Goal: Information Seeking & Learning: Learn about a topic

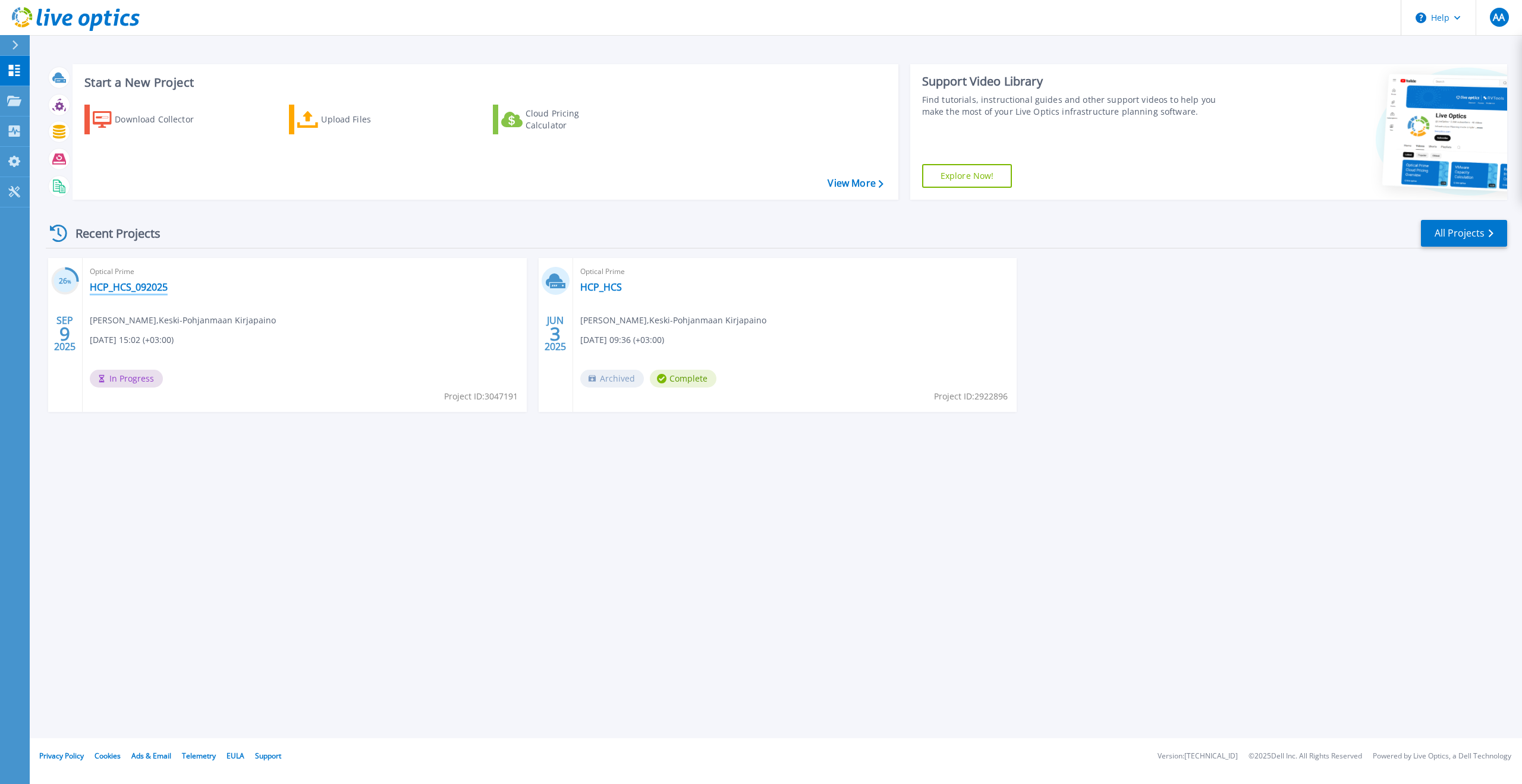
click at [144, 282] on link "HCP_HCS_092025" at bounding box center [128, 287] width 78 height 12
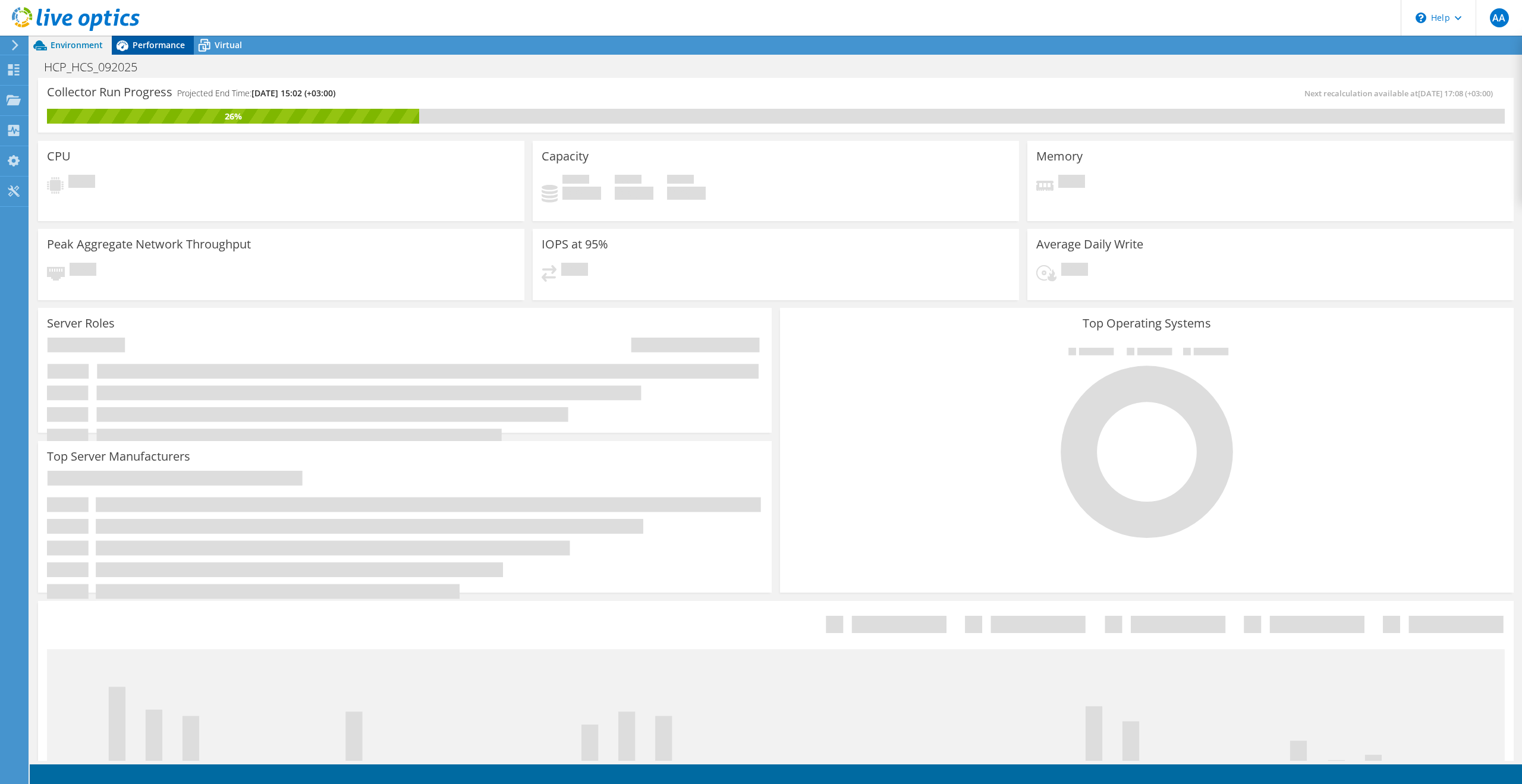
click at [182, 41] on span "Performance" at bounding box center [159, 45] width 52 height 12
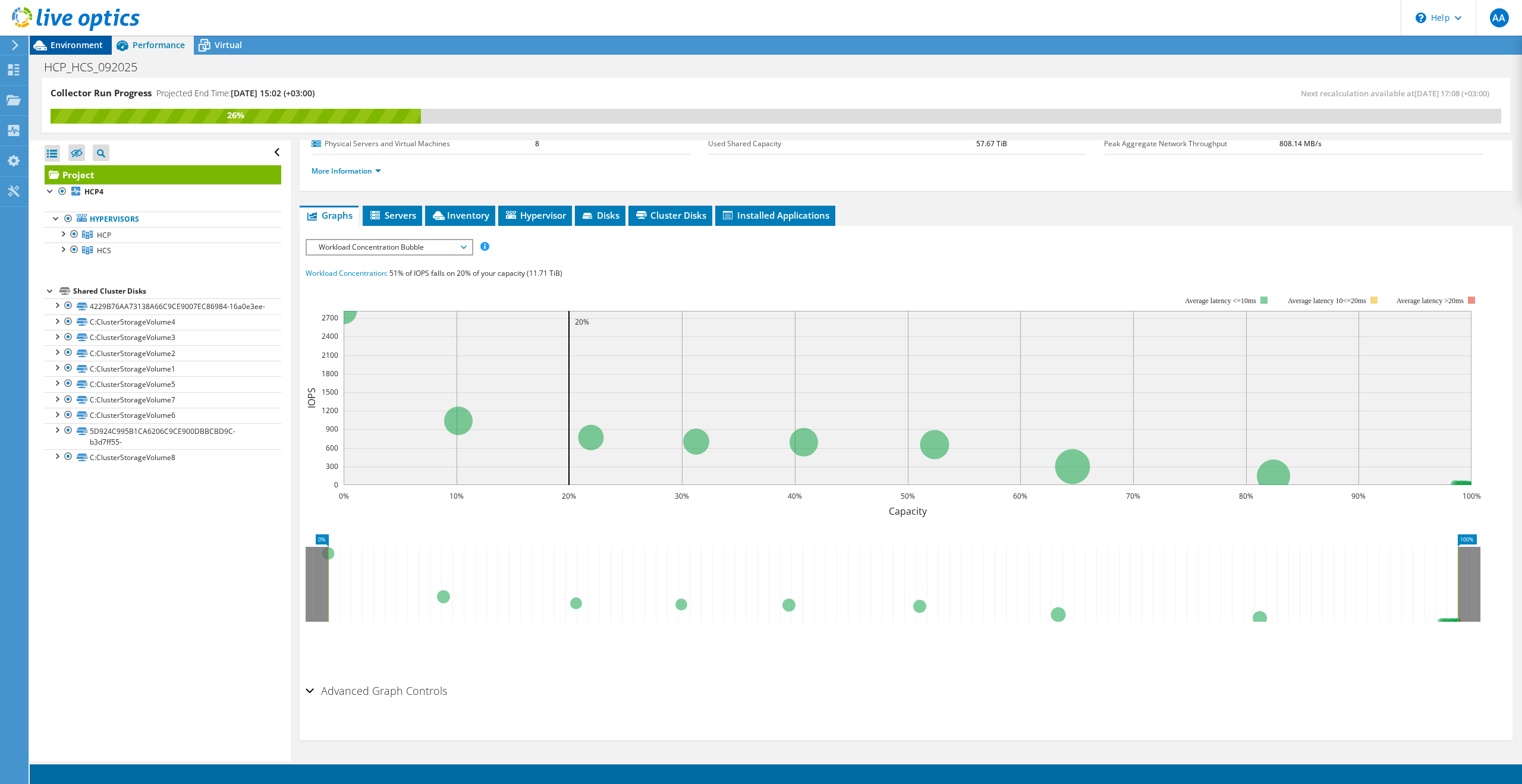
click at [83, 44] on span "Environment" at bounding box center [77, 45] width 52 height 12
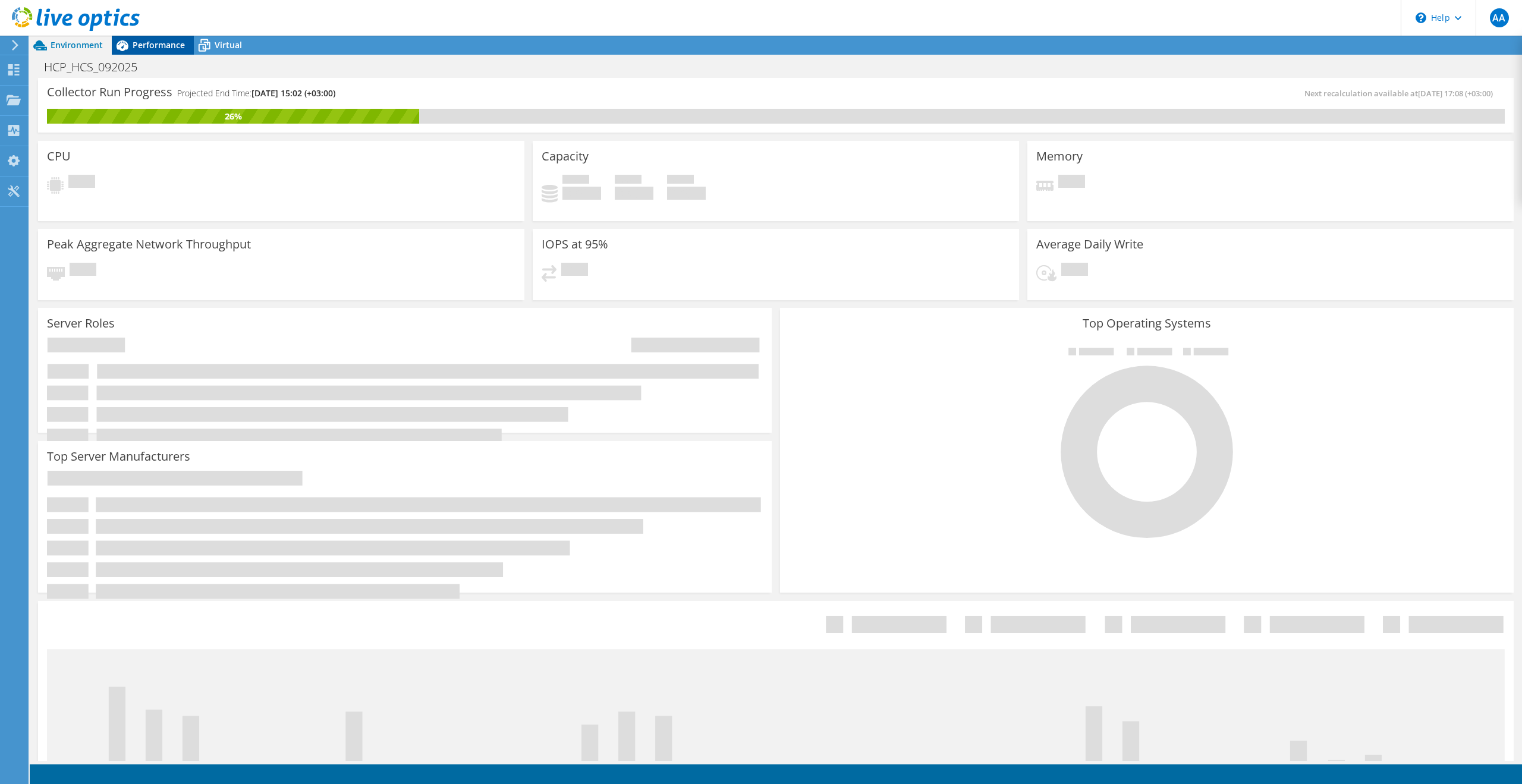
click at [155, 43] on span "Performance" at bounding box center [159, 45] width 52 height 12
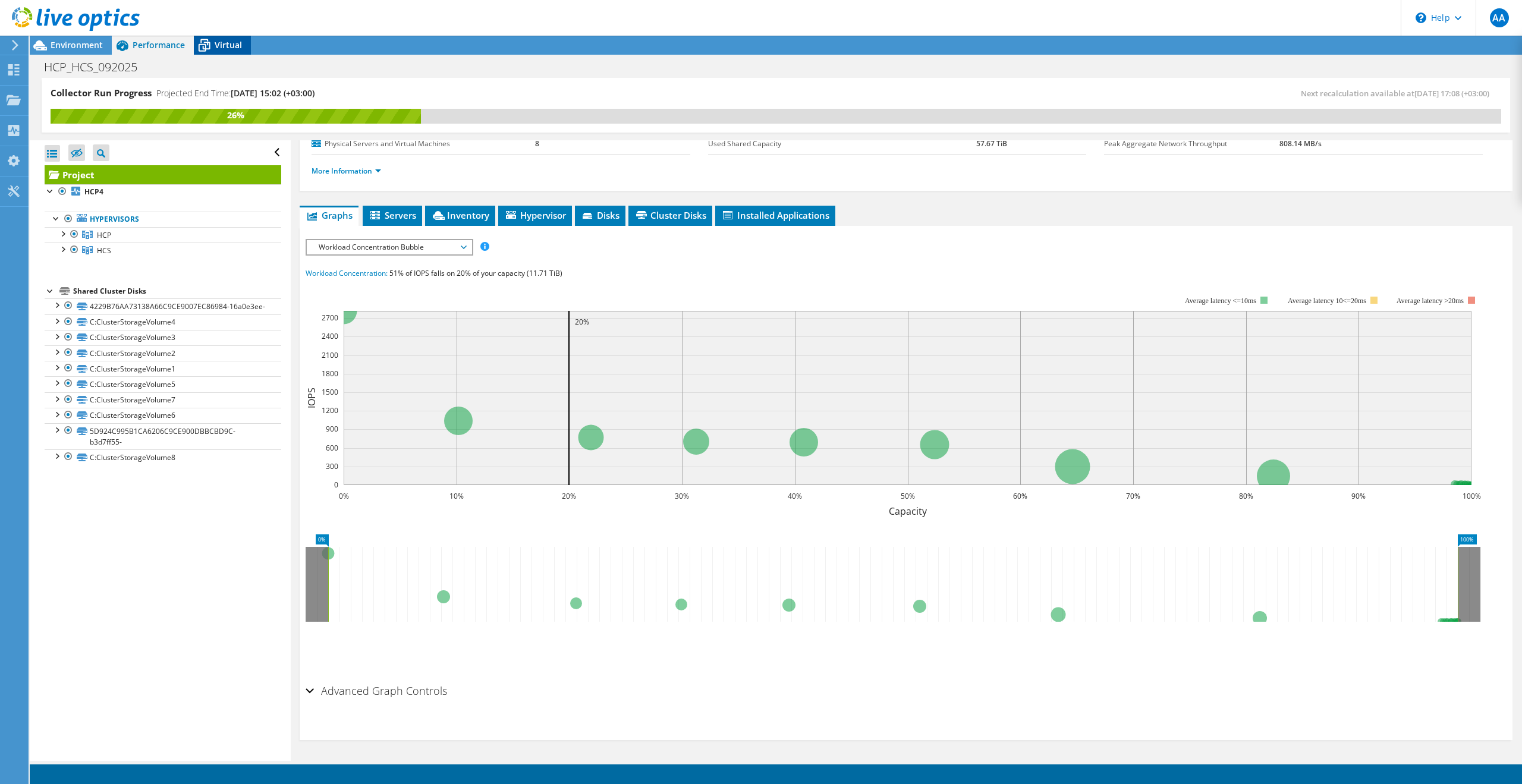
click at [241, 41] on span "Virtual" at bounding box center [228, 45] width 27 height 12
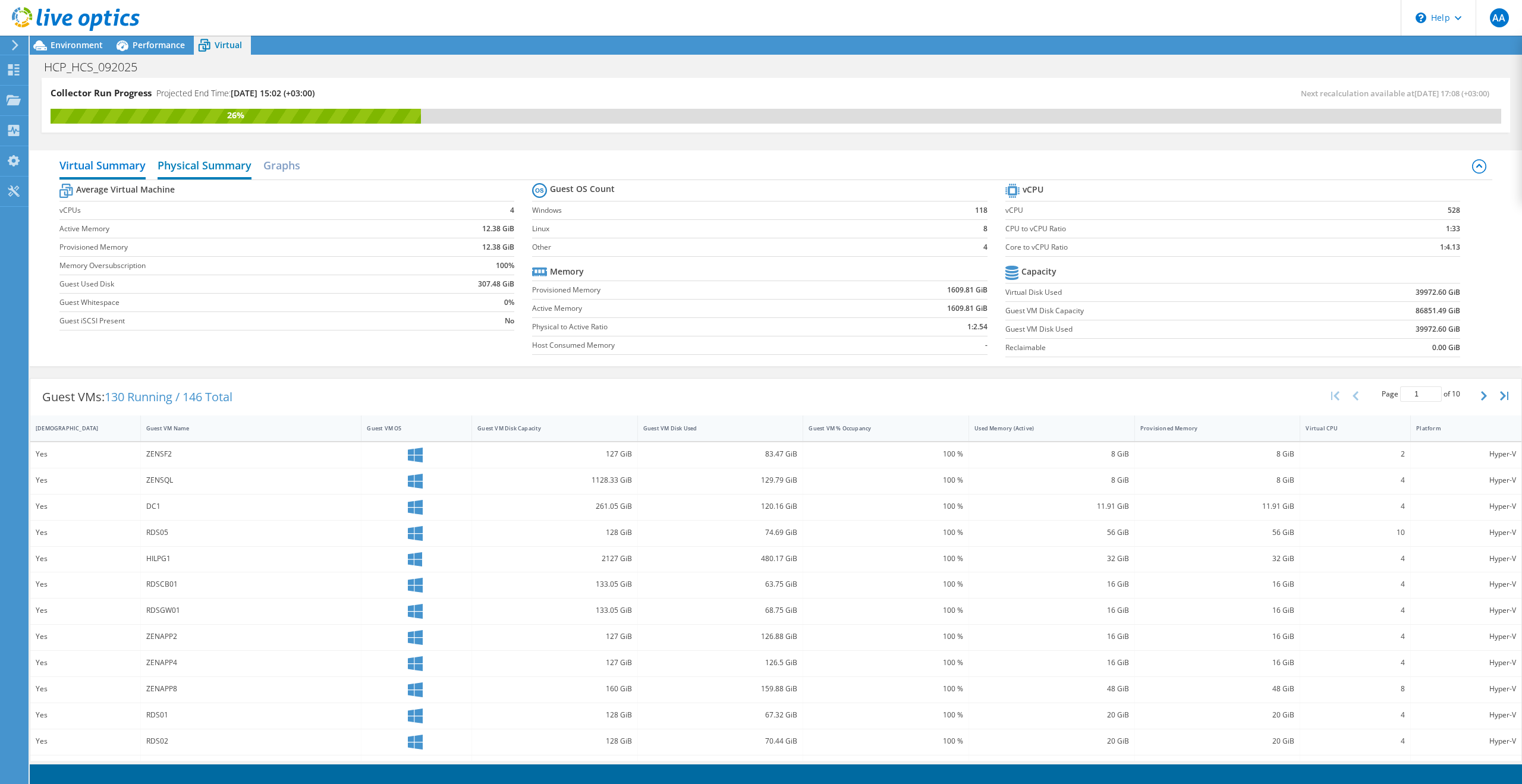
click at [218, 166] on h2 "Physical Summary" at bounding box center [205, 166] width 94 height 26
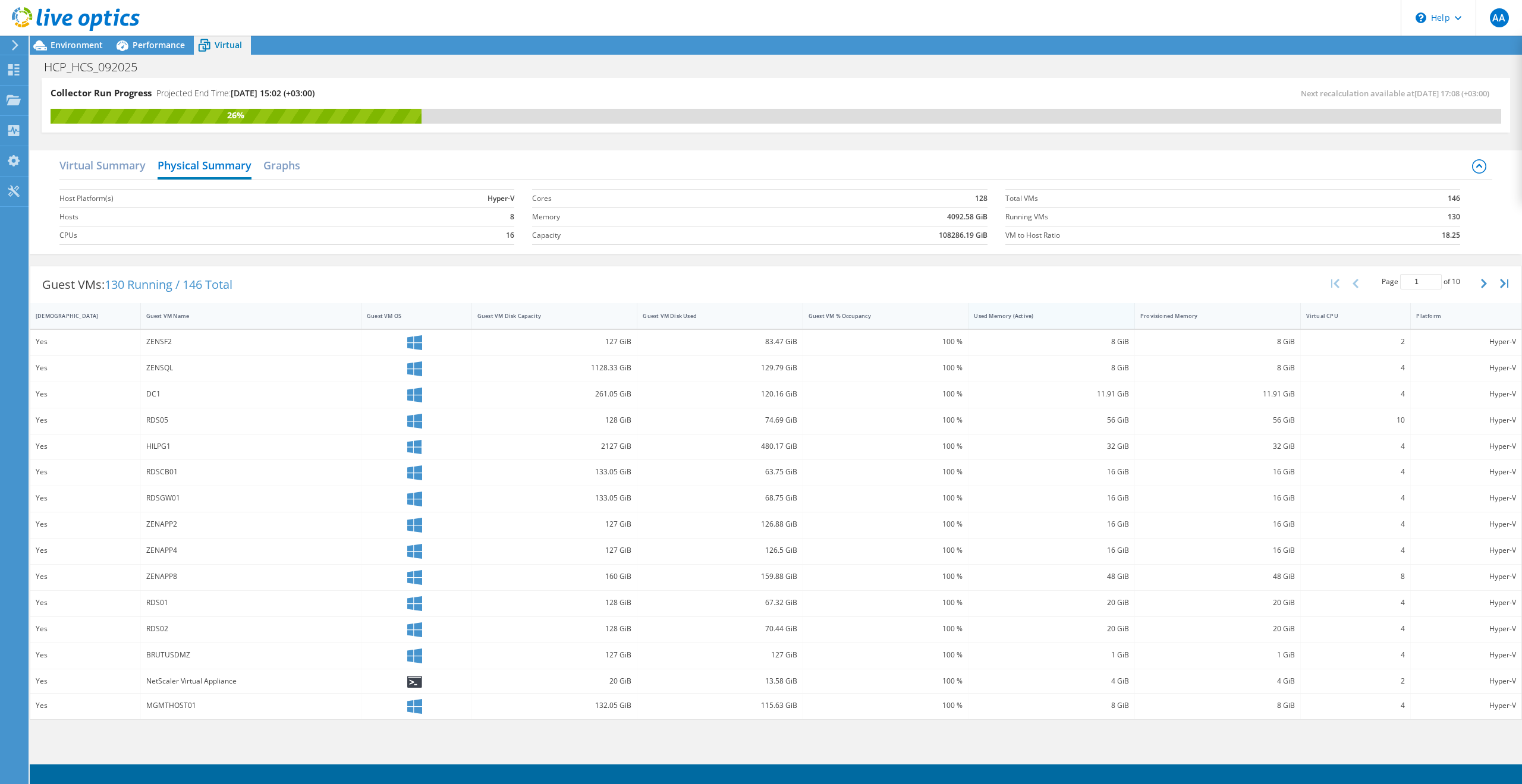
click at [1123, 321] on div at bounding box center [1134, 316] width 21 height 26
click at [274, 167] on h2 "Graphs" at bounding box center [282, 166] width 37 height 26
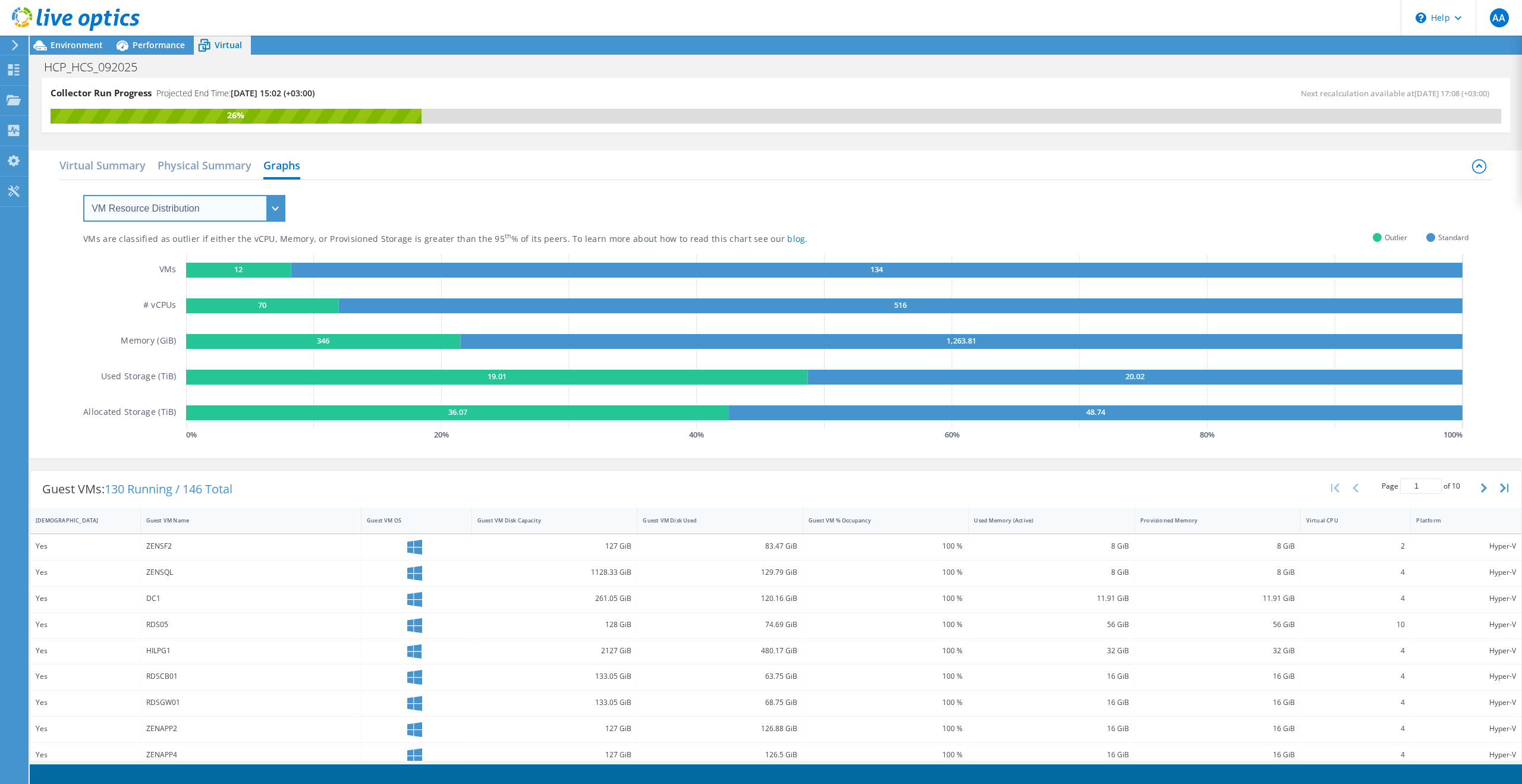
click at [245, 205] on select "VM Resource Distribution Provisioning Contrast Over Provisioning" at bounding box center [184, 208] width 202 height 27
click at [430, 208] on div "VMs are classified as outlier if either the vCPU, Memory, or Provisioned Storag…" at bounding box center [775, 311] width 1385 height 263
click at [95, 177] on h2 "Virtual Summary" at bounding box center [103, 166] width 86 height 26
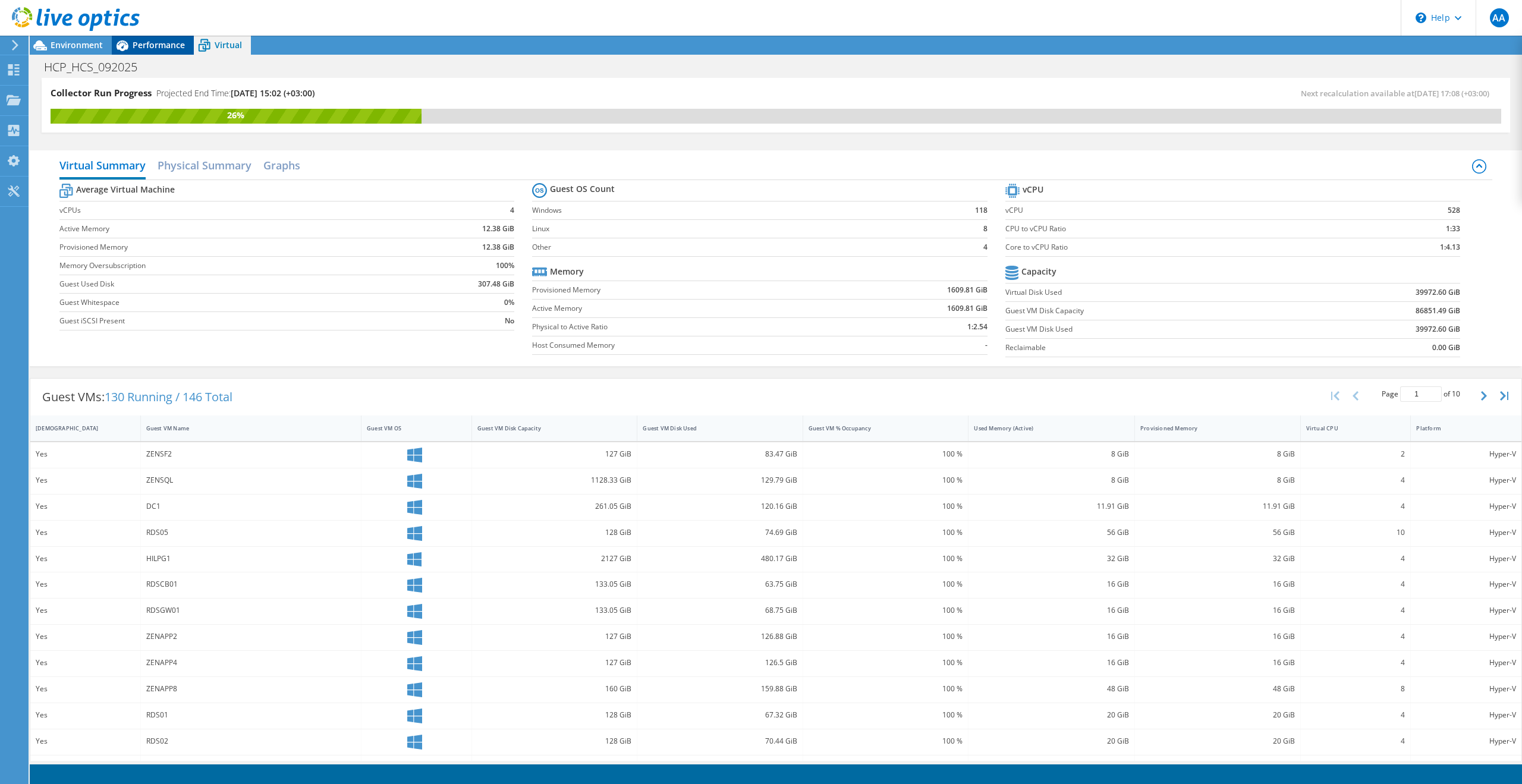
click at [174, 47] on span "Performance" at bounding box center [159, 45] width 52 height 12
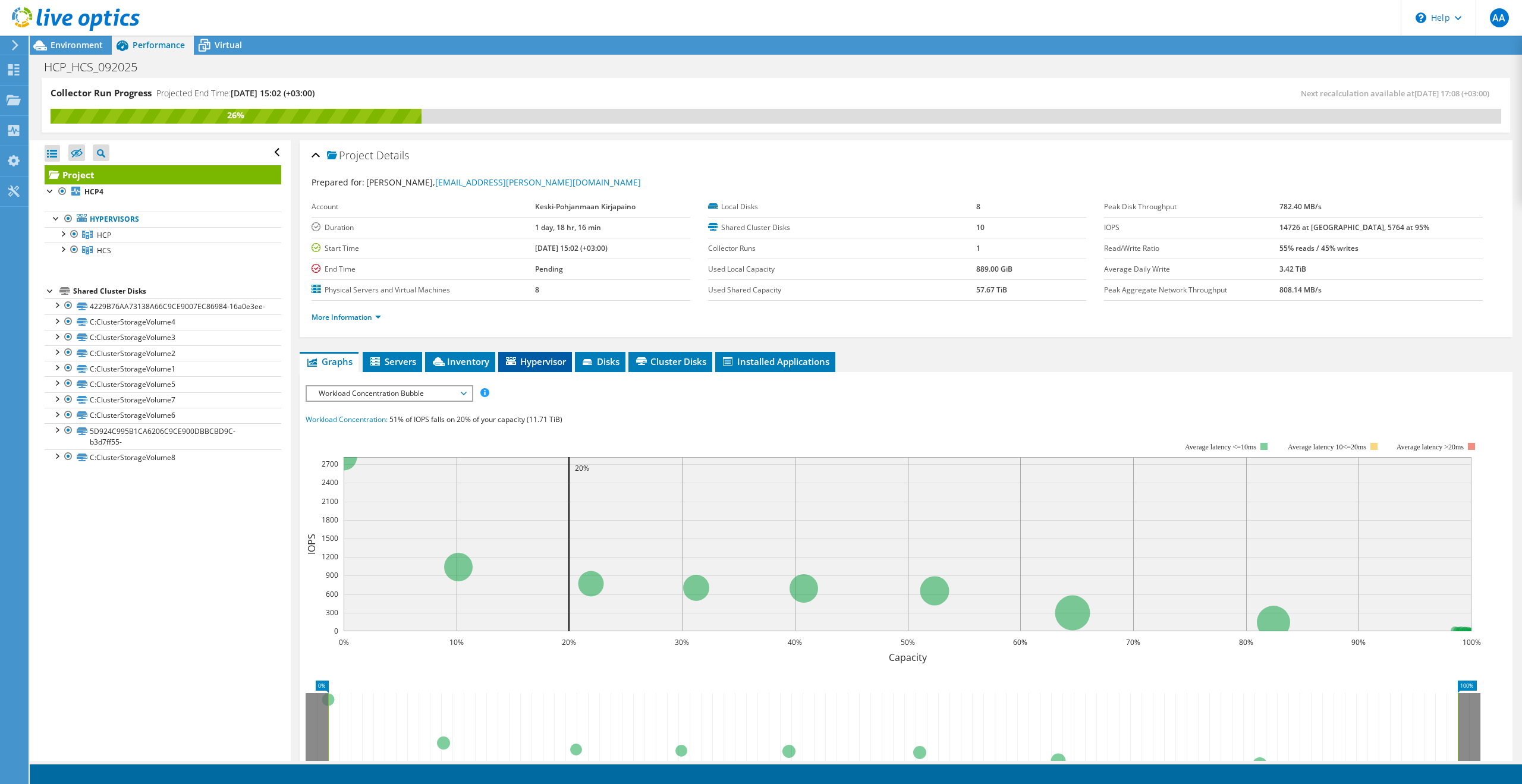
click at [534, 365] on span "Hypervisor" at bounding box center [535, 361] width 61 height 12
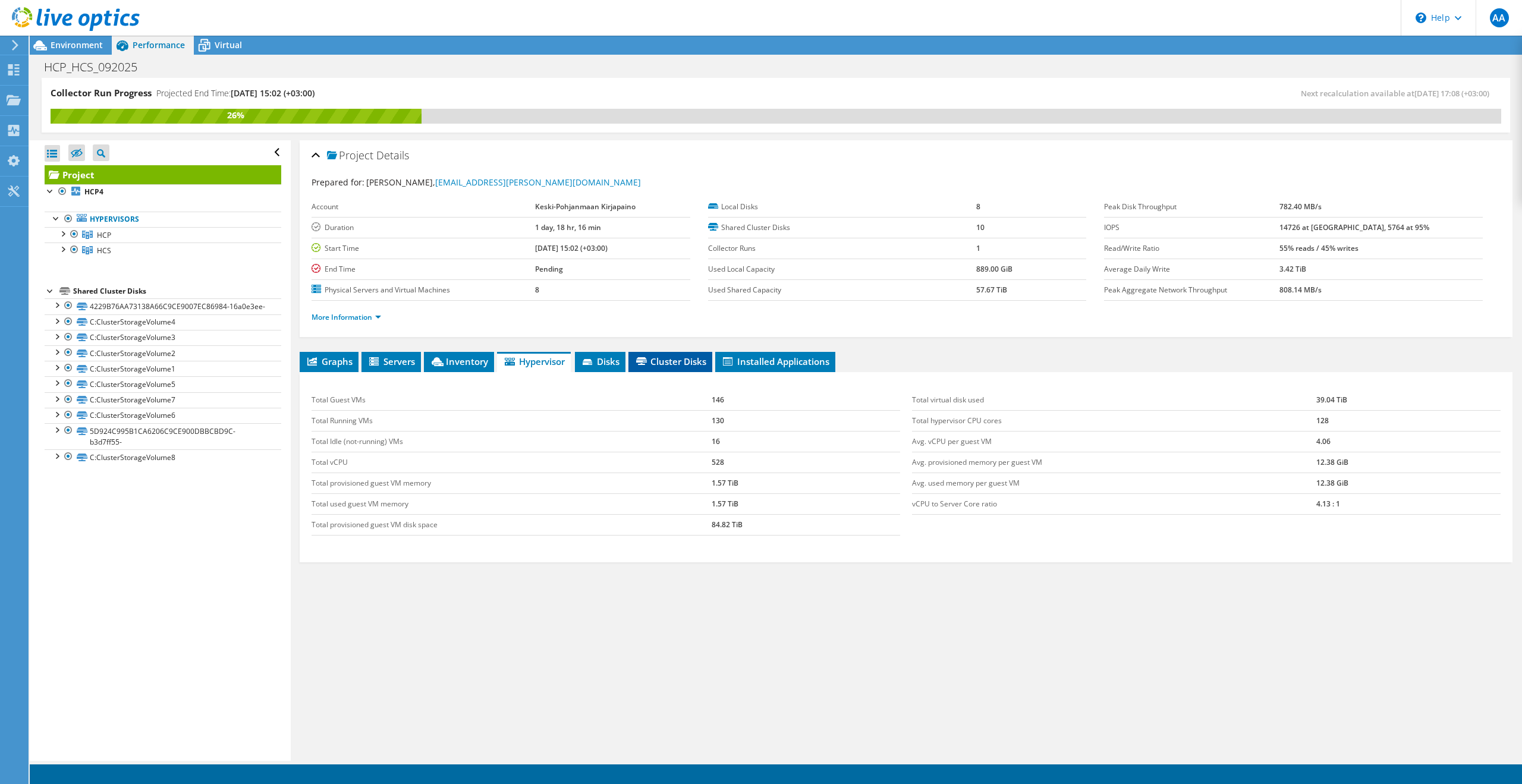
click at [650, 365] on span "Cluster Disks" at bounding box center [670, 361] width 72 height 12
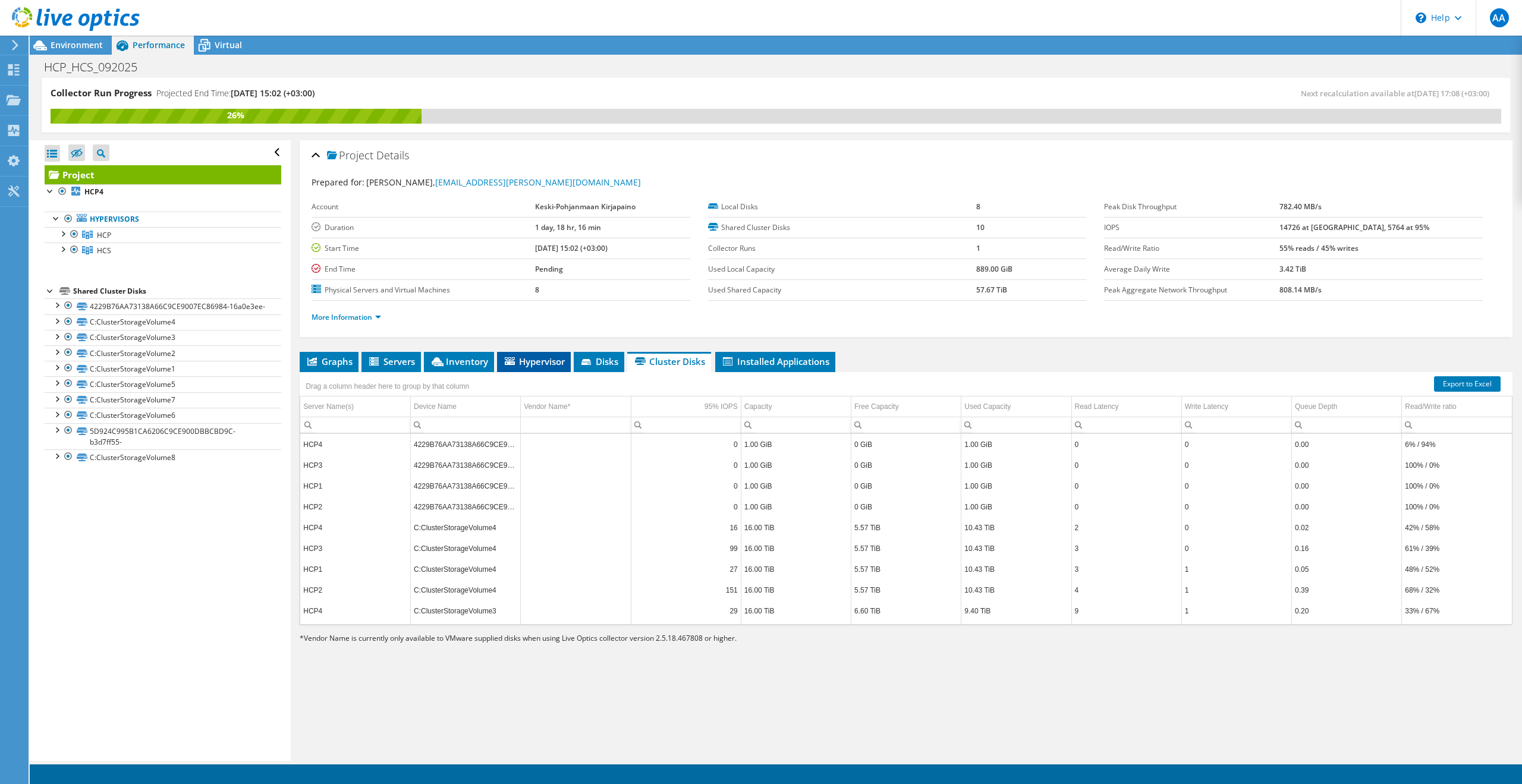
click at [559, 360] on span "Hypervisor" at bounding box center [533, 361] width 61 height 12
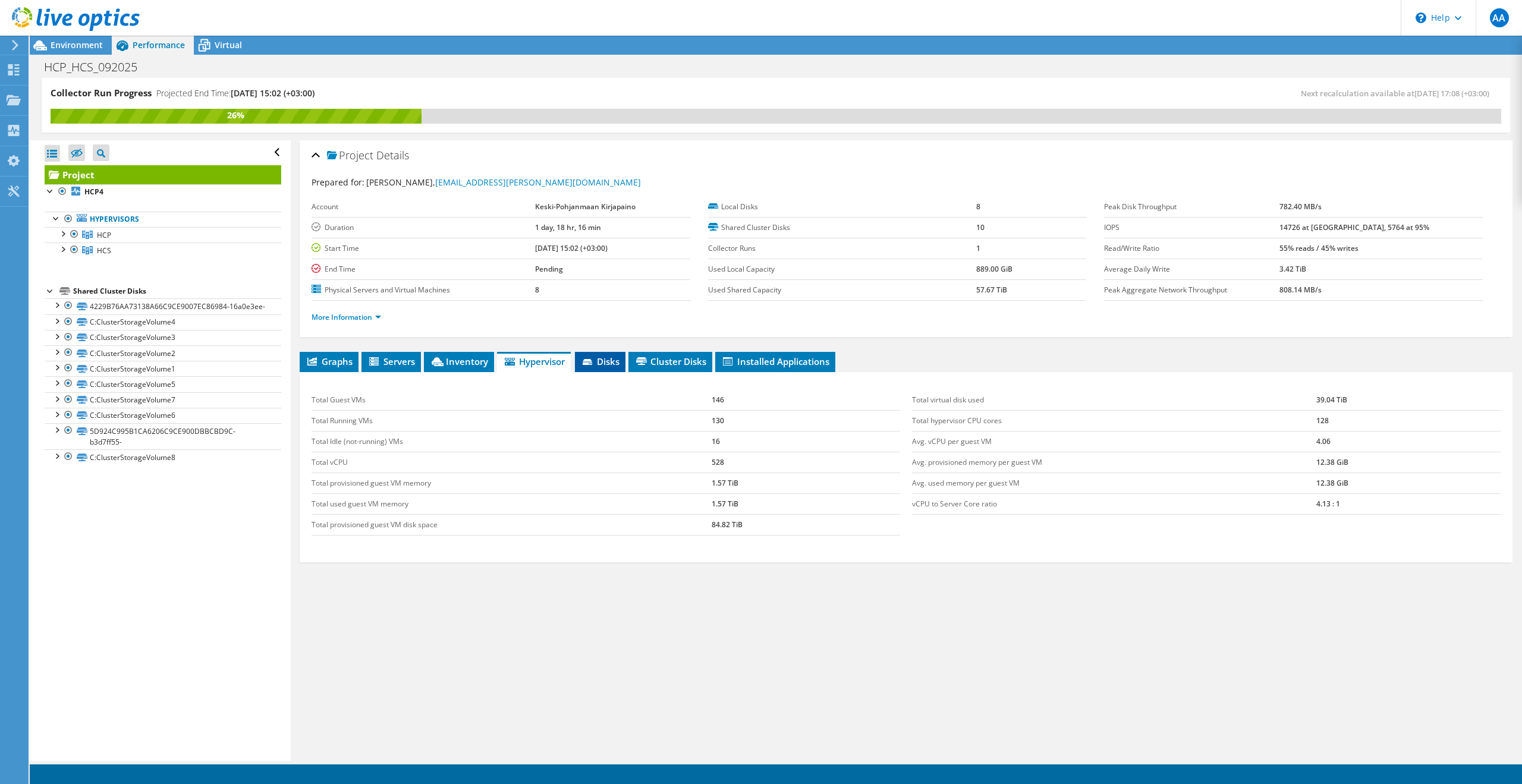
click at [597, 365] on li "Disks" at bounding box center [600, 361] width 51 height 20
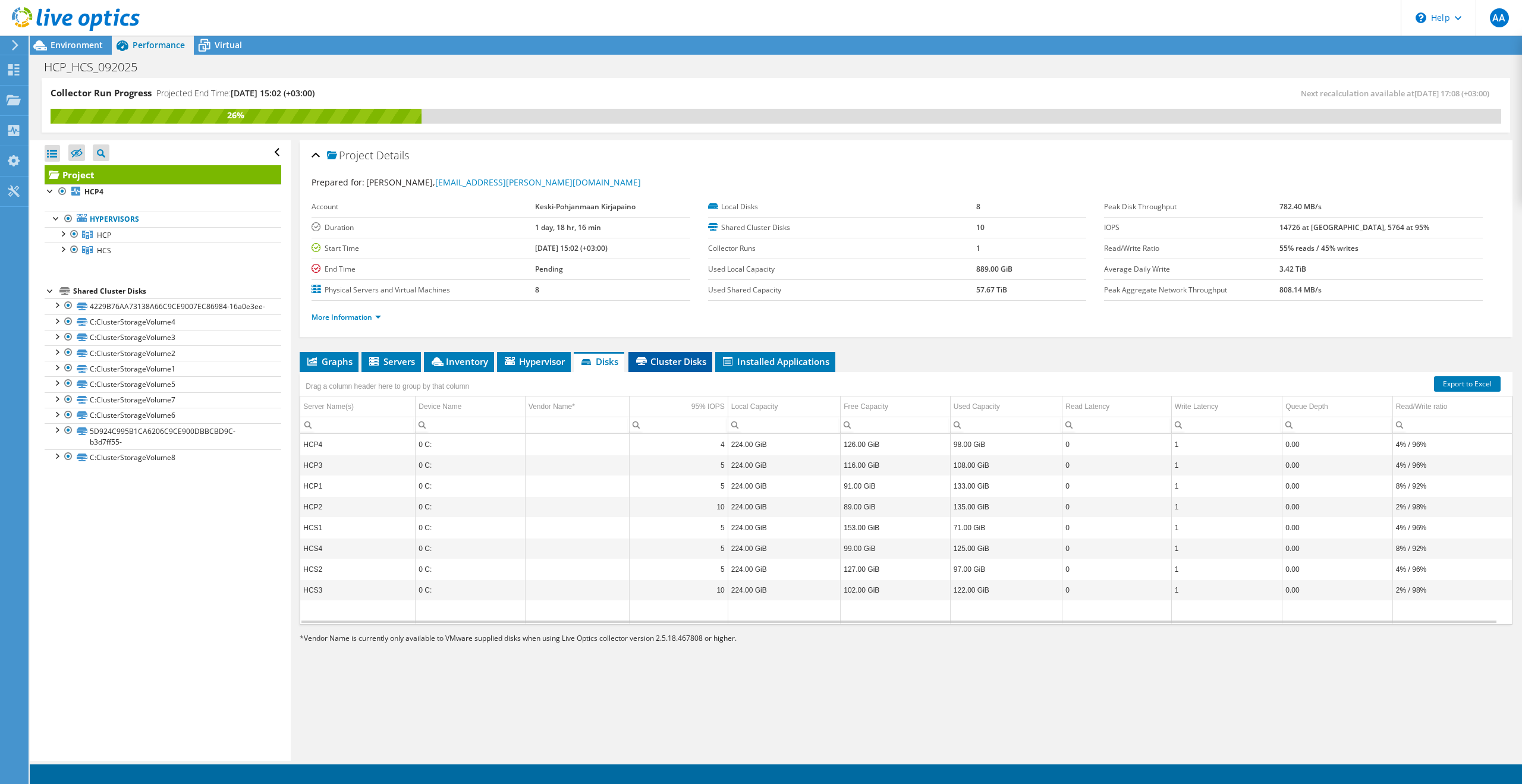
click at [667, 362] on span "Cluster Disks" at bounding box center [670, 361] width 72 height 12
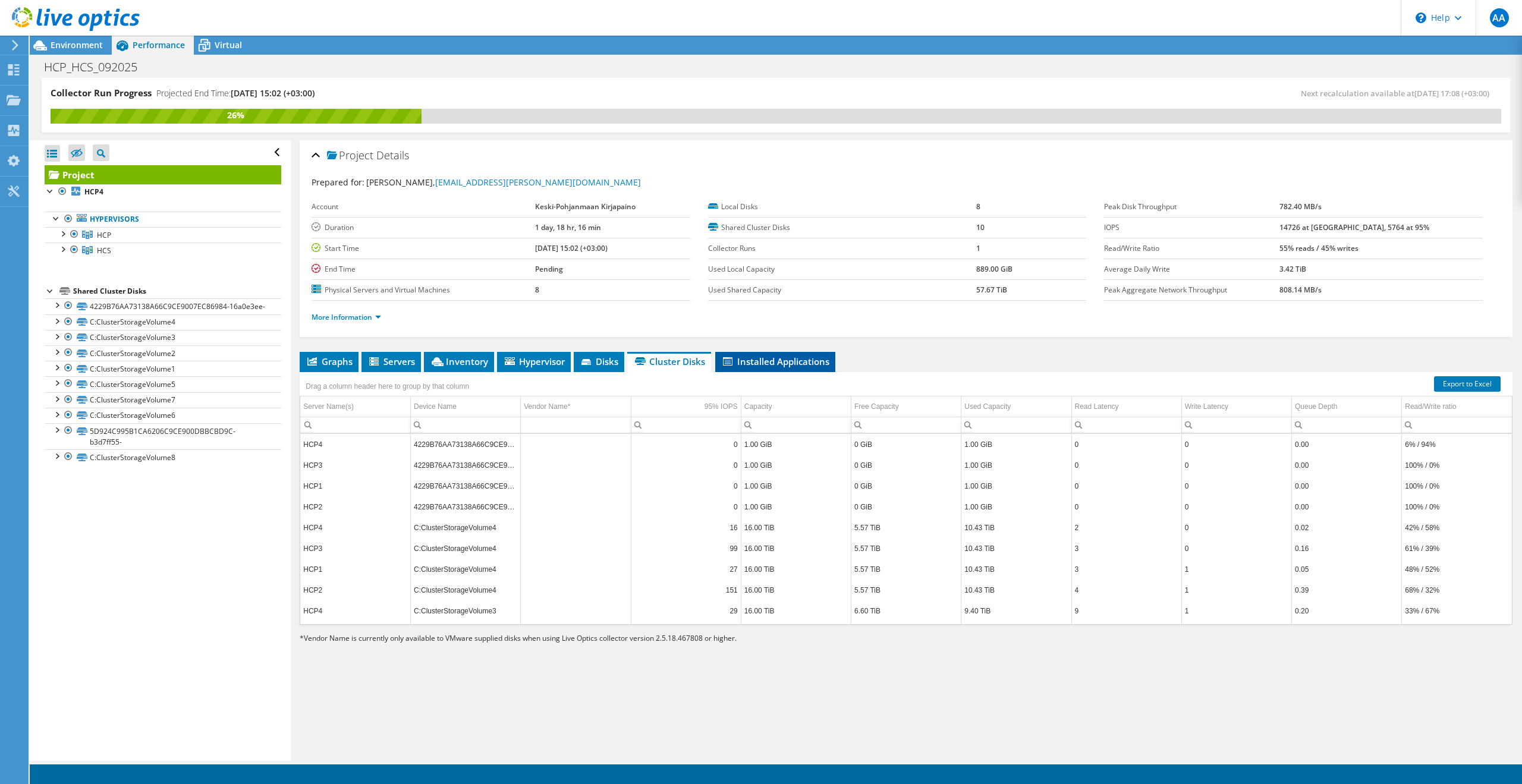
click at [764, 367] on span "Installed Applications" at bounding box center [774, 361] width 109 height 12
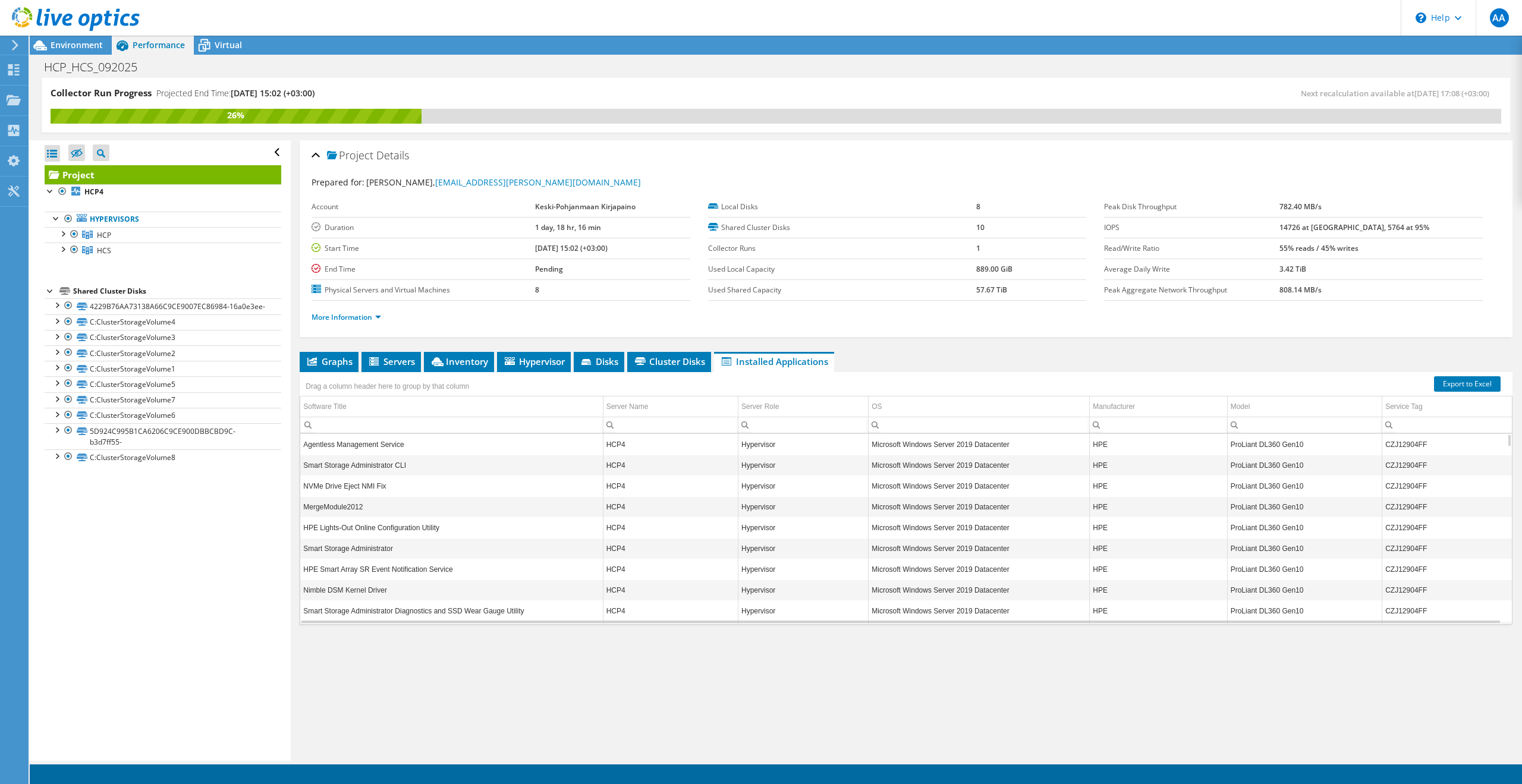
click at [479, 373] on div "Drag a column header here to group by that column" at bounding box center [392, 384] width 184 height 26
click at [479, 367] on li "Inventory" at bounding box center [458, 361] width 70 height 20
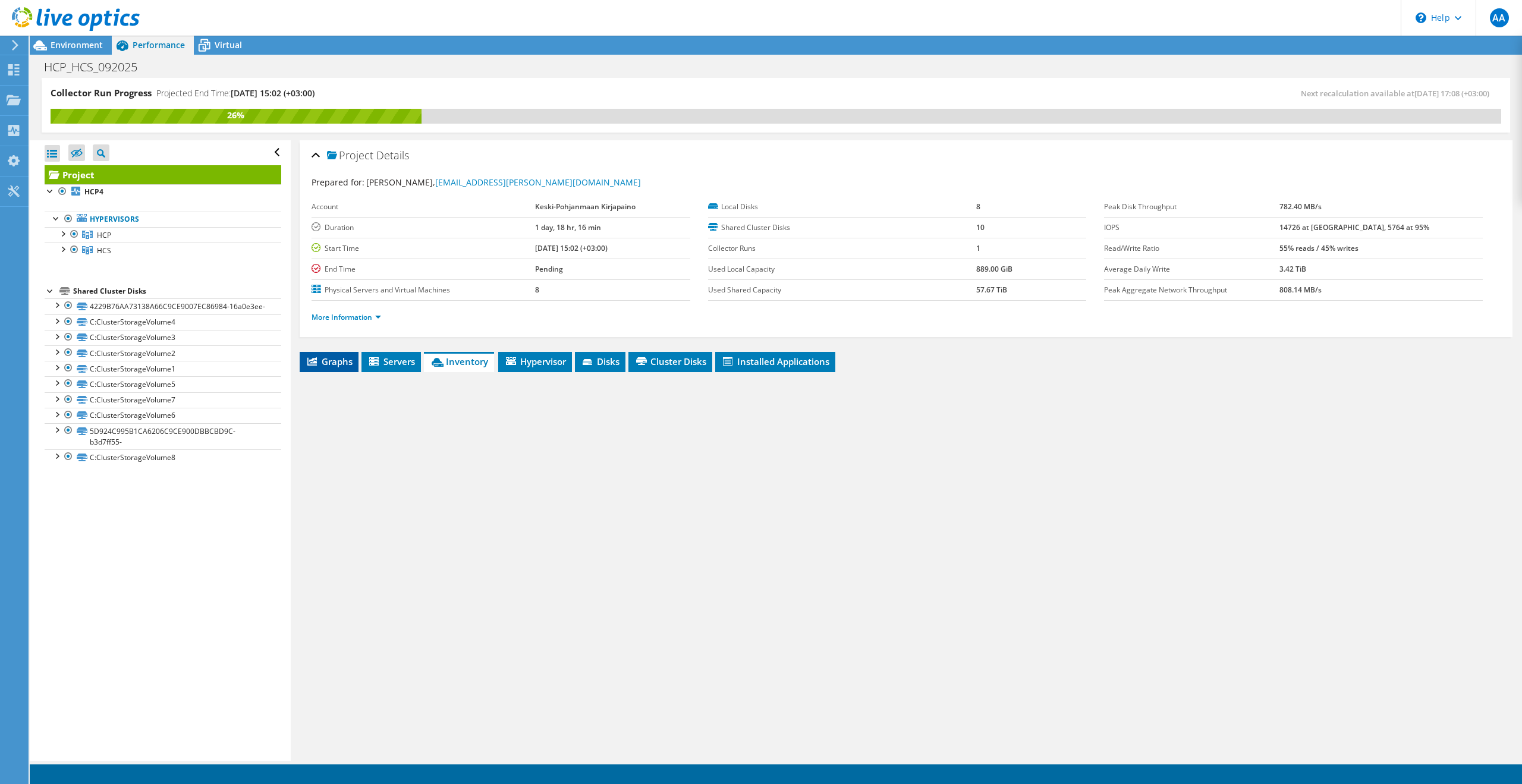
click at [332, 362] on span "Graphs" at bounding box center [329, 361] width 47 height 12
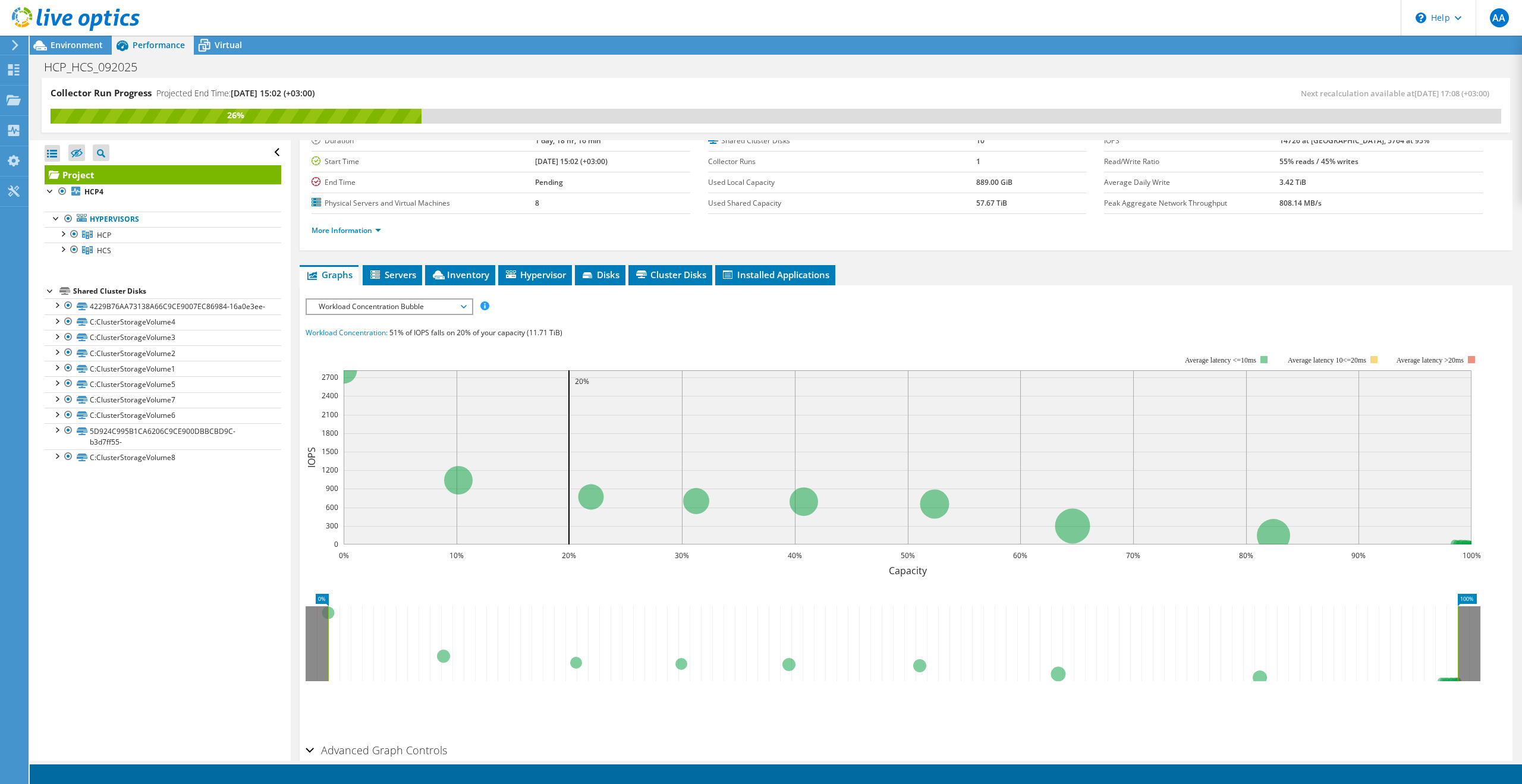
scroll to position [146, 0]
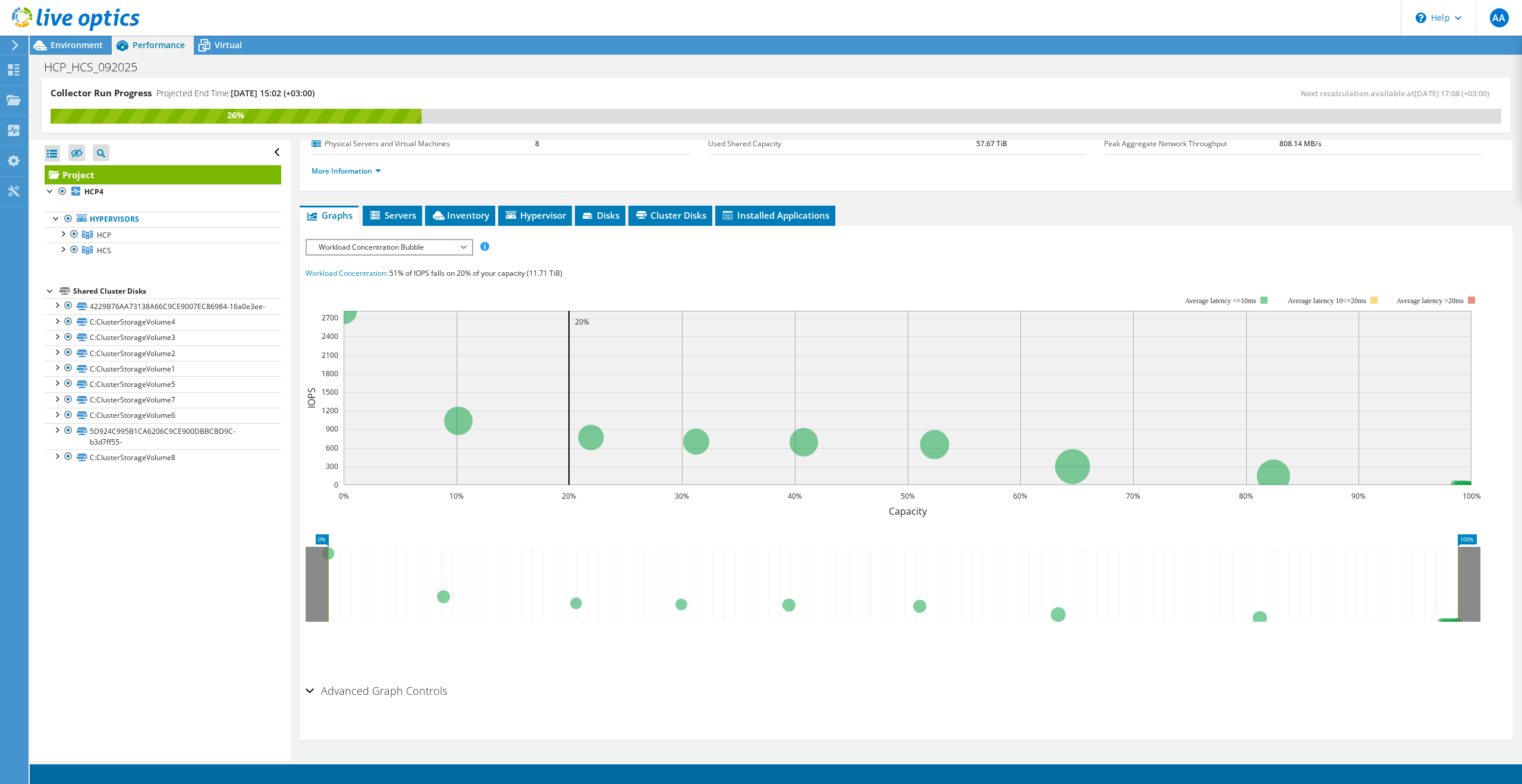
click at [414, 247] on span "Workload Concentration Bubble" at bounding box center [388, 247] width 153 height 14
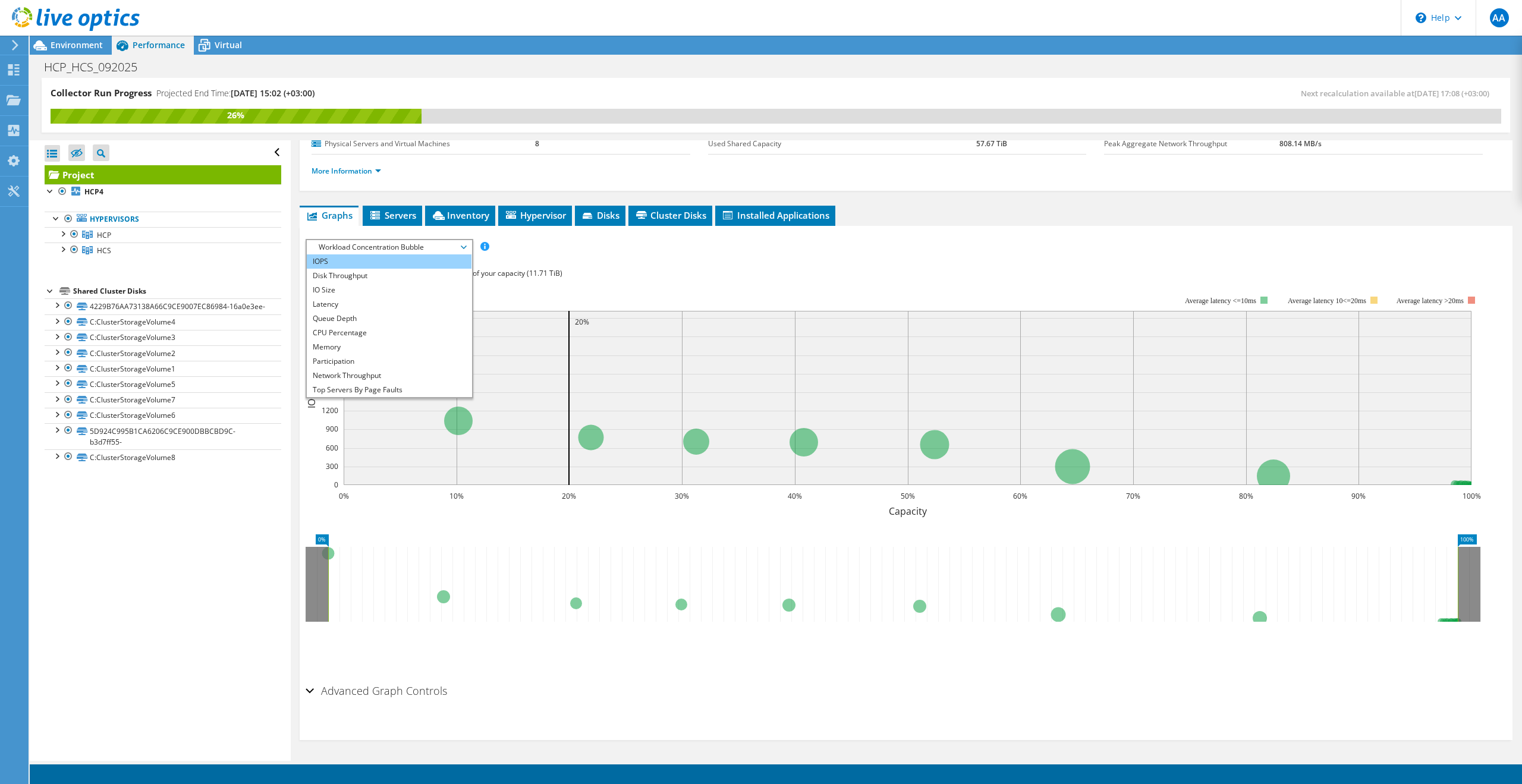
click at [420, 262] on li "IOPS" at bounding box center [388, 261] width 164 height 14
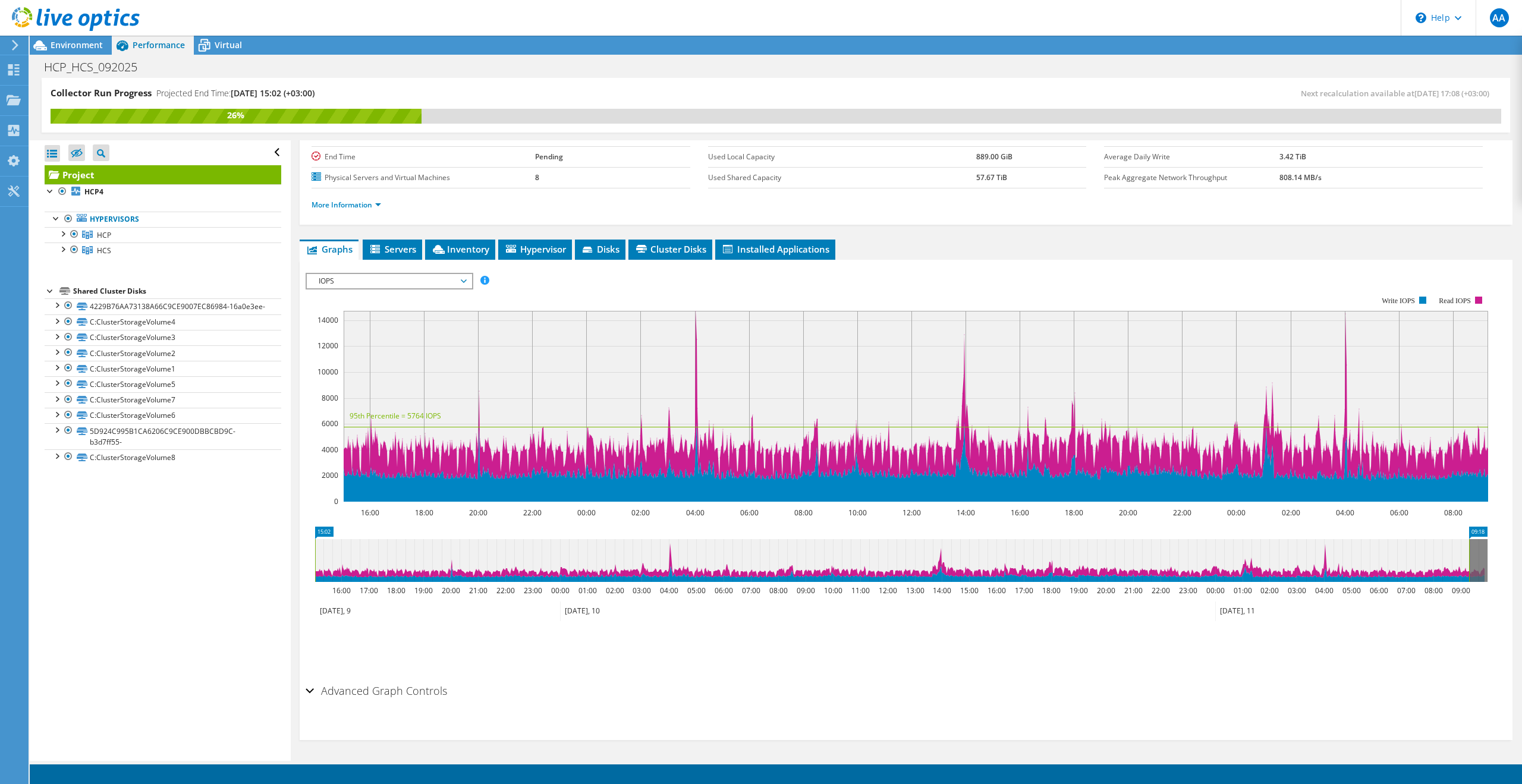
scroll to position [112, 0]
click at [97, 50] on span "Environment" at bounding box center [77, 45] width 52 height 12
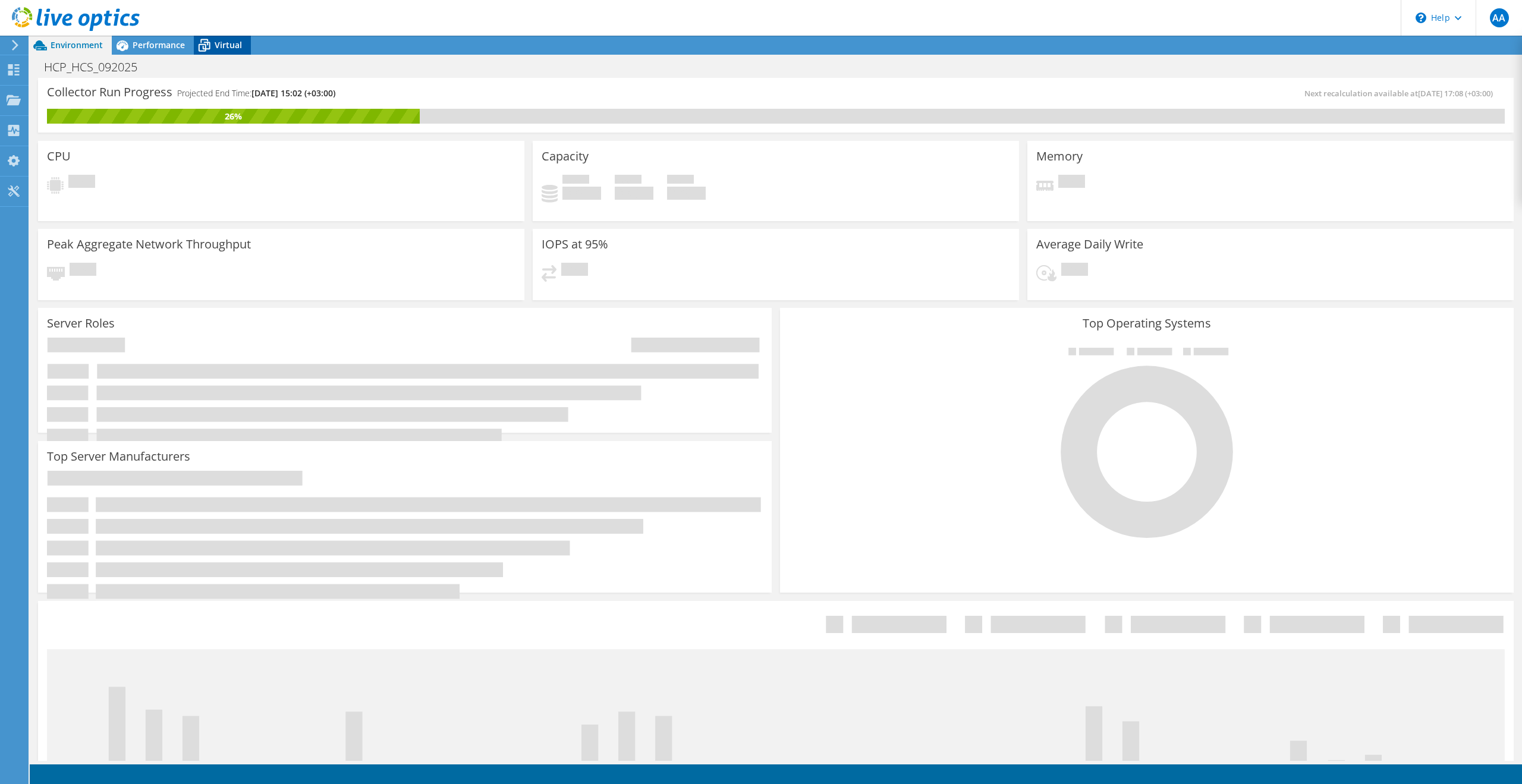
click at [232, 47] on span "Virtual" at bounding box center [228, 45] width 27 height 12
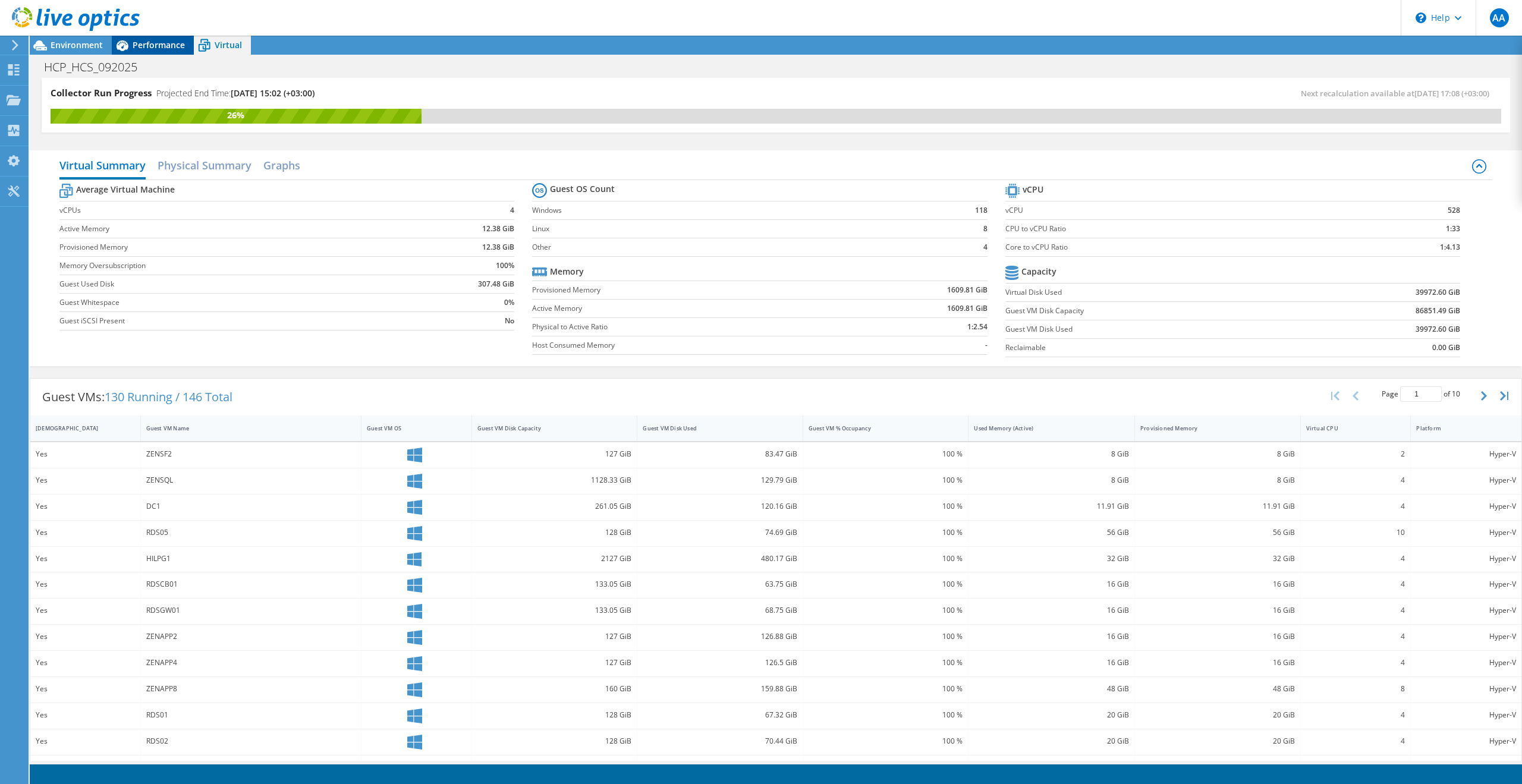
click at [185, 52] on div "Performance" at bounding box center [152, 45] width 82 height 19
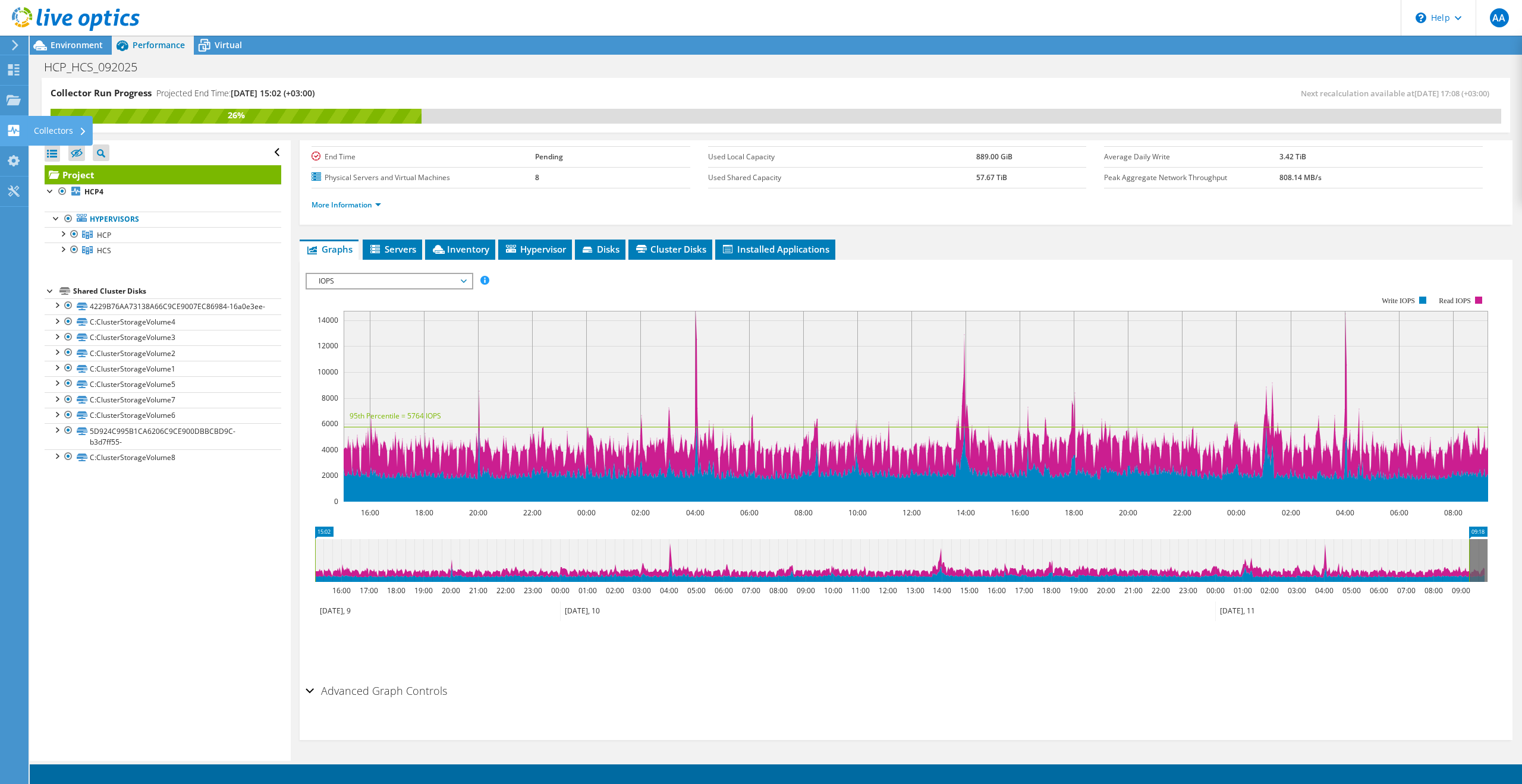
click at [49, 134] on div "Collectors" at bounding box center [60, 131] width 64 height 30
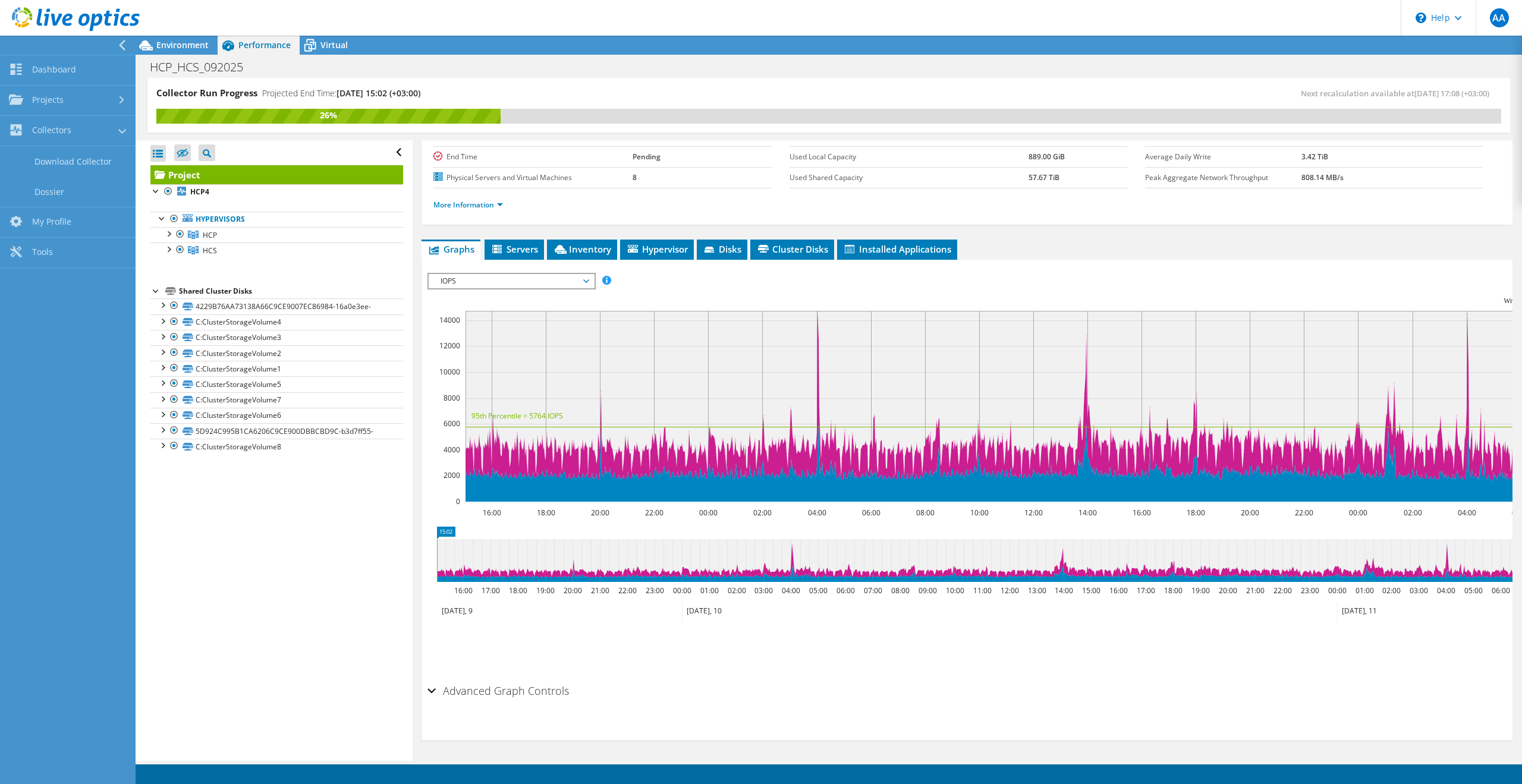
click at [655, 88] on div "Collector Run Progress Projected End Time: [DATE] 15:02 (+03:00)" at bounding box center [493, 97] width 673 height 22
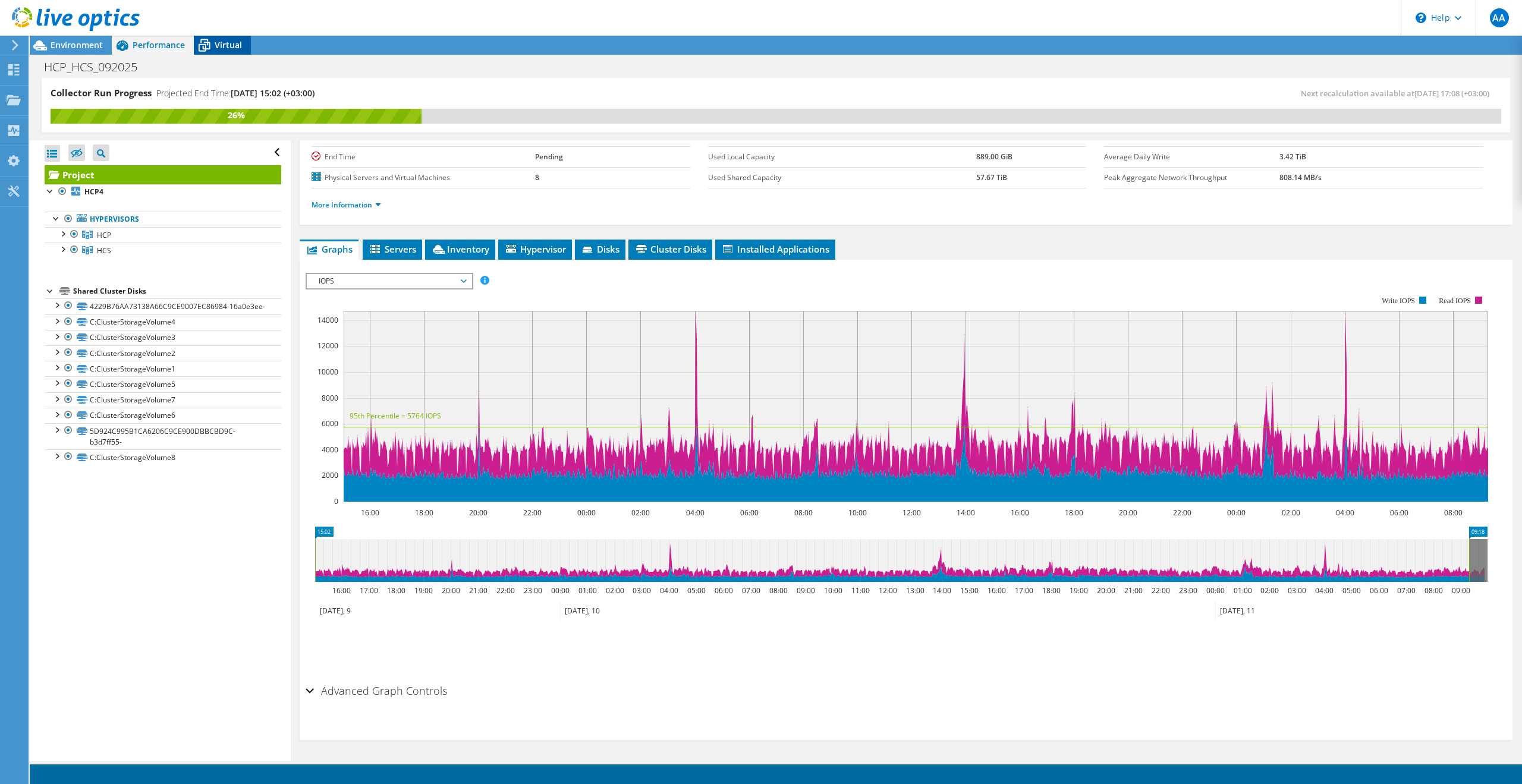
click at [200, 45] on icon at bounding box center [205, 45] width 21 height 21
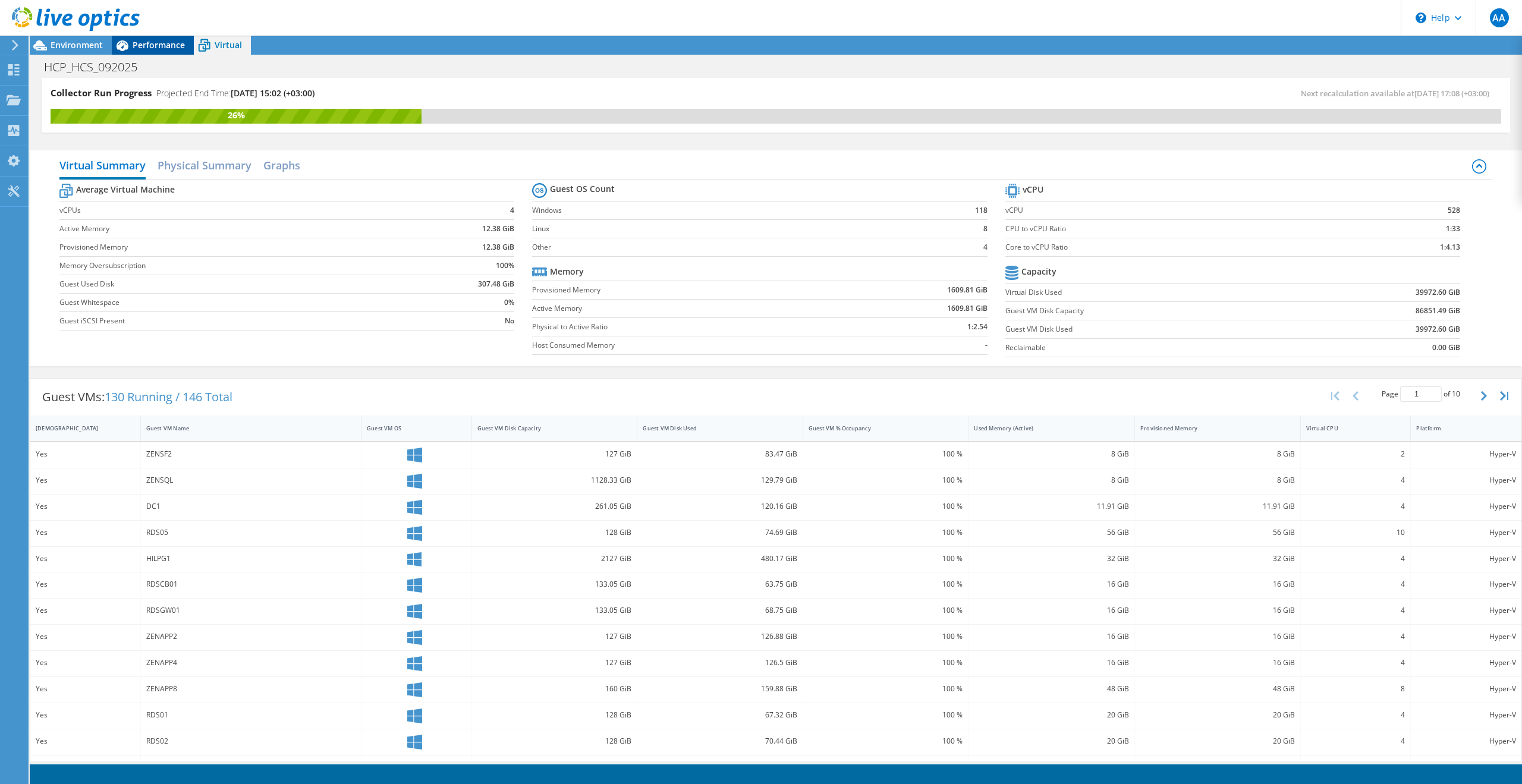
click at [178, 43] on span "Performance" at bounding box center [159, 45] width 52 height 12
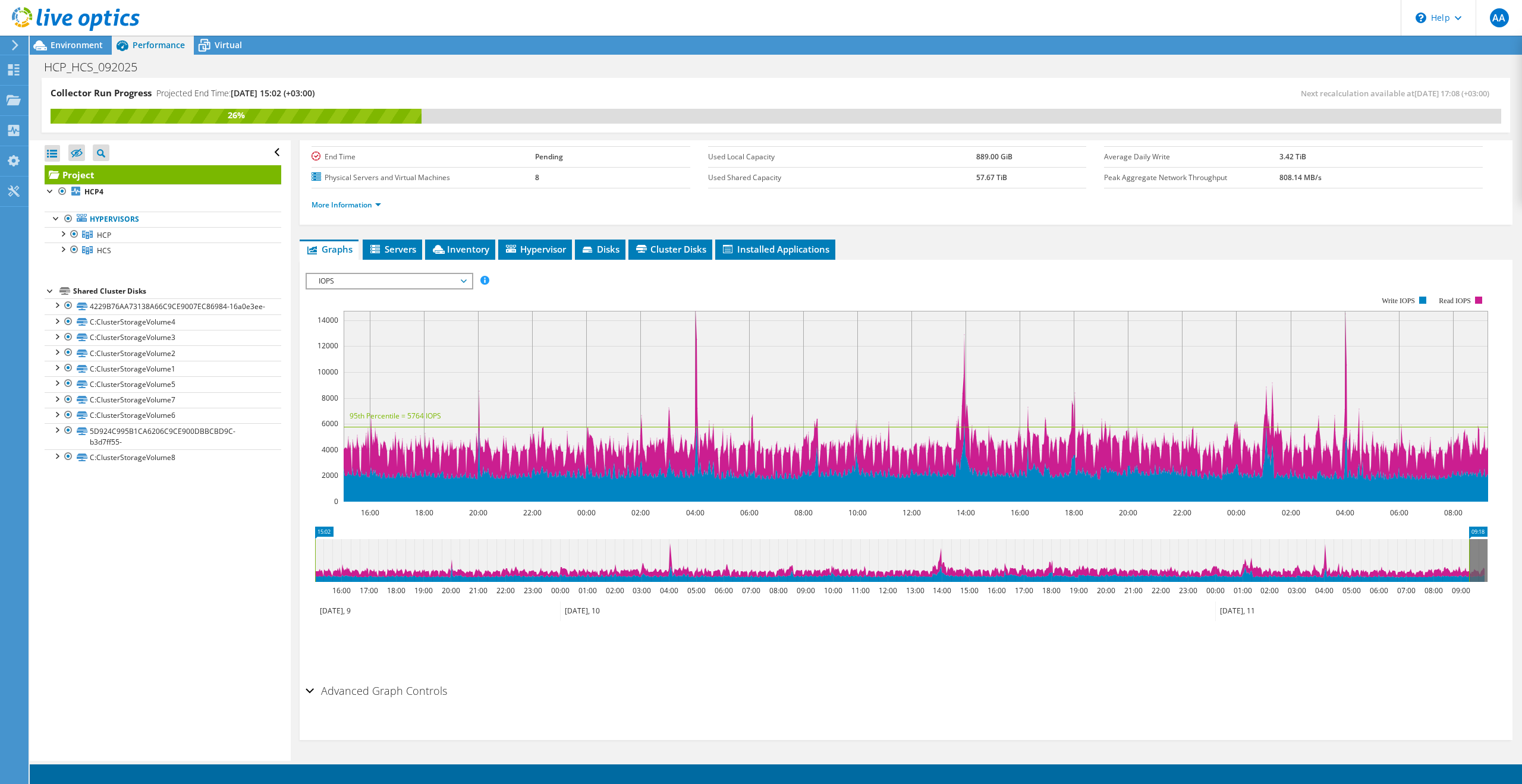
click at [373, 214] on div "More Information" at bounding box center [905, 205] width 1189 height 34
click at [376, 208] on link "More Information" at bounding box center [346, 205] width 69 height 11
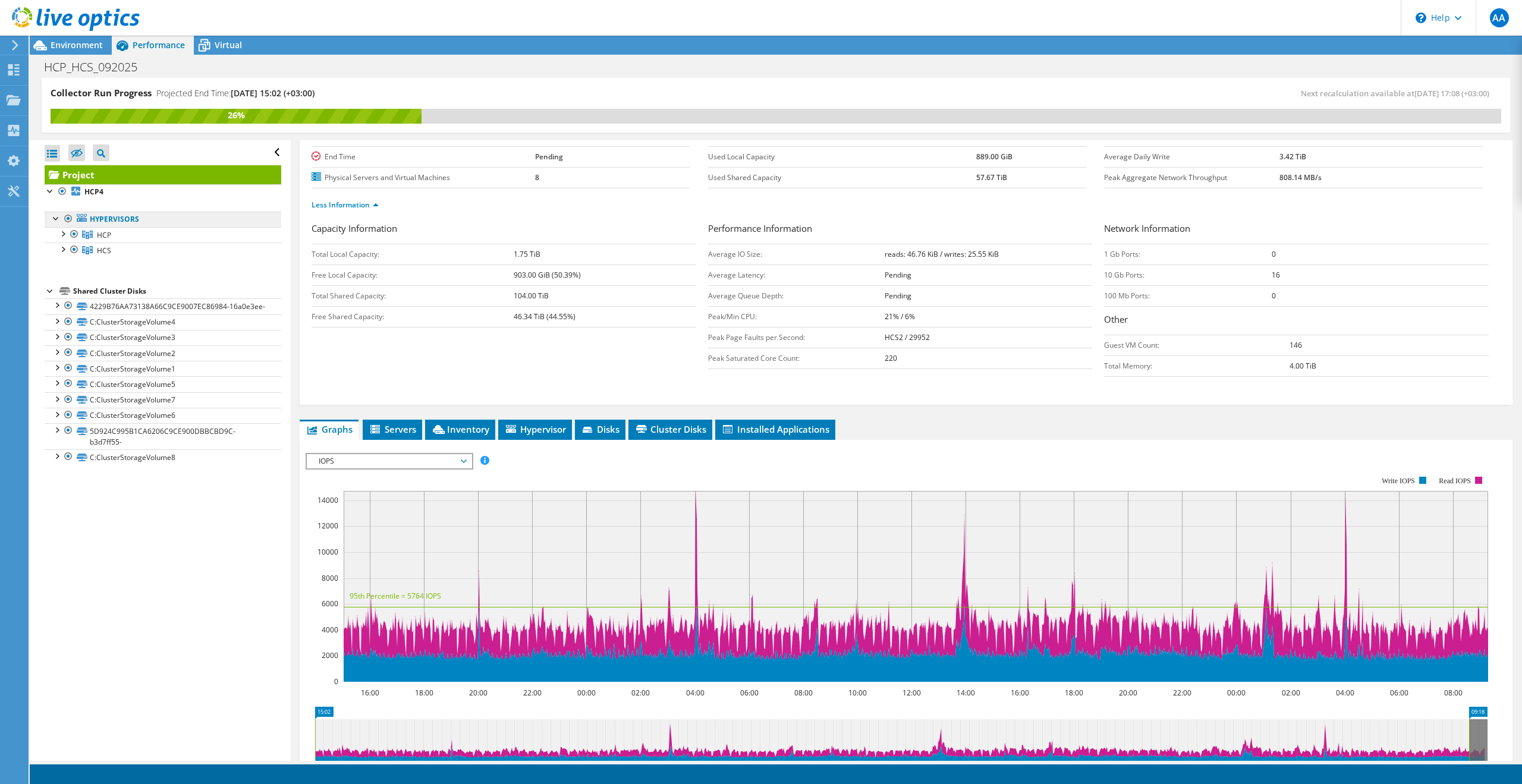
click at [204, 225] on link "Hypervisors" at bounding box center [162, 219] width 236 height 15
click at [524, 431] on span "Hypervisor" at bounding box center [535, 429] width 61 height 12
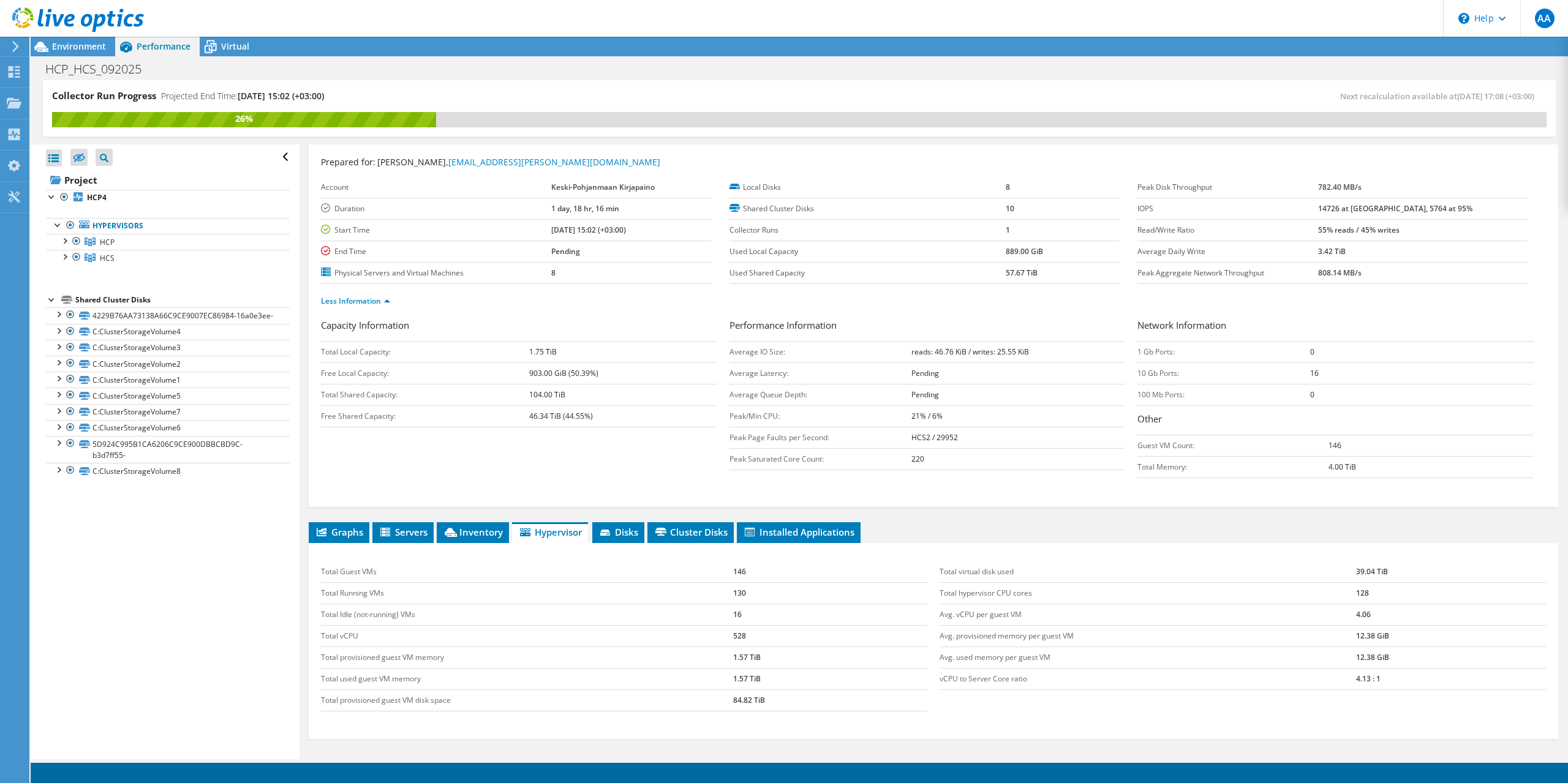
scroll to position [0, 0]
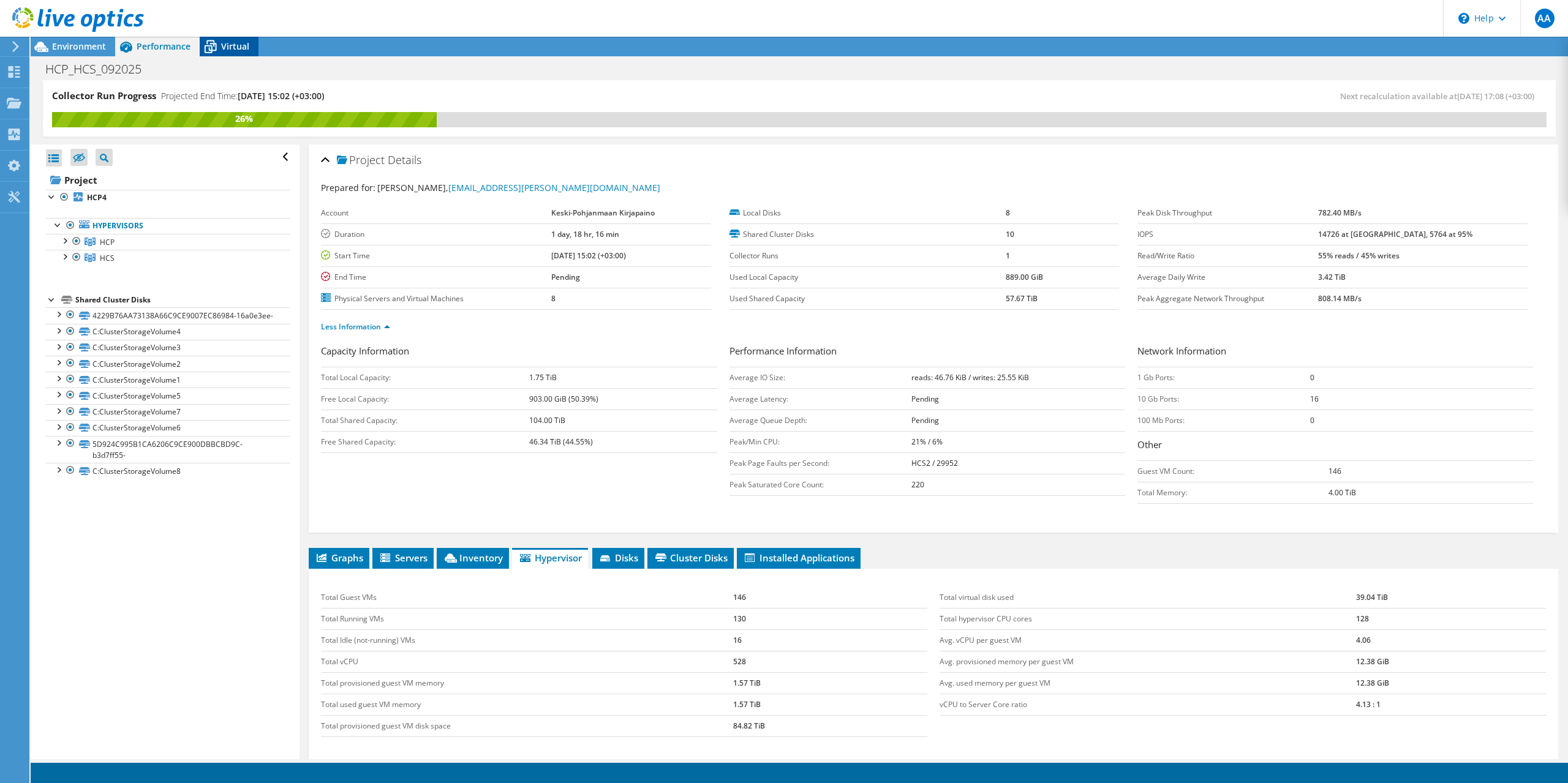
click at [215, 56] on icon at bounding box center [211, 47] width 22 height 22
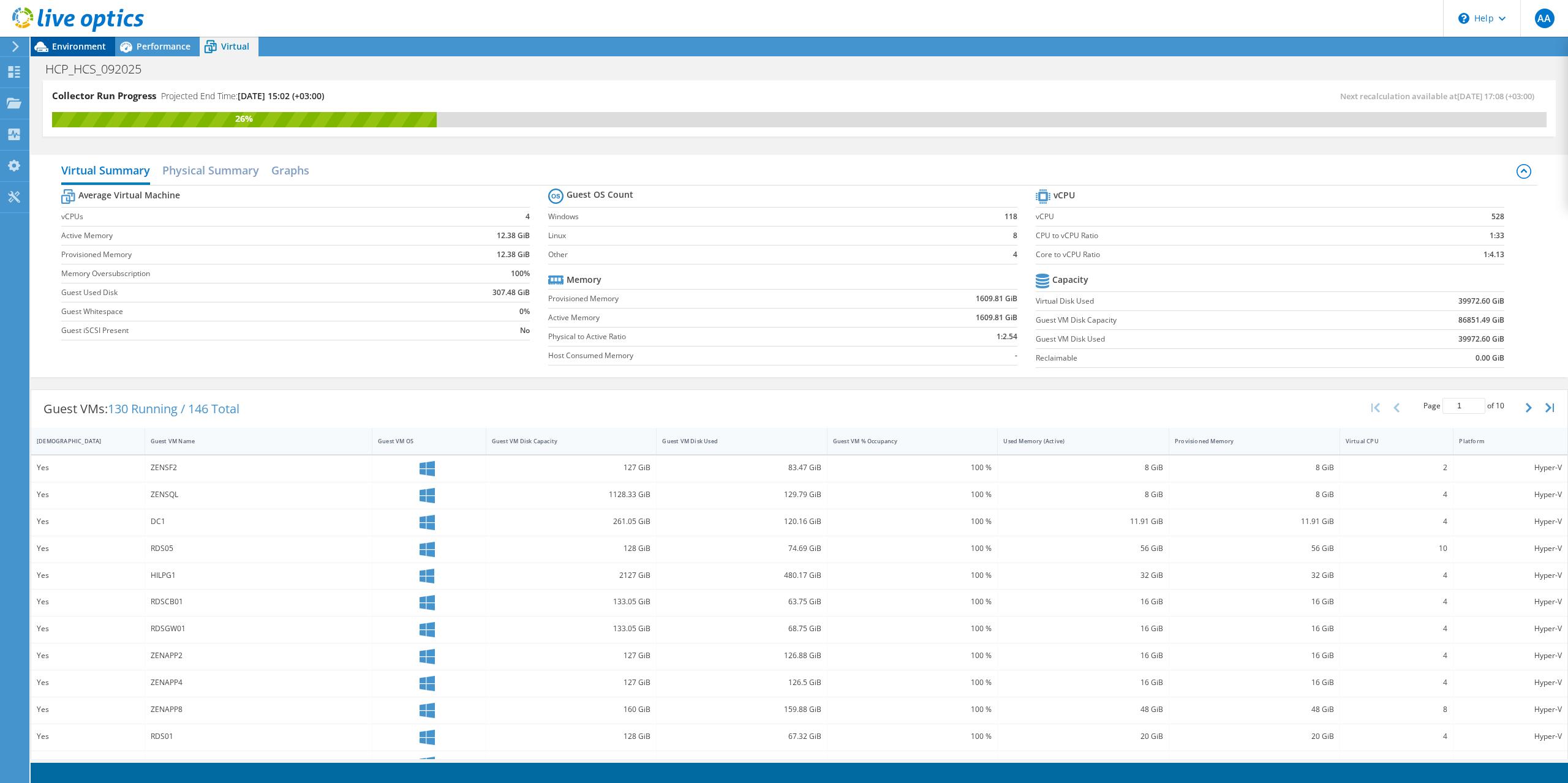
click at [94, 49] on span "Environment" at bounding box center [79, 47] width 53 height 12
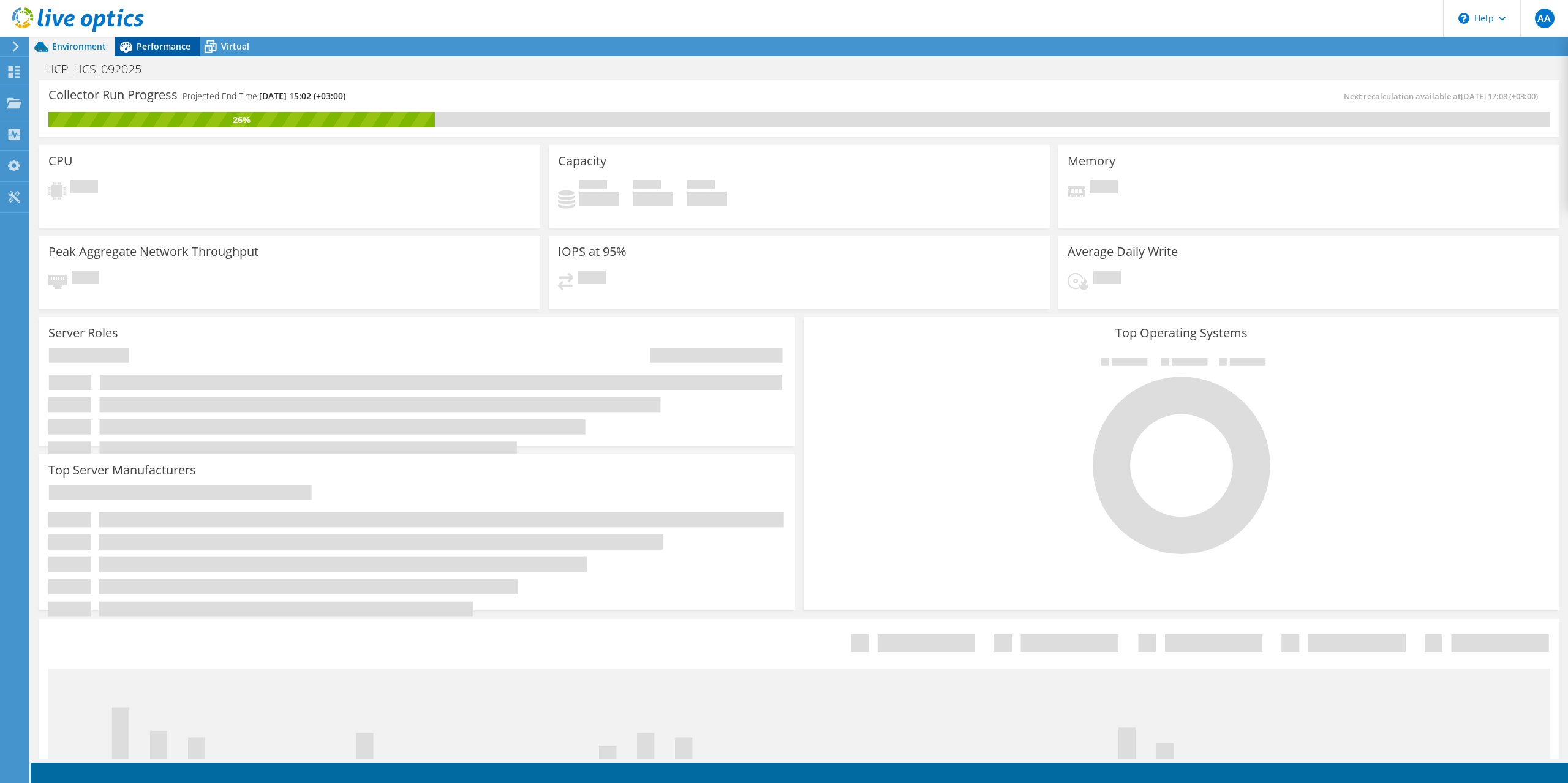
click at [171, 53] on div "Performance" at bounding box center [156, 47] width 84 height 20
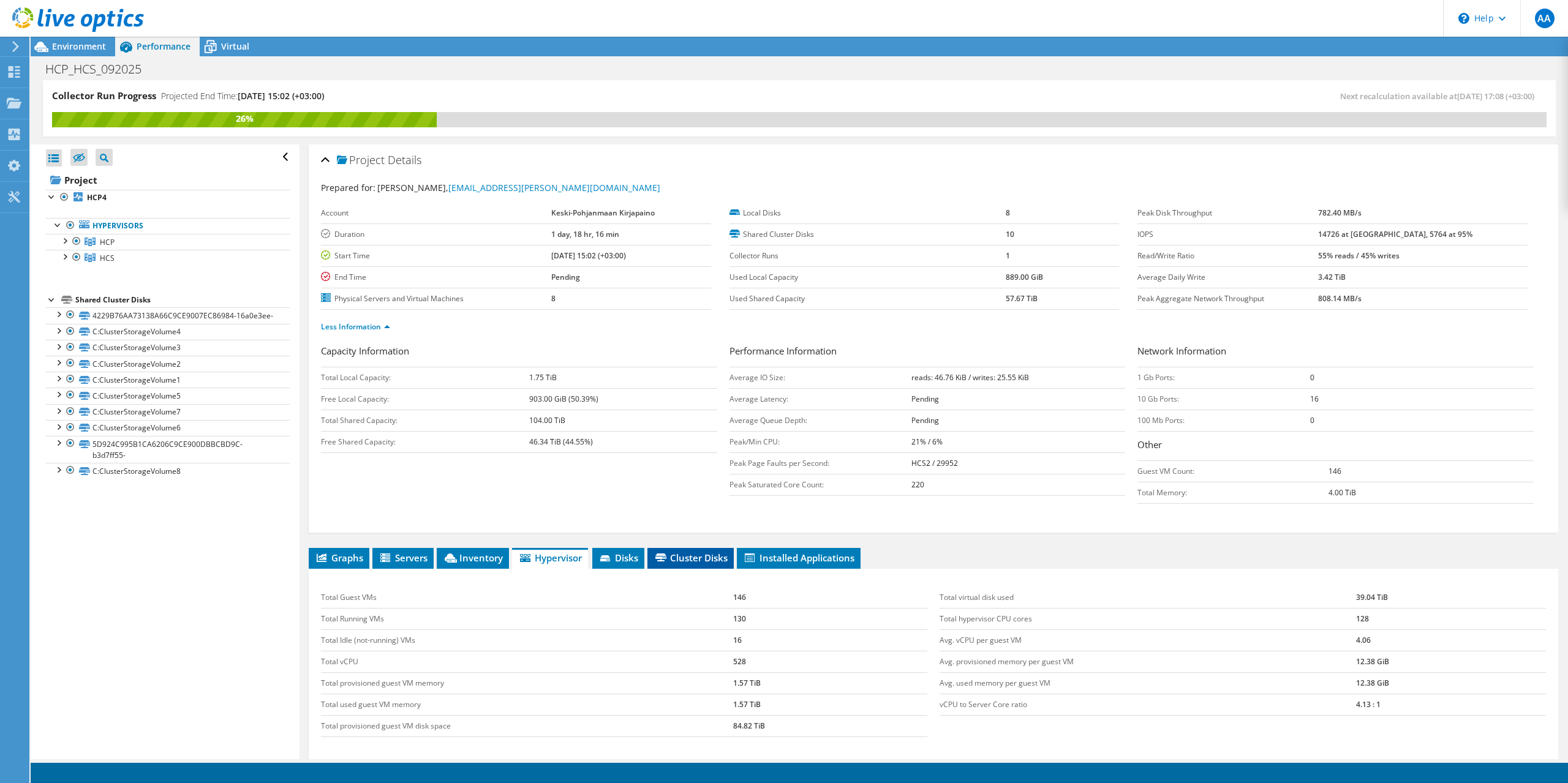
click at [663, 557] on icon at bounding box center [660, 557] width 11 height 8
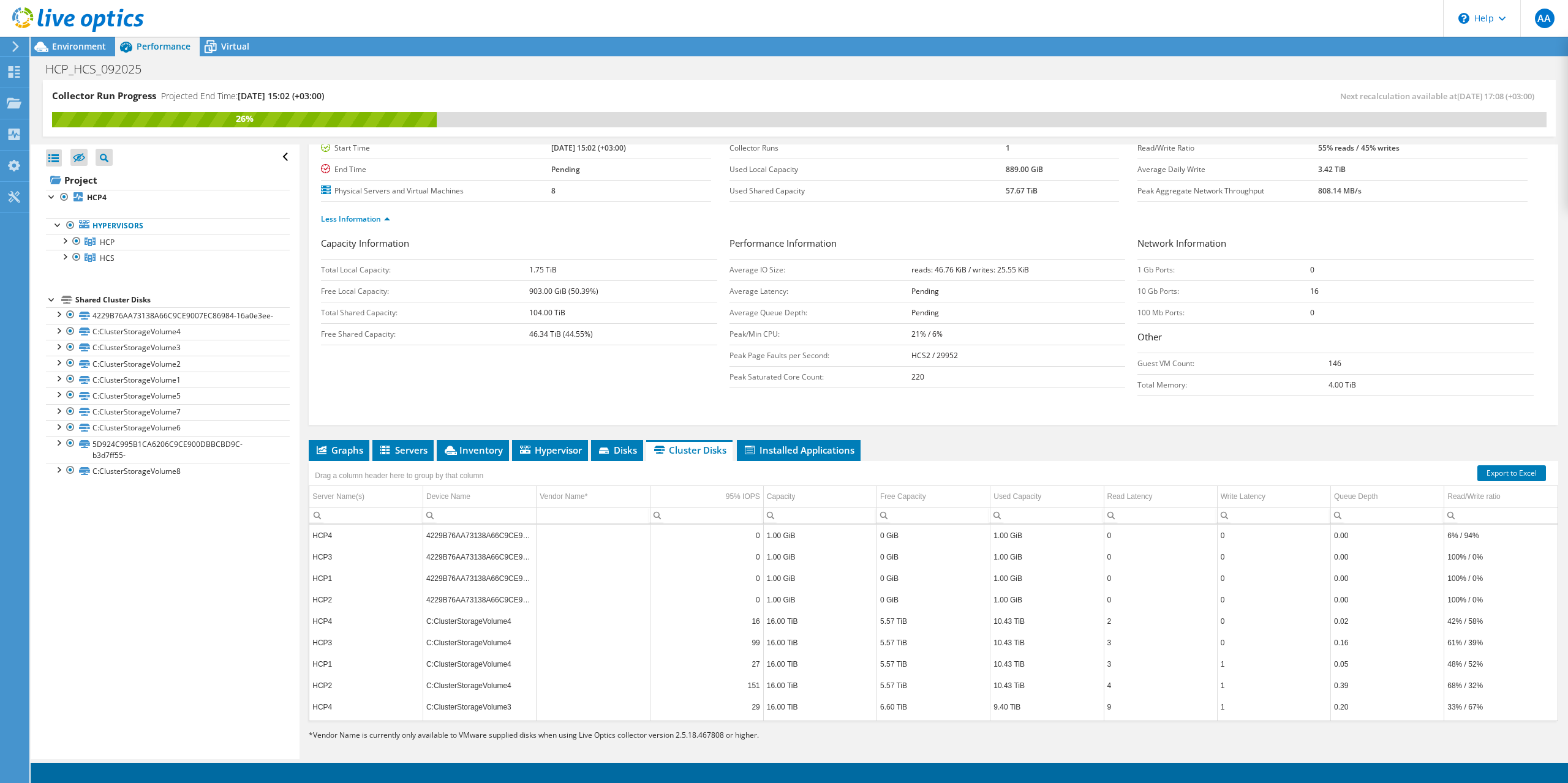
scroll to position [117, 0]
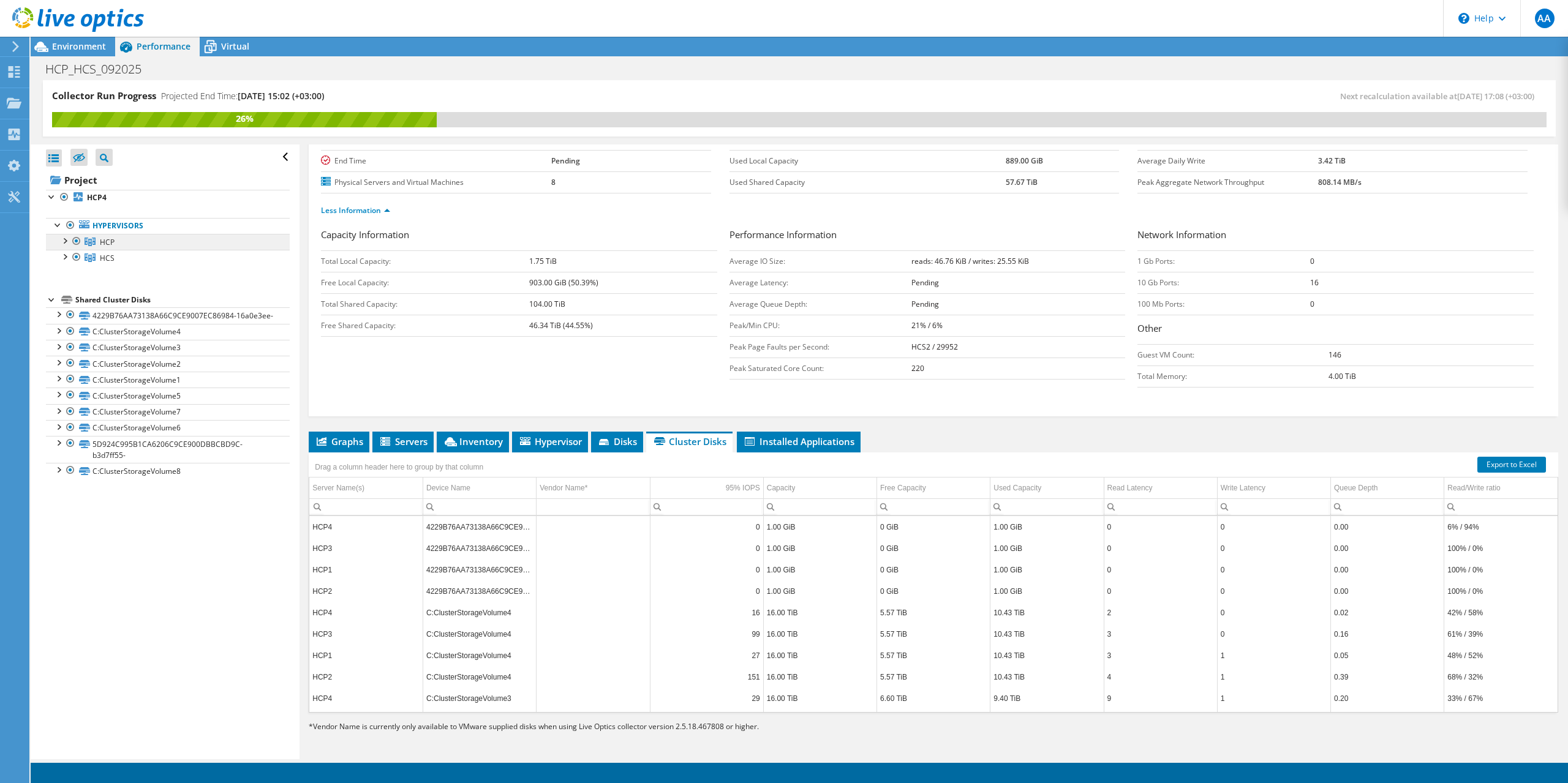
click at [115, 245] on link "HCP" at bounding box center [167, 242] width 244 height 16
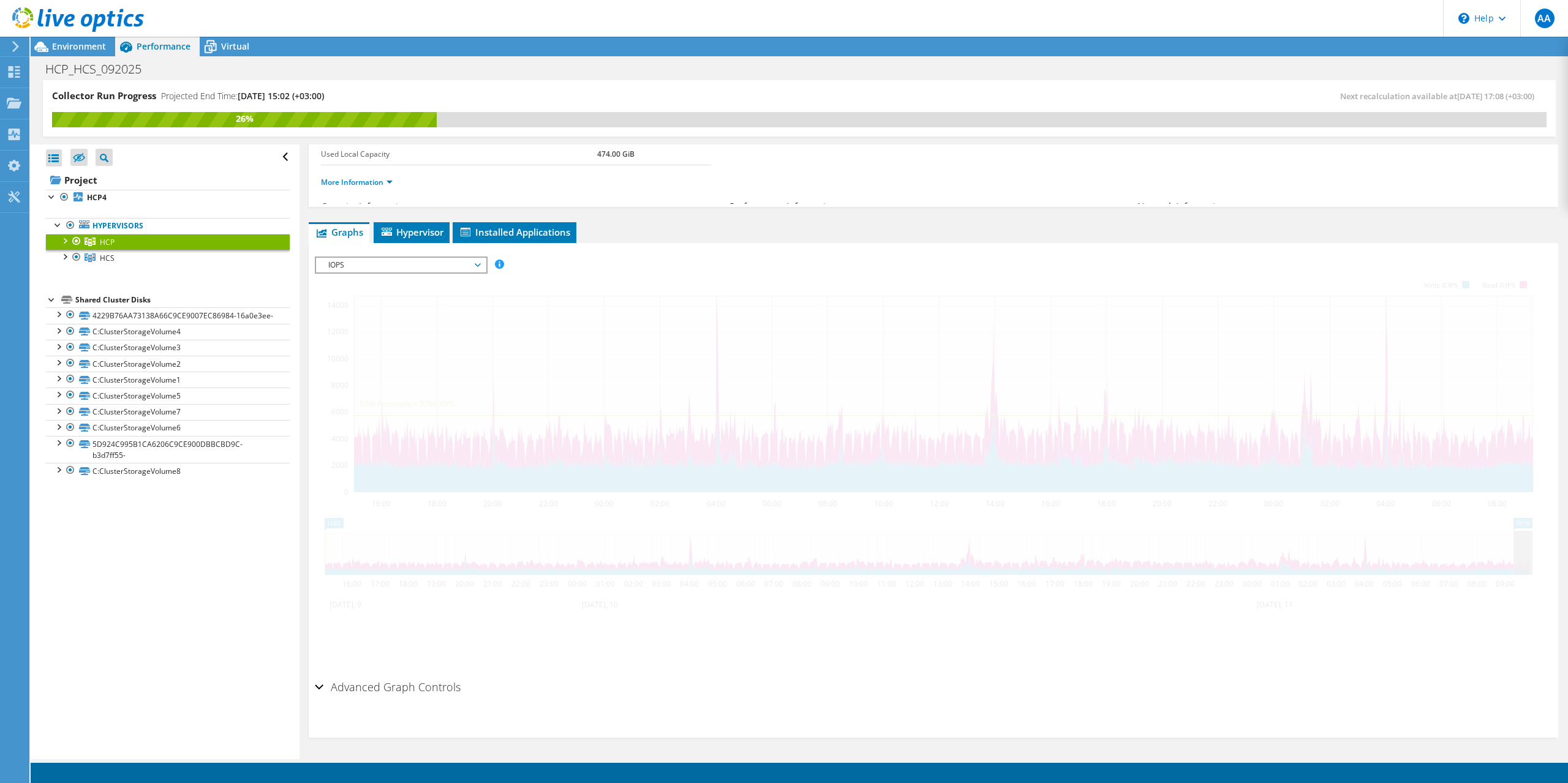
scroll to position [97, 0]
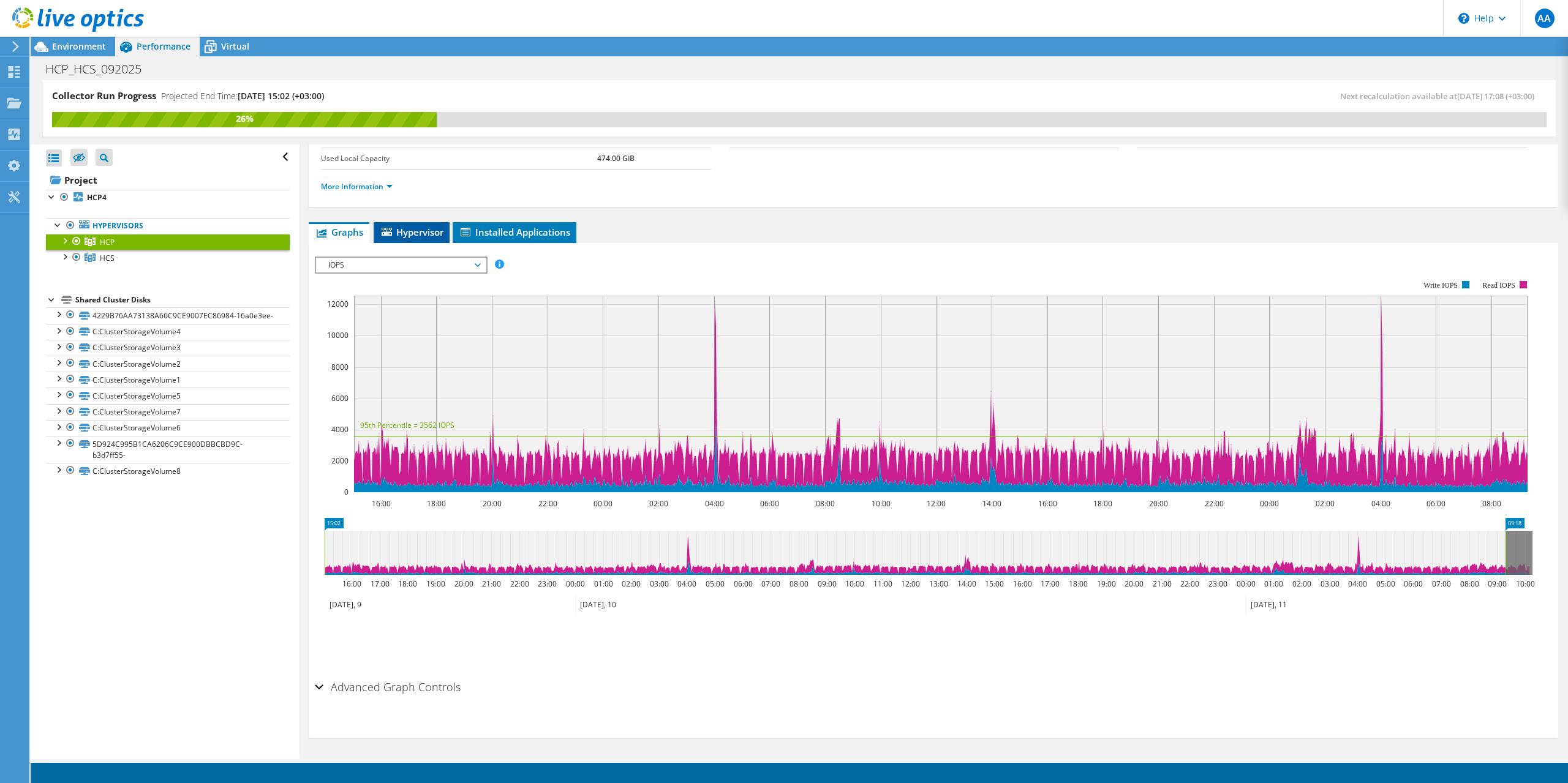
click at [409, 232] on span "Hypervisor" at bounding box center [412, 232] width 63 height 12
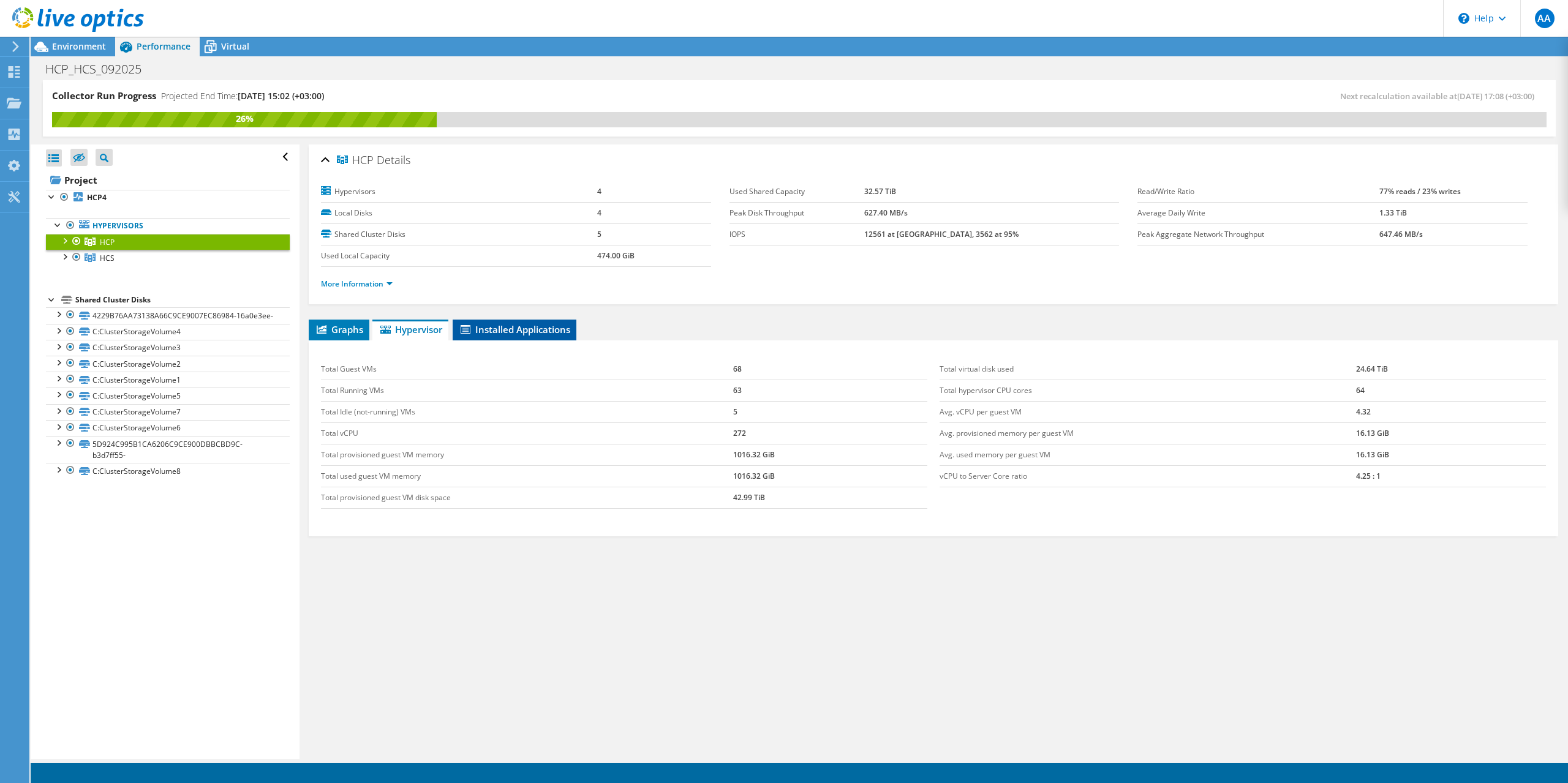
click at [508, 327] on span "Installed Applications" at bounding box center [514, 330] width 112 height 12
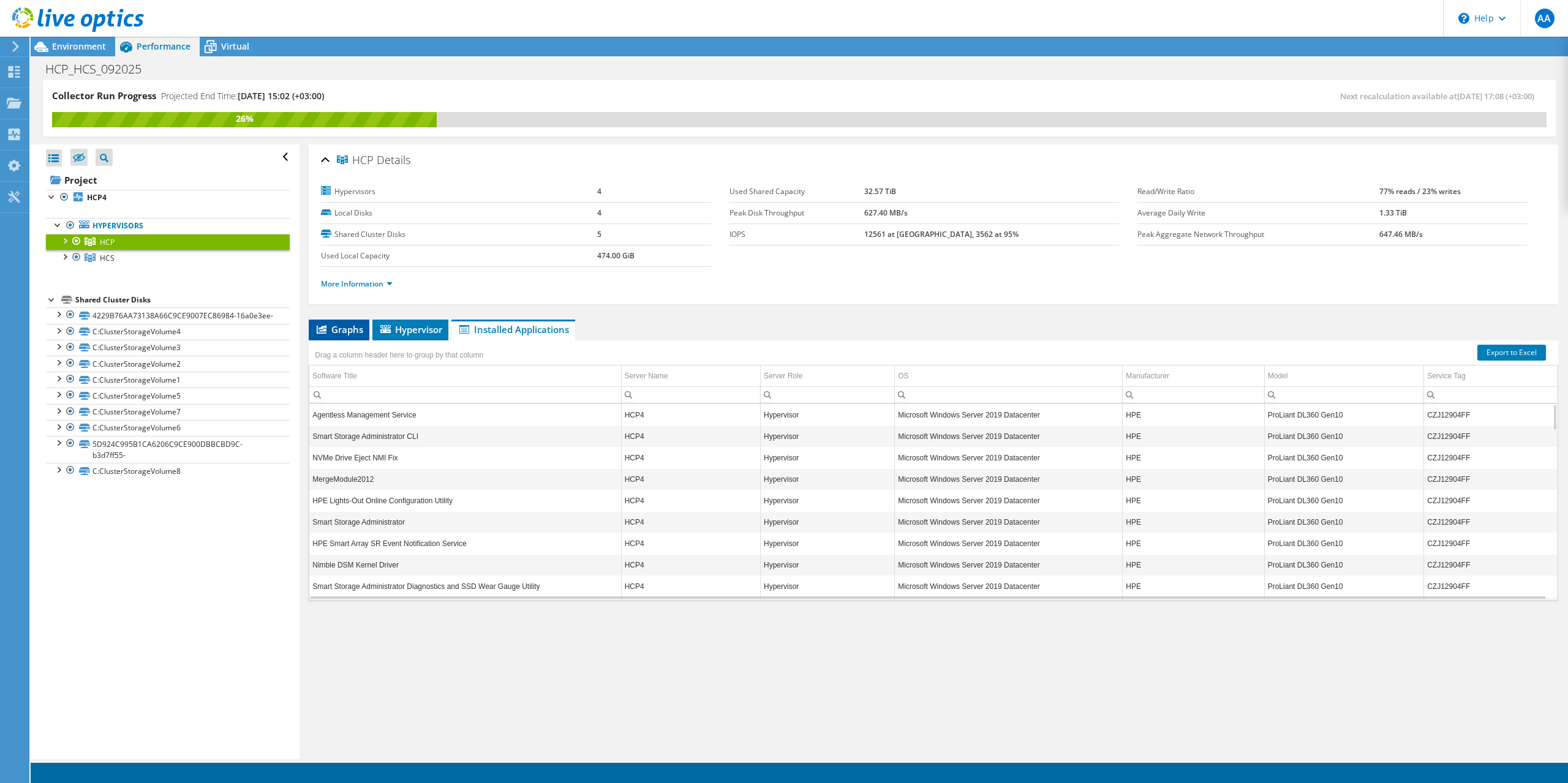
click at [329, 325] on span "Graphs" at bounding box center [339, 330] width 49 height 12
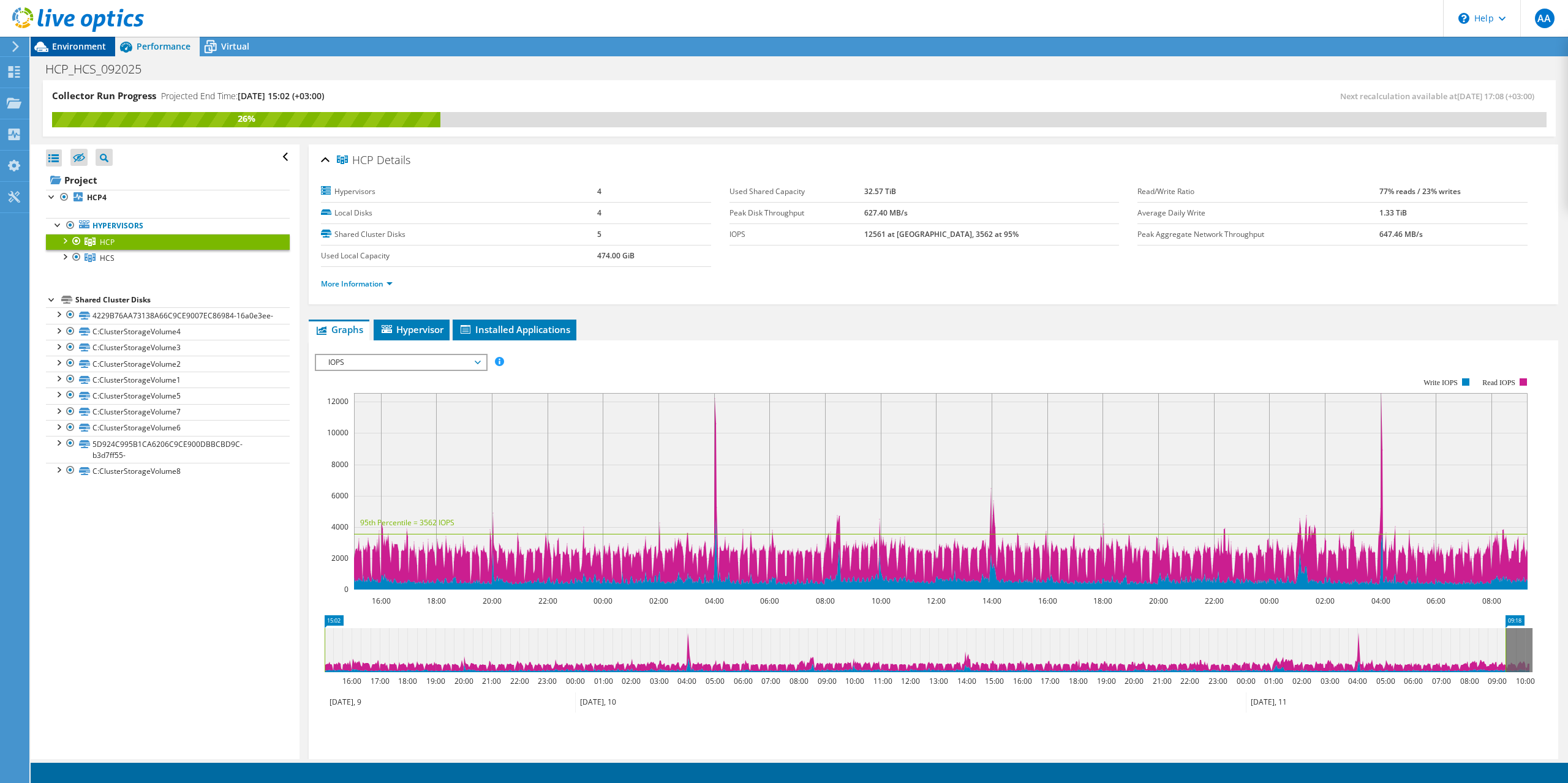
click at [78, 45] on span "Environment" at bounding box center [79, 47] width 53 height 12
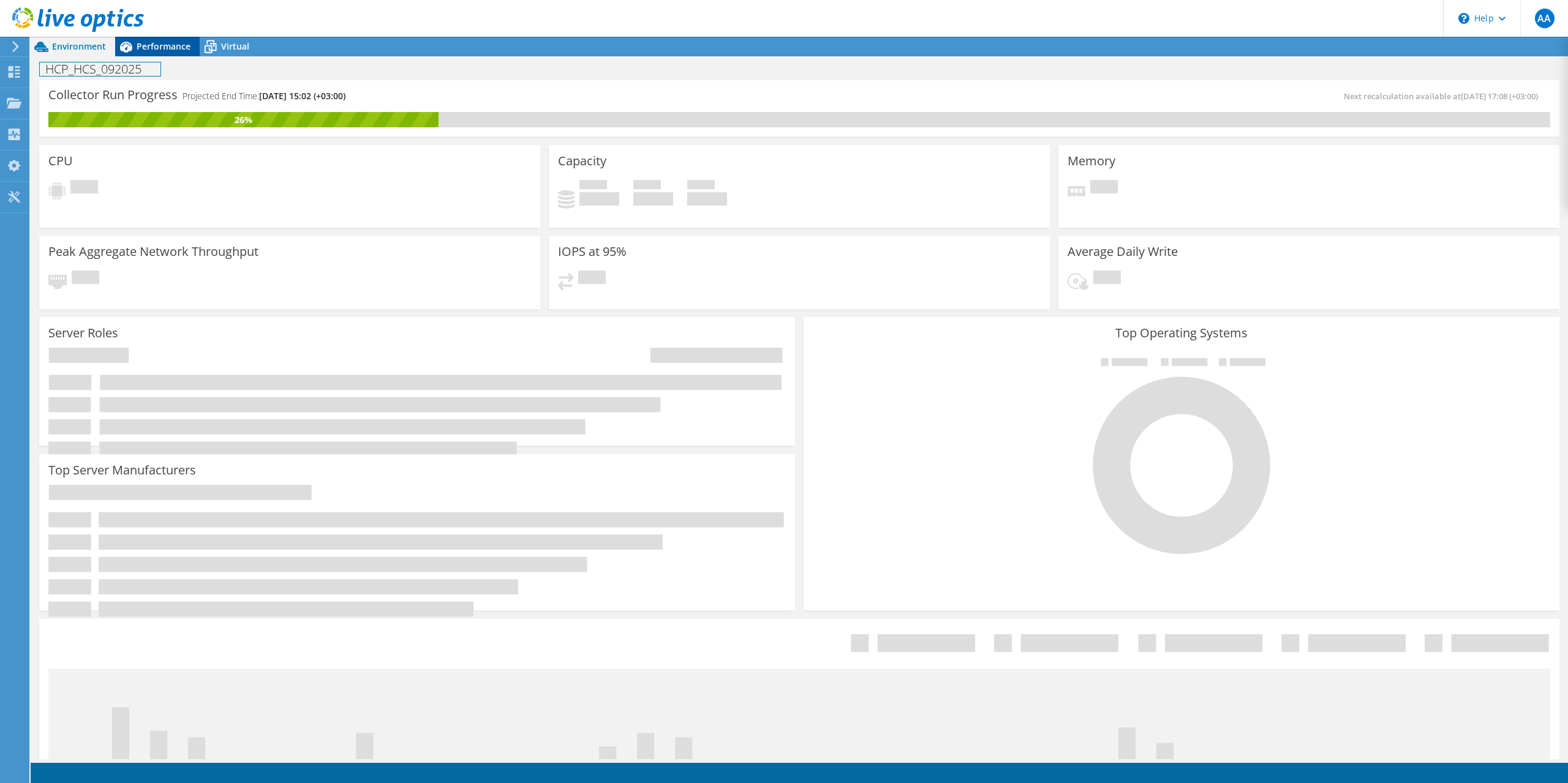
click at [154, 56] on div "HCP_HCS_092025 Print" at bounding box center [799, 68] width 1537 height 24
click at [163, 49] on span "Performance" at bounding box center [163, 47] width 53 height 12
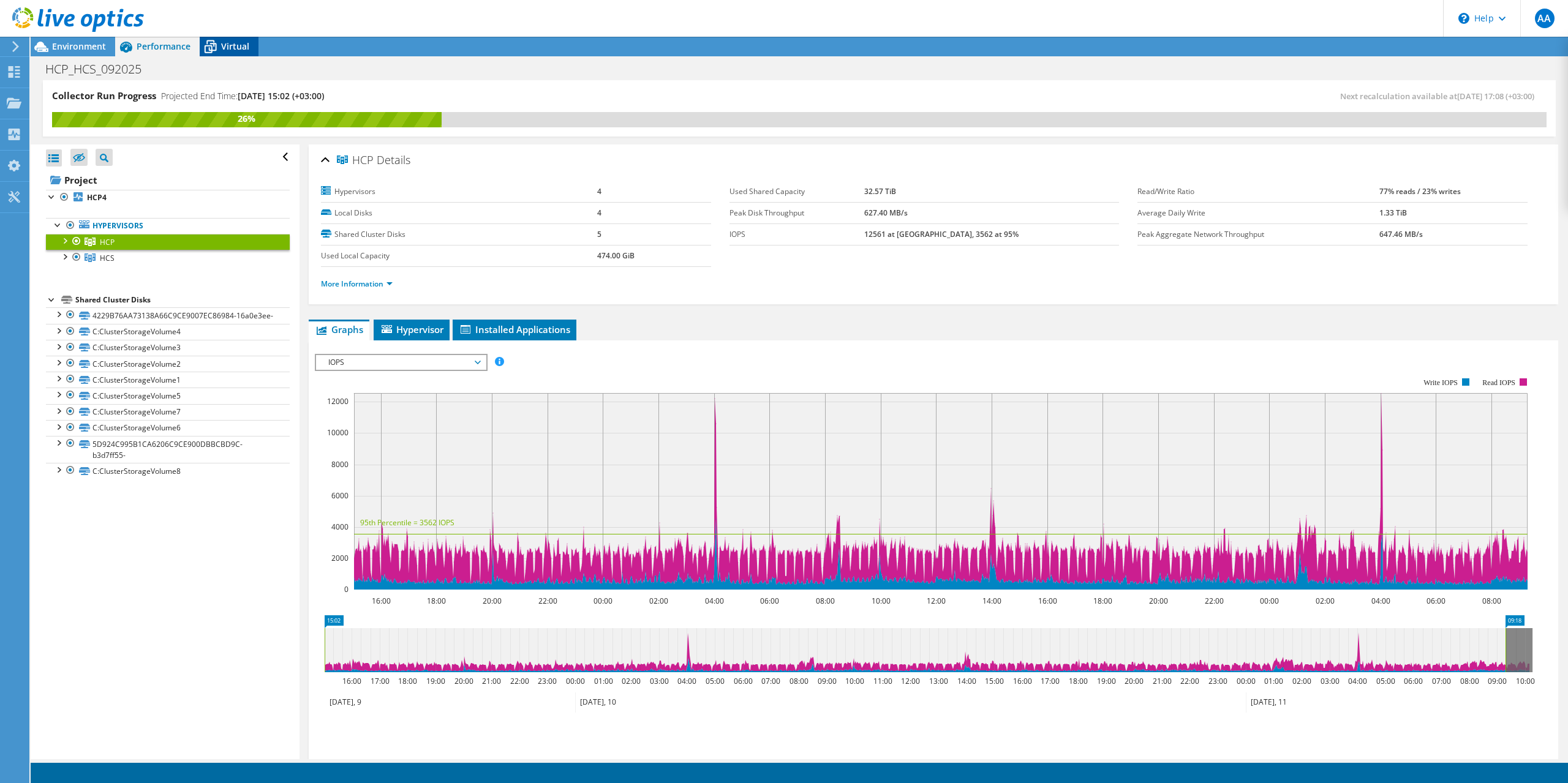
click at [234, 52] on div "Virtual" at bounding box center [229, 47] width 58 height 20
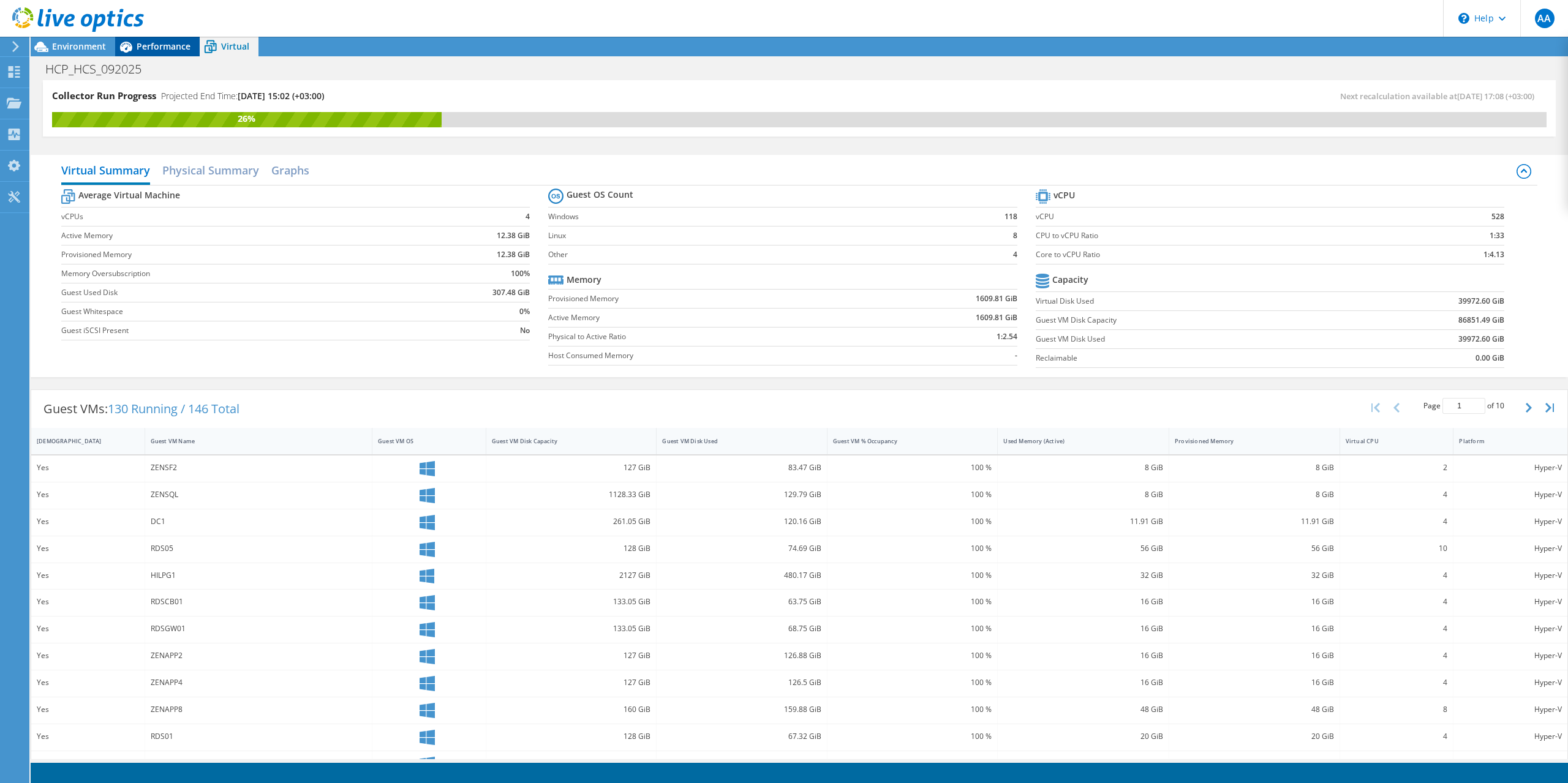
click at [162, 47] on span "Performance" at bounding box center [163, 47] width 53 height 12
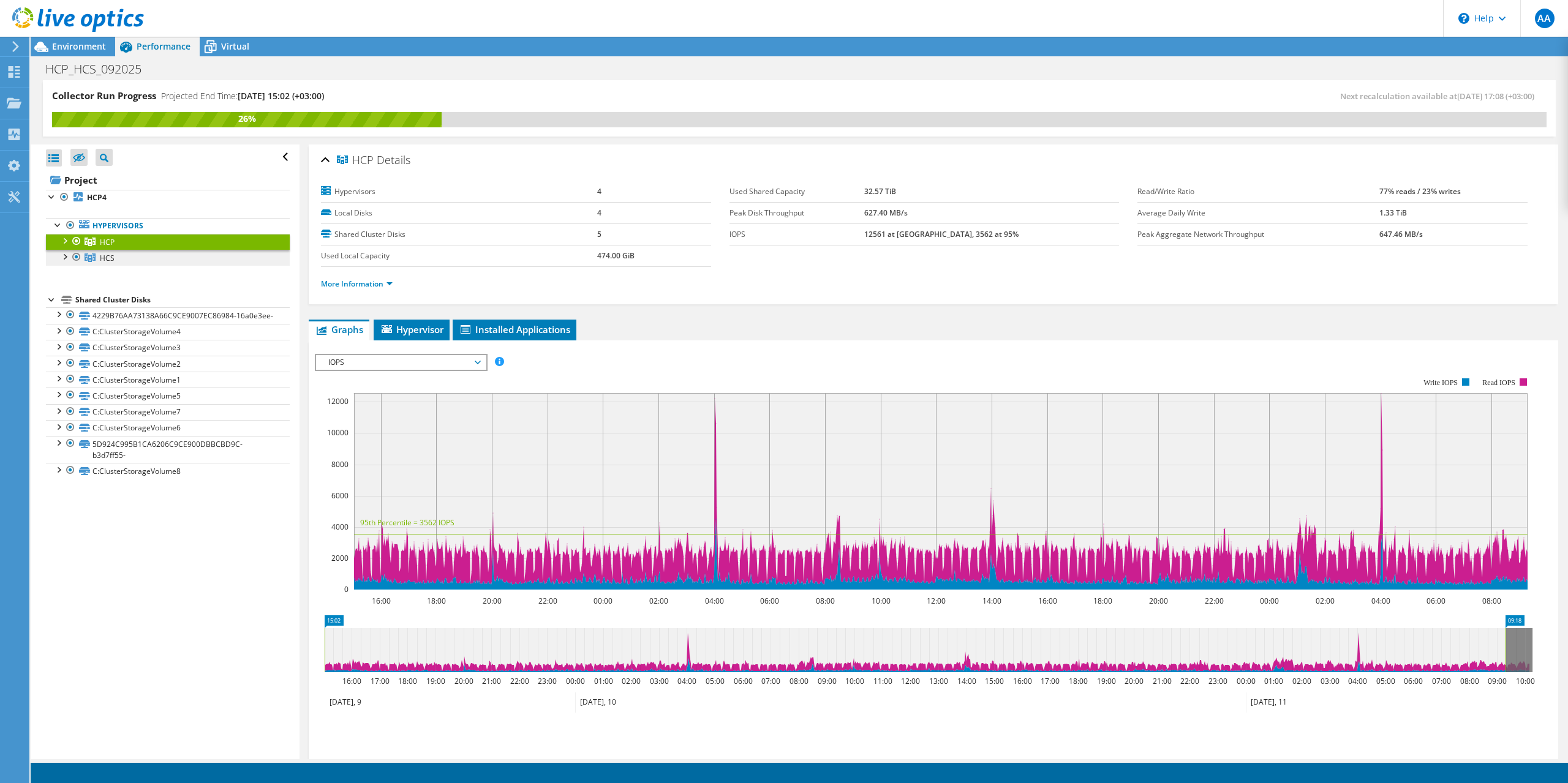
click at [176, 259] on link "HCS" at bounding box center [167, 257] width 244 height 16
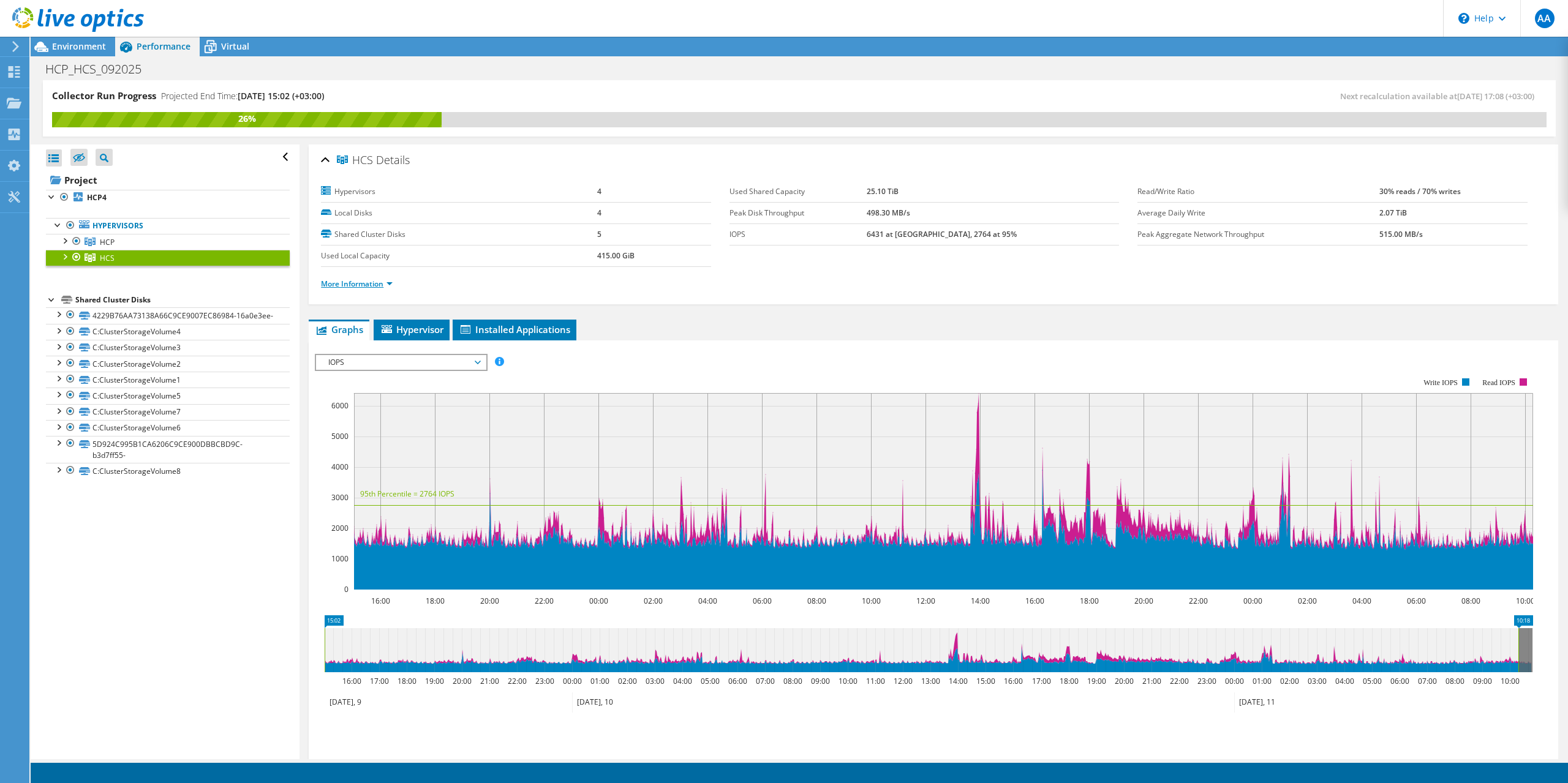
click at [378, 288] on link "More Information" at bounding box center [356, 283] width 71 height 11
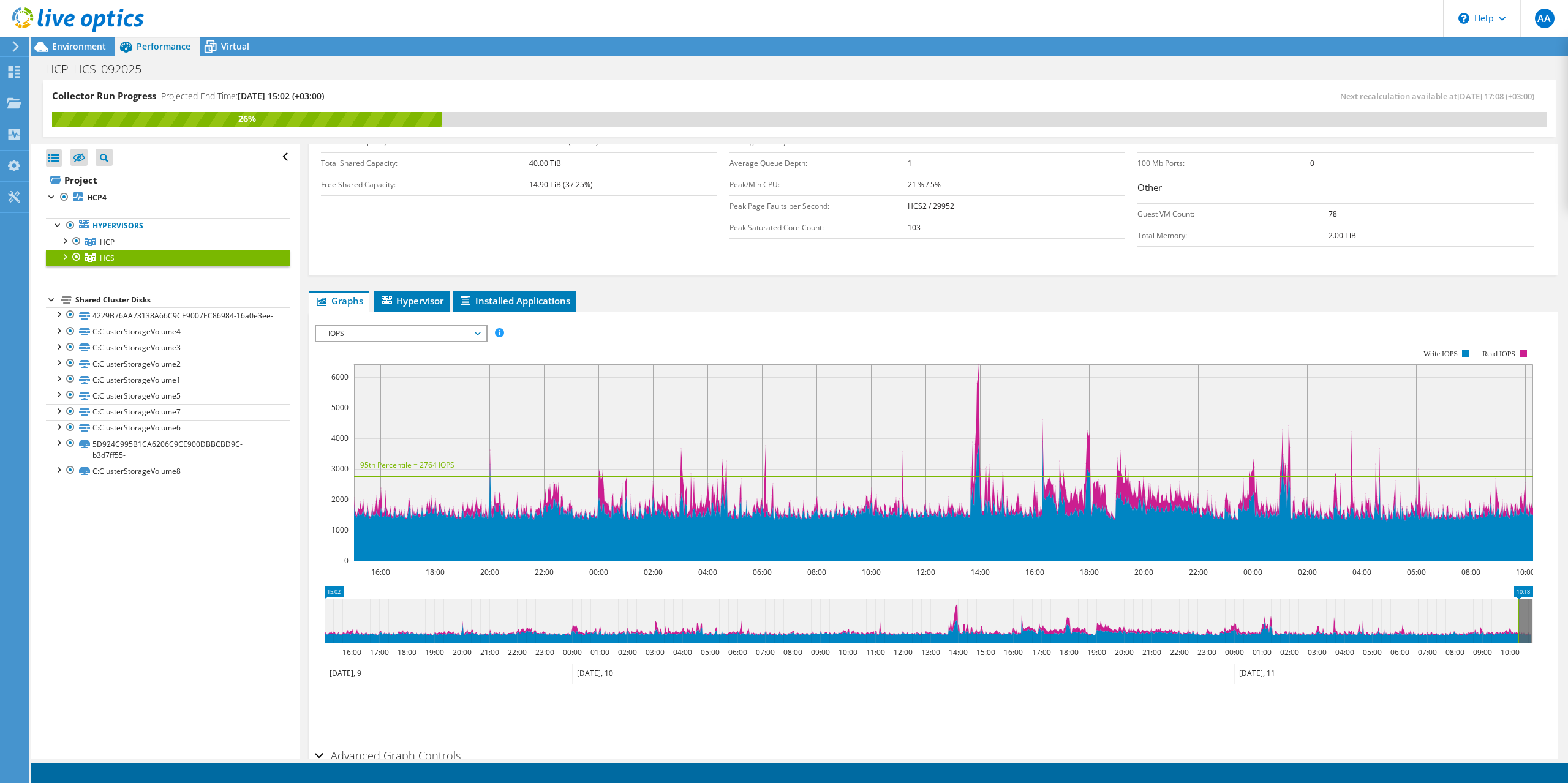
scroll to position [367, 0]
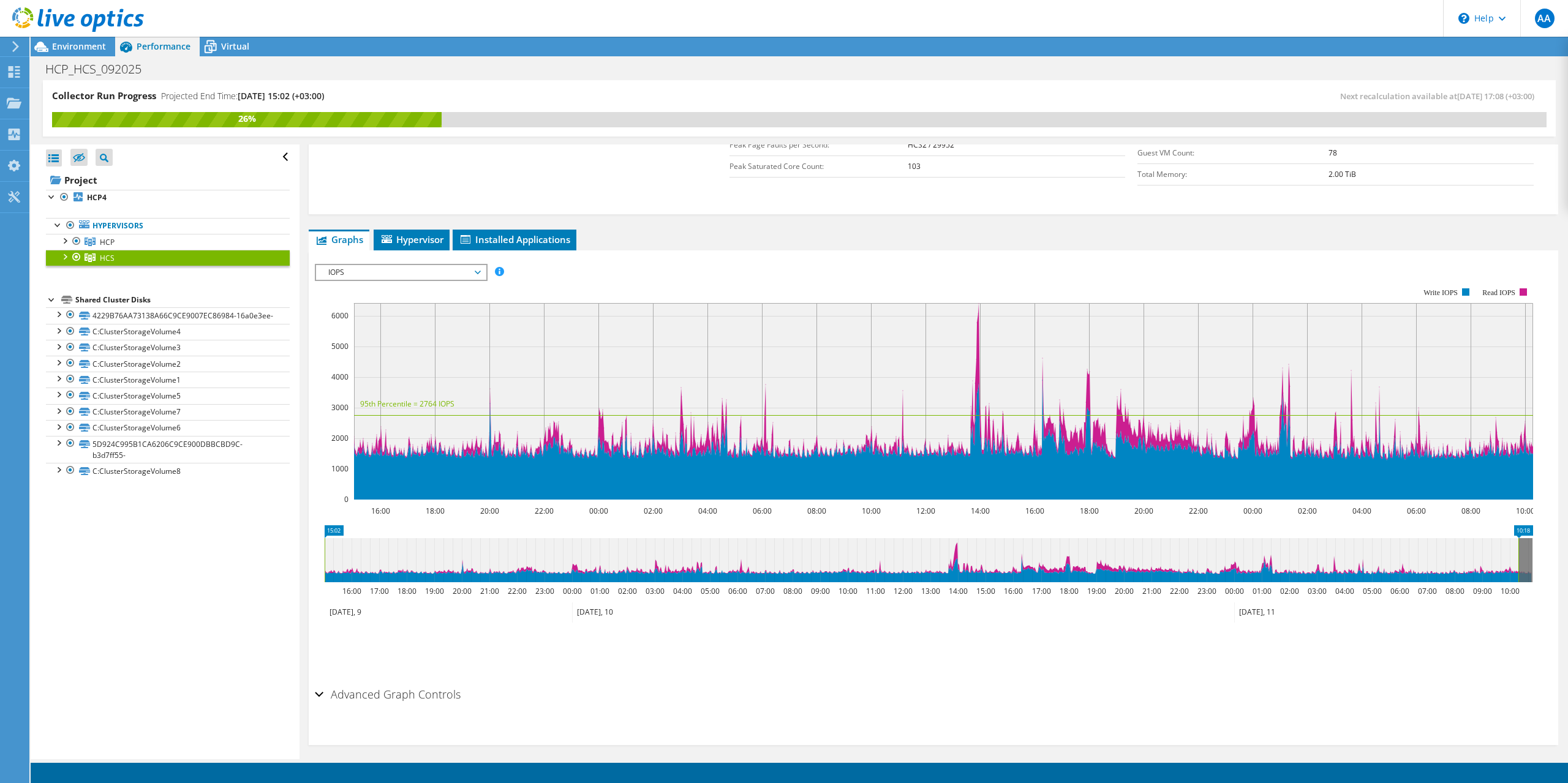
click at [406, 265] on span "IOPS" at bounding box center [400, 272] width 157 height 15
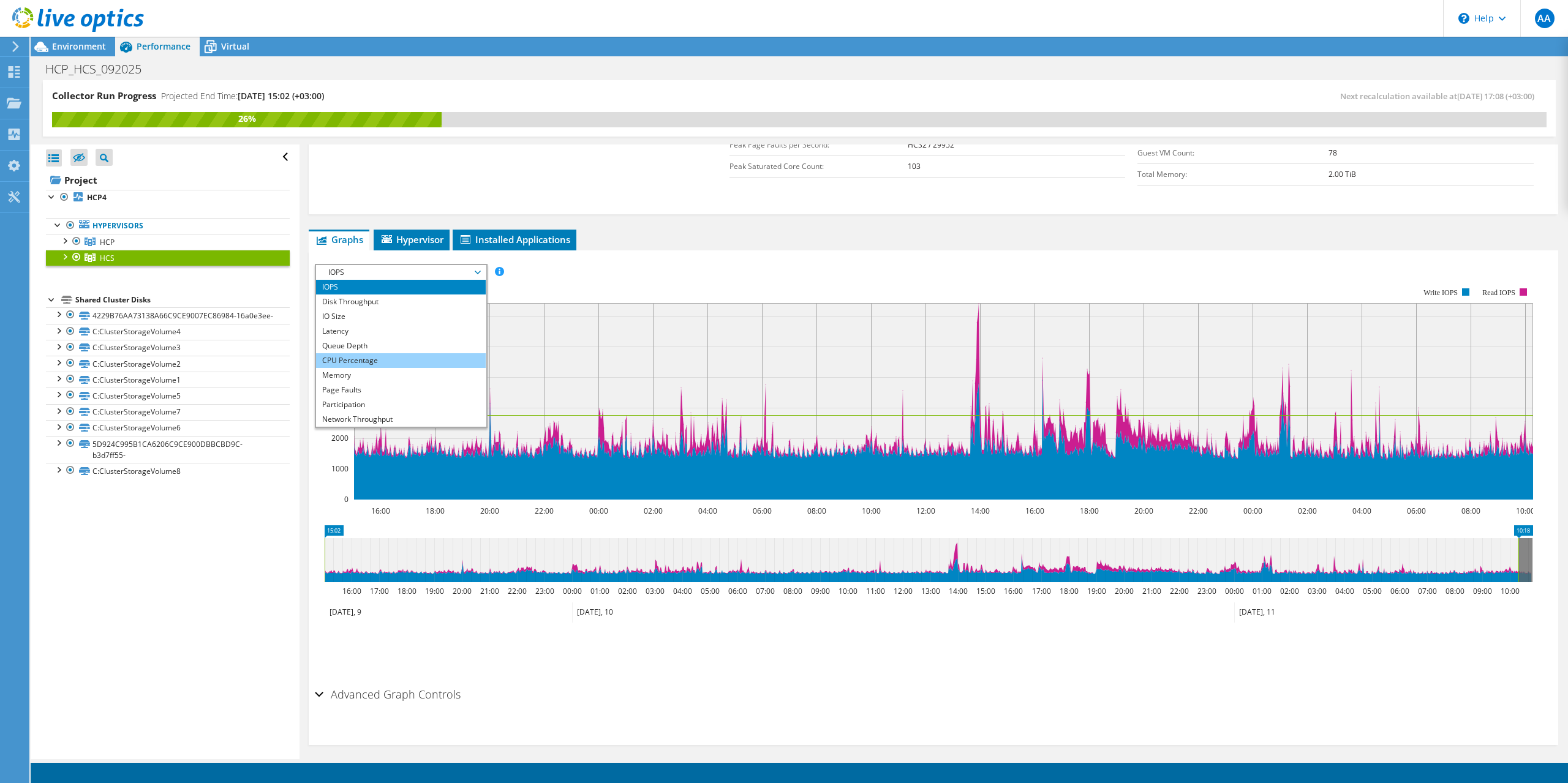
click at [422, 355] on li "CPU Percentage" at bounding box center [400, 360] width 169 height 15
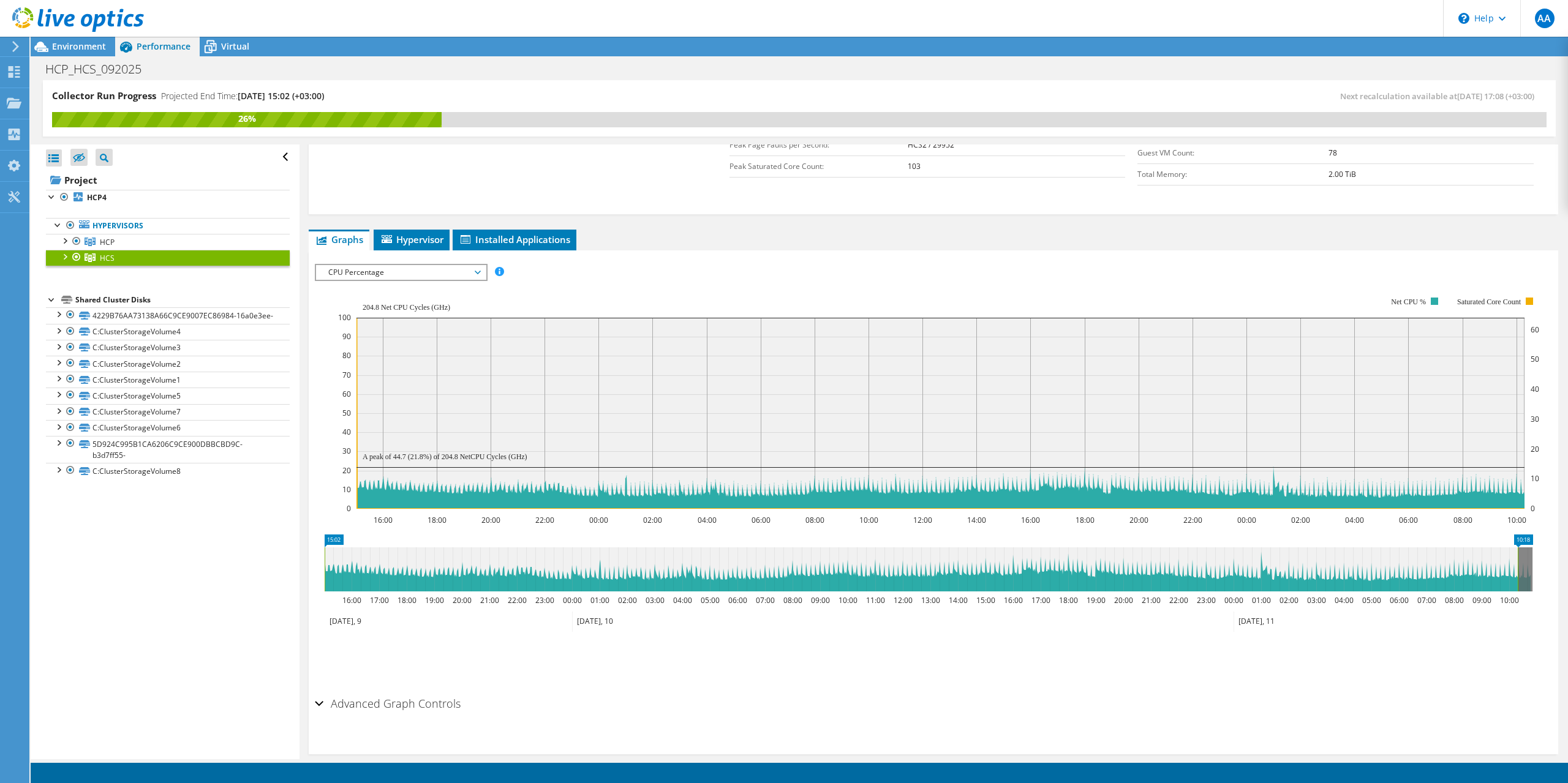
click at [468, 267] on span "CPU Percentage" at bounding box center [400, 272] width 157 height 15
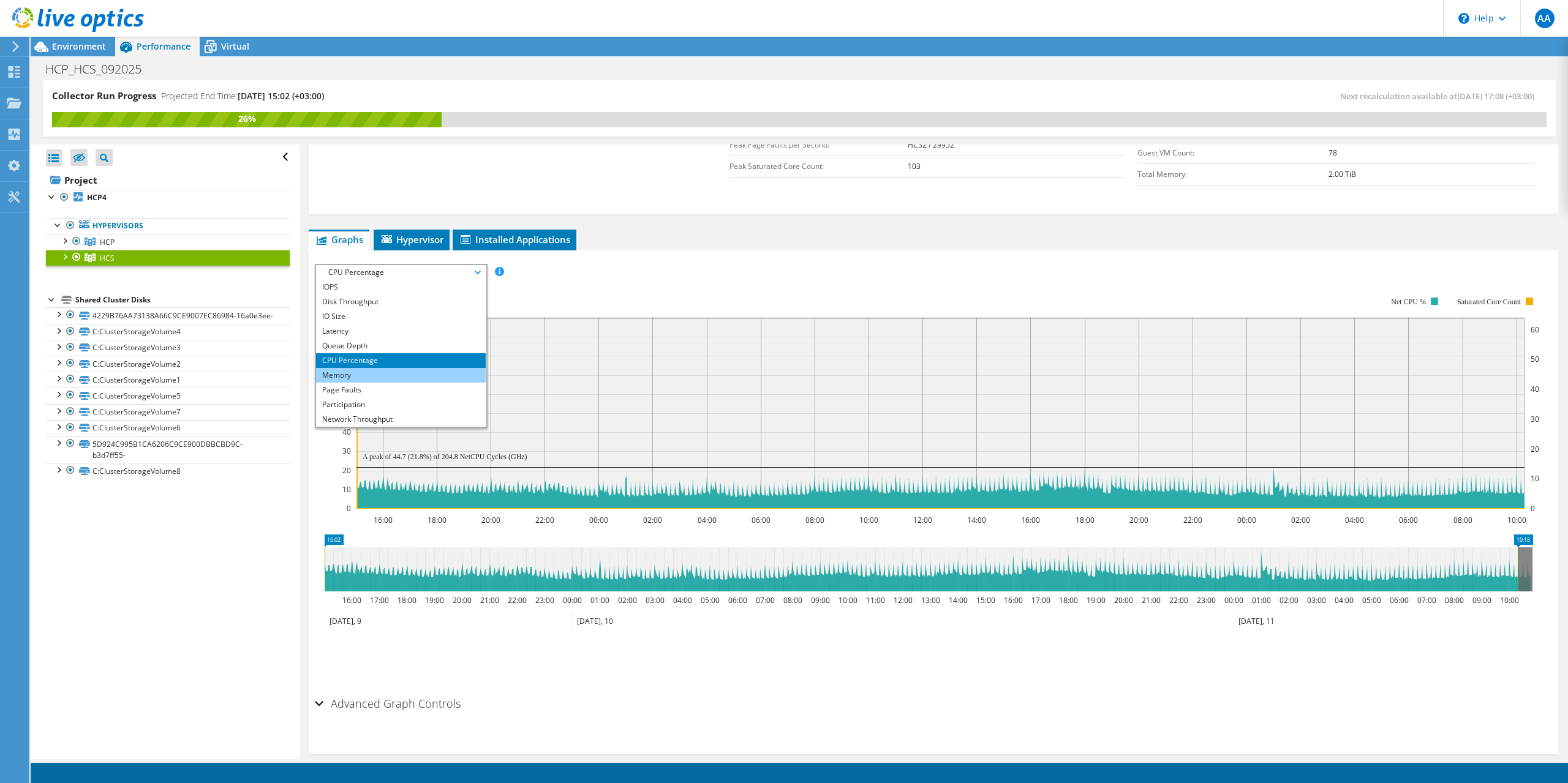
click at [426, 372] on li "Memory" at bounding box center [400, 375] width 169 height 15
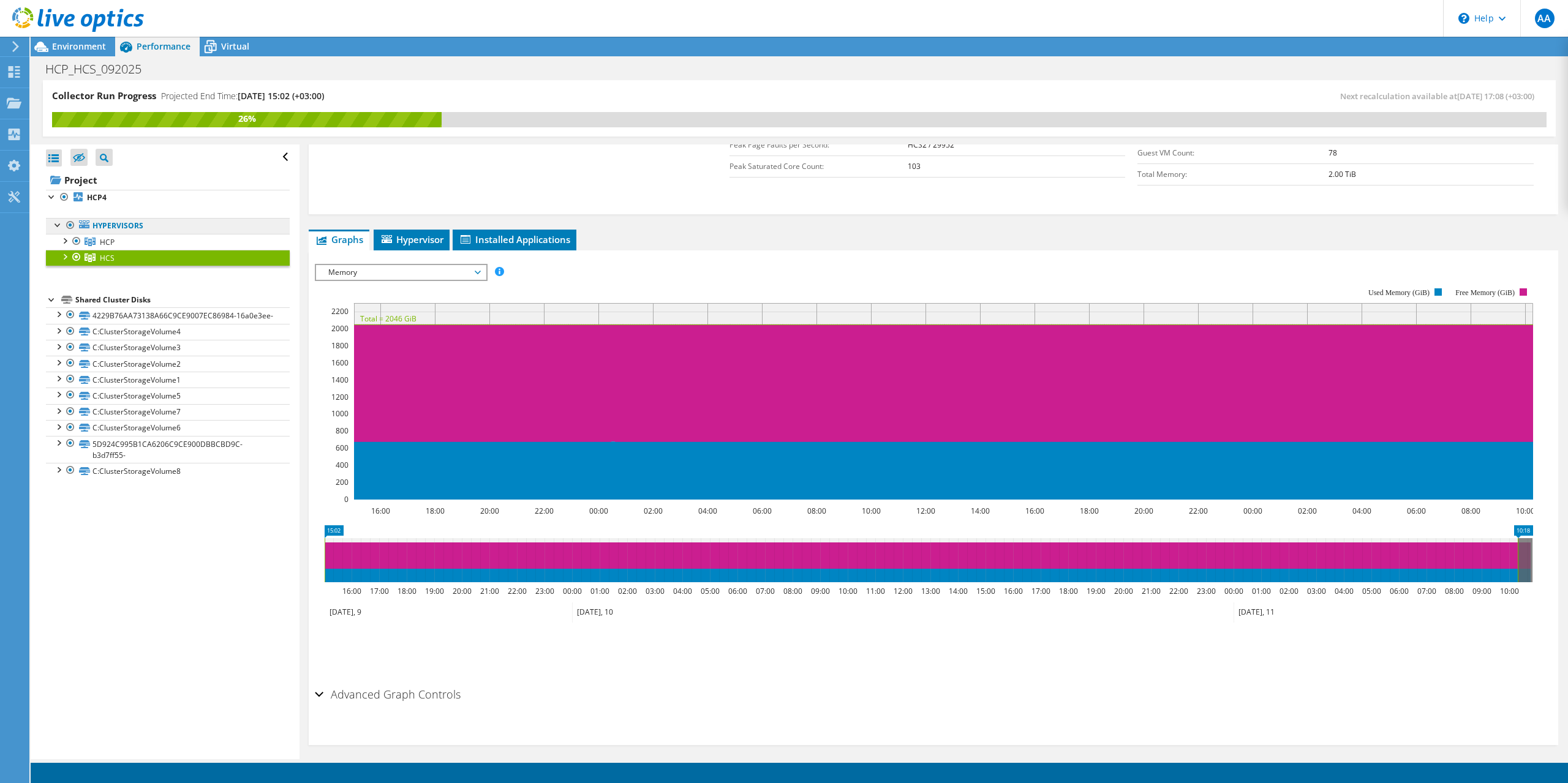
click at [108, 227] on link "Hypervisors" at bounding box center [167, 226] width 244 height 16
click at [111, 228] on link "Hypervisors" at bounding box center [167, 226] width 244 height 16
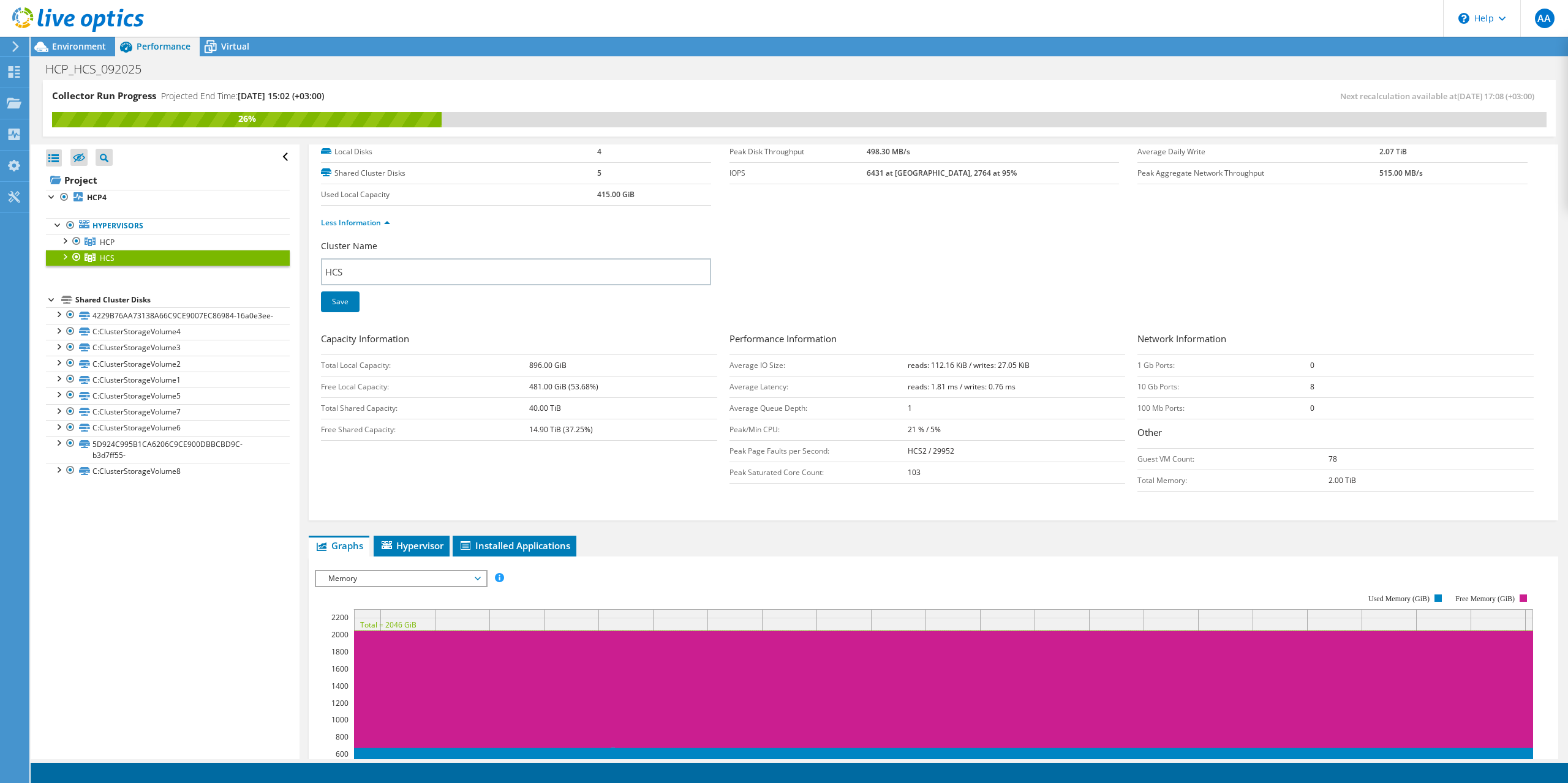
scroll to position [0, 0]
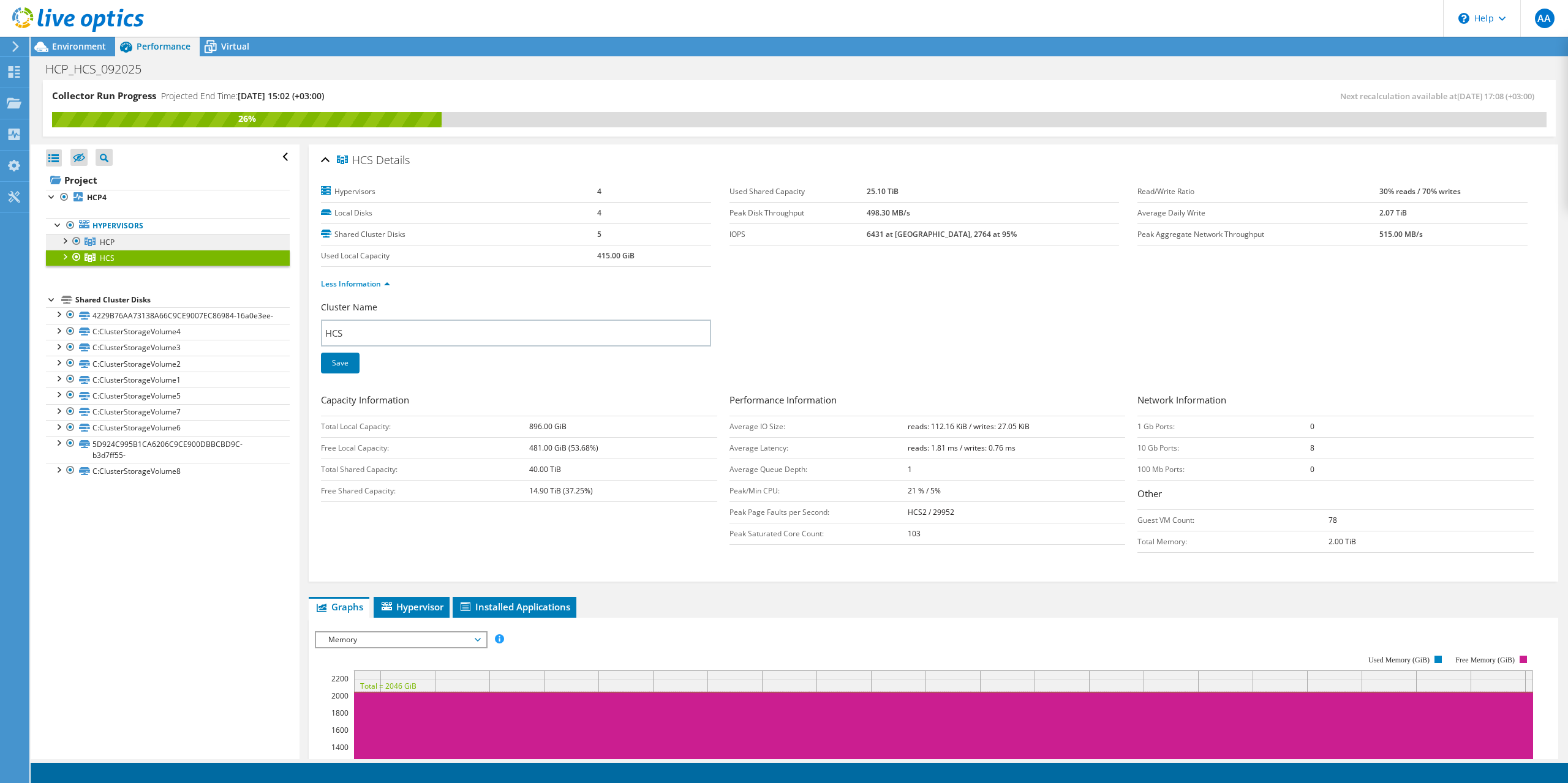
click at [102, 240] on span "HCP" at bounding box center [107, 242] width 15 height 11
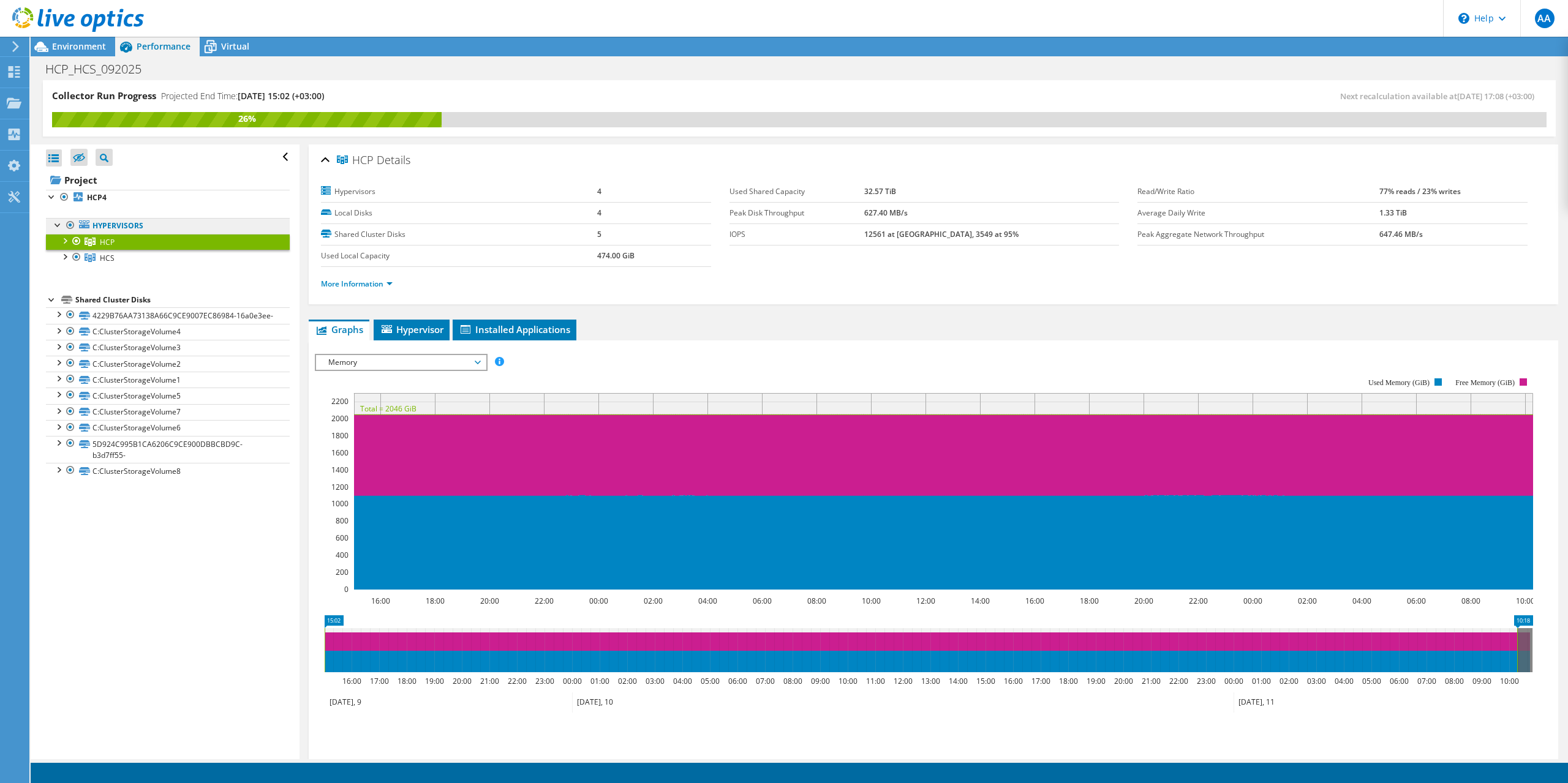
click at [134, 223] on link "Hypervisors" at bounding box center [167, 226] width 244 height 16
click at [90, 197] on b "HCP4" at bounding box center [97, 197] width 20 height 11
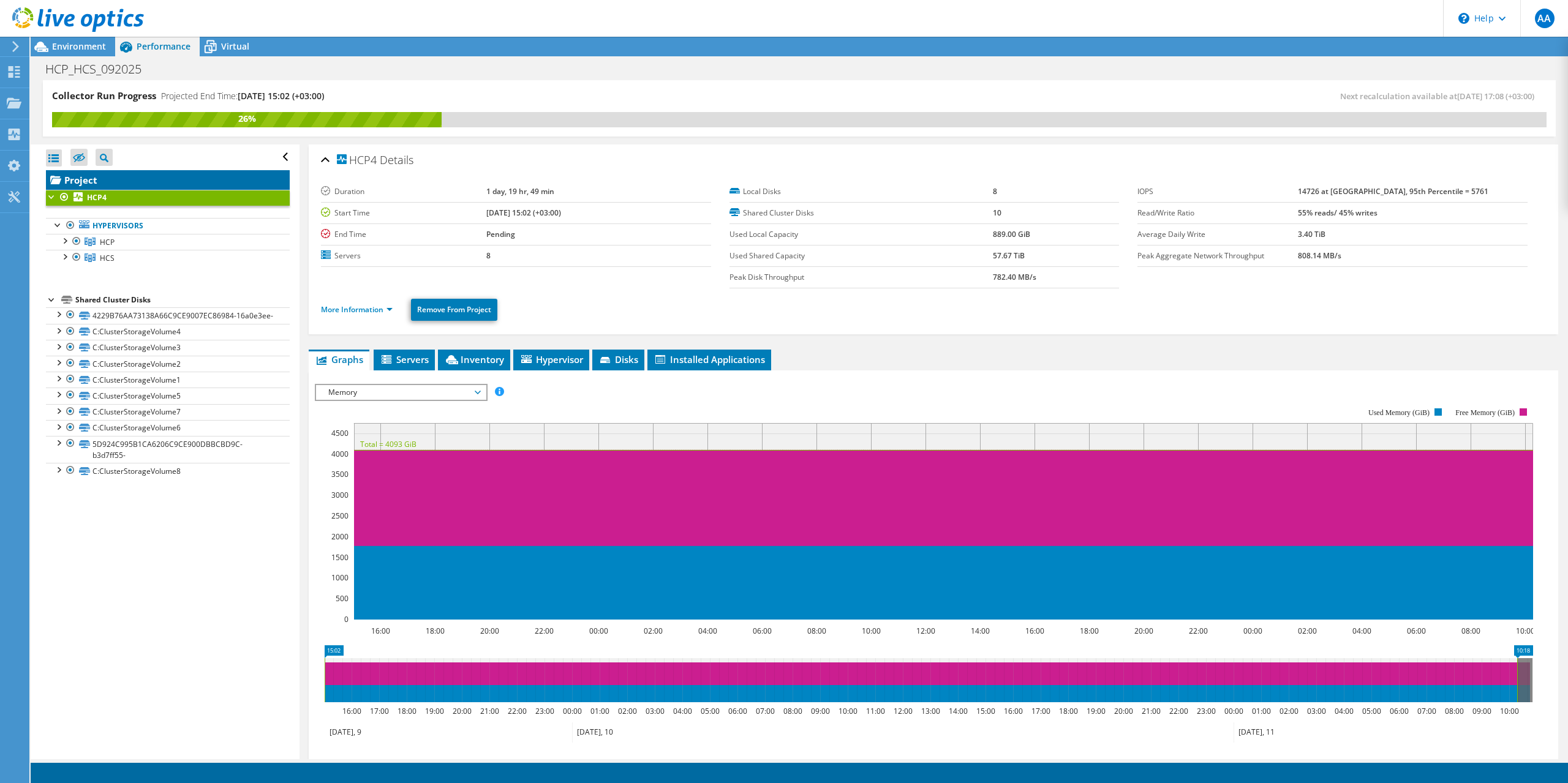
click at [79, 184] on link "Project" at bounding box center [167, 180] width 244 height 20
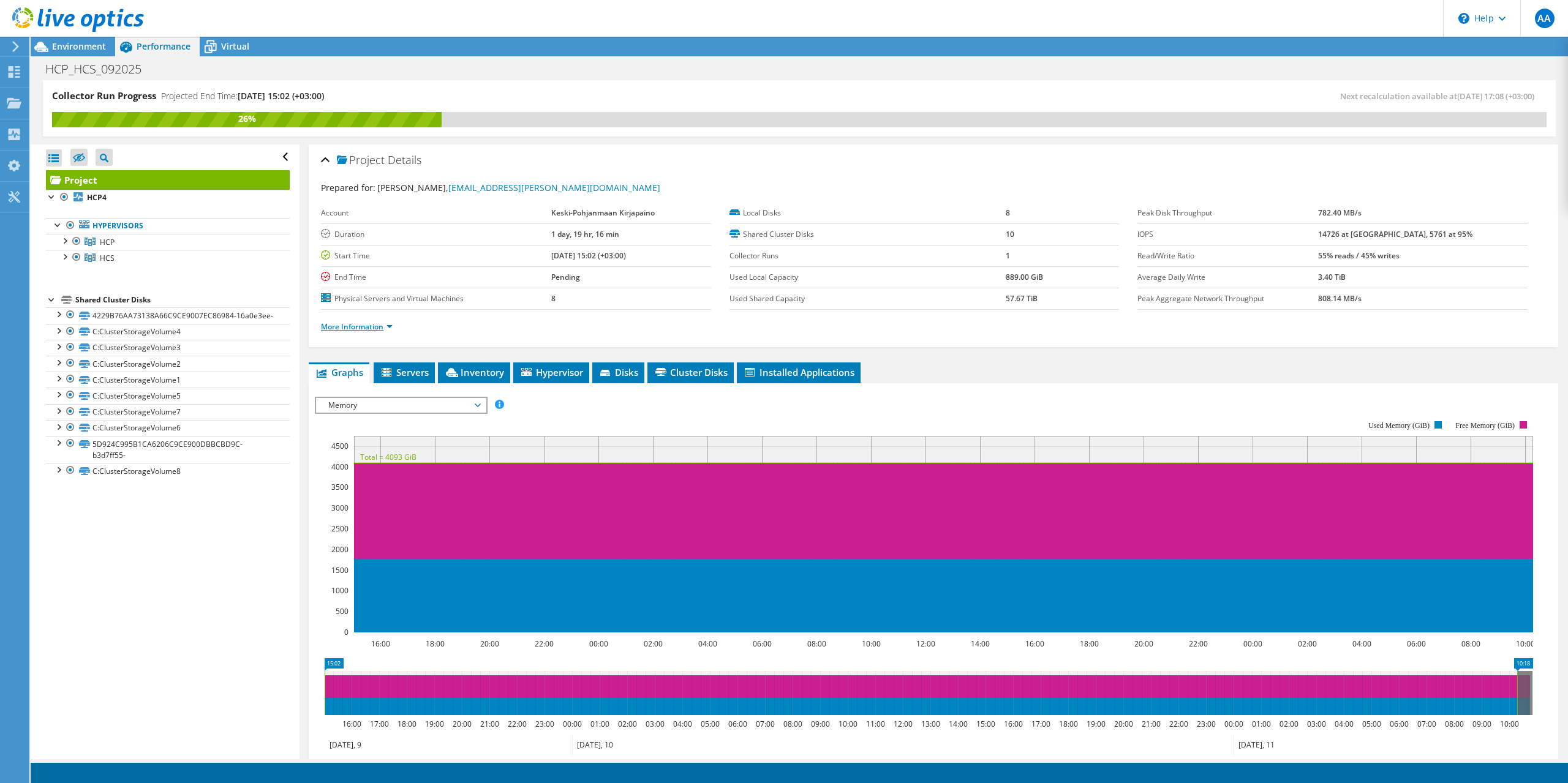
click at [389, 324] on link "More Information" at bounding box center [356, 327] width 71 height 11
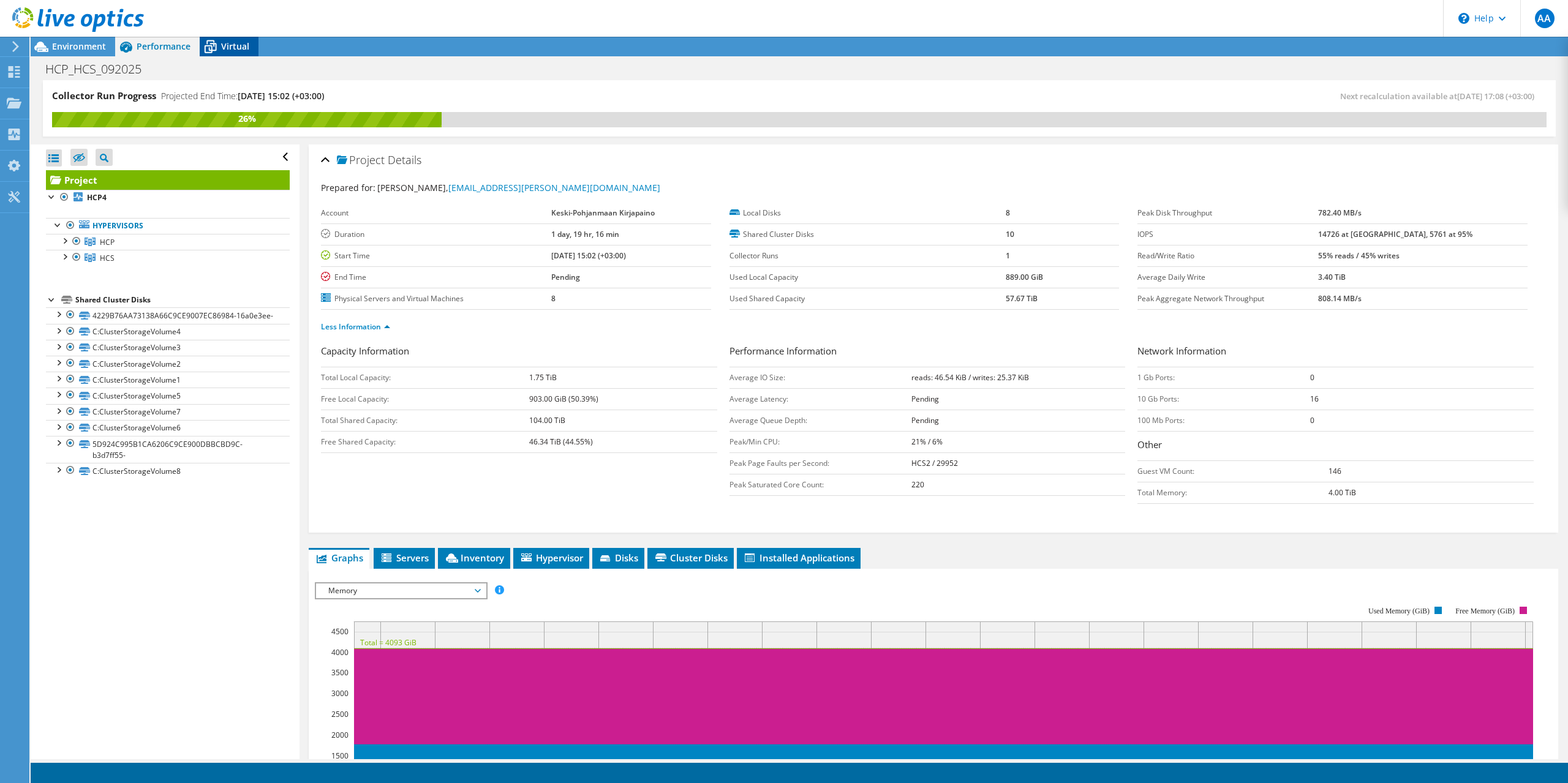
click at [236, 50] on span "Virtual" at bounding box center [235, 47] width 28 height 12
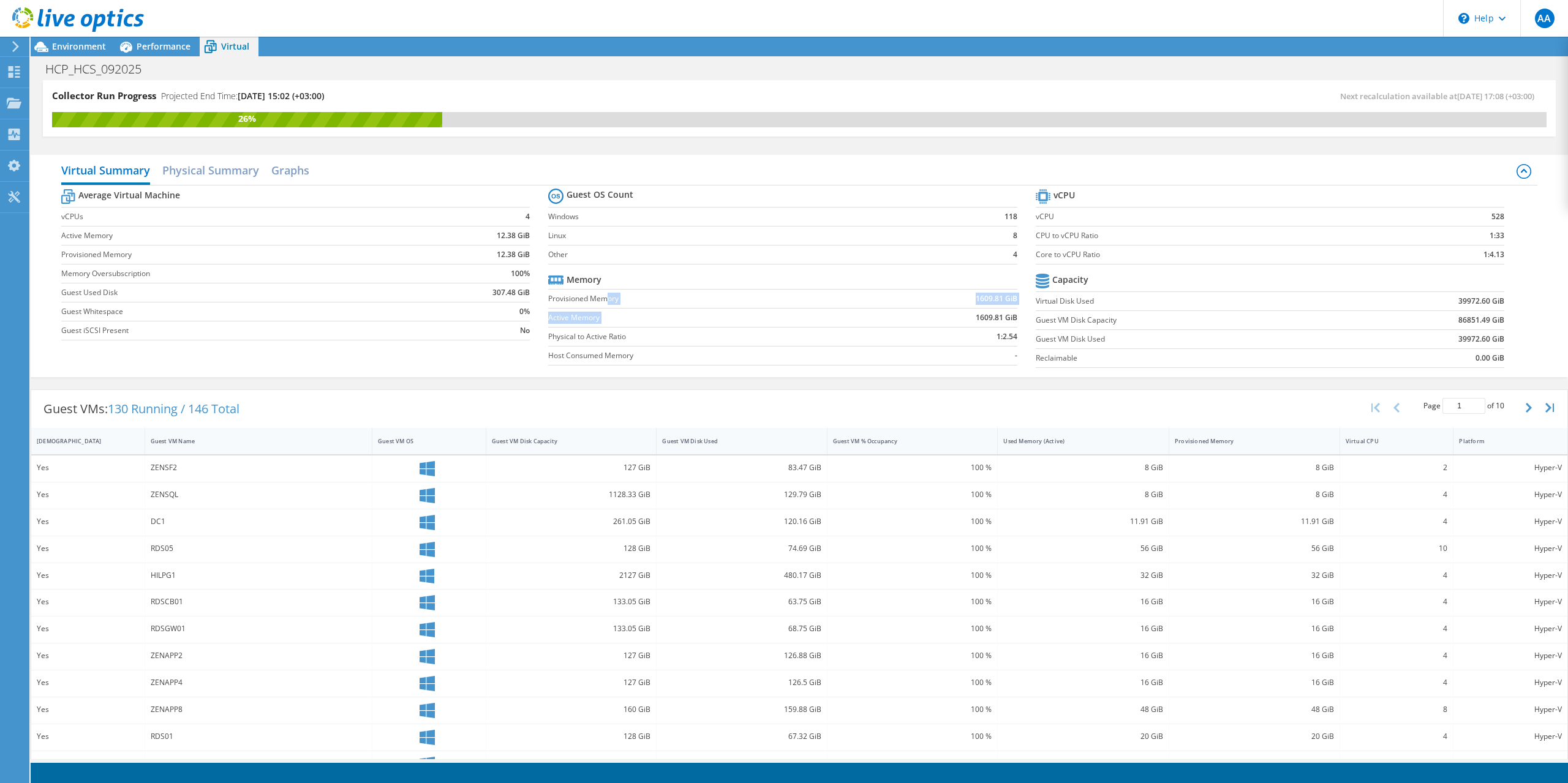
drag, startPoint x: 606, startPoint y: 303, endPoint x: 1001, endPoint y: 327, distance: 395.7
click at [1001, 327] on tbody "Memory Provisioned Memory 1609.81 GiB Active Memory 1609.81 GiB Physical to Act…" at bounding box center [782, 318] width 468 height 95
click at [982, 314] on b "1609.81 GiB" at bounding box center [996, 318] width 42 height 12
click at [983, 314] on b "1609.81 GiB" at bounding box center [996, 318] width 42 height 12
click at [988, 301] on b "1609.81 GiB" at bounding box center [996, 299] width 42 height 12
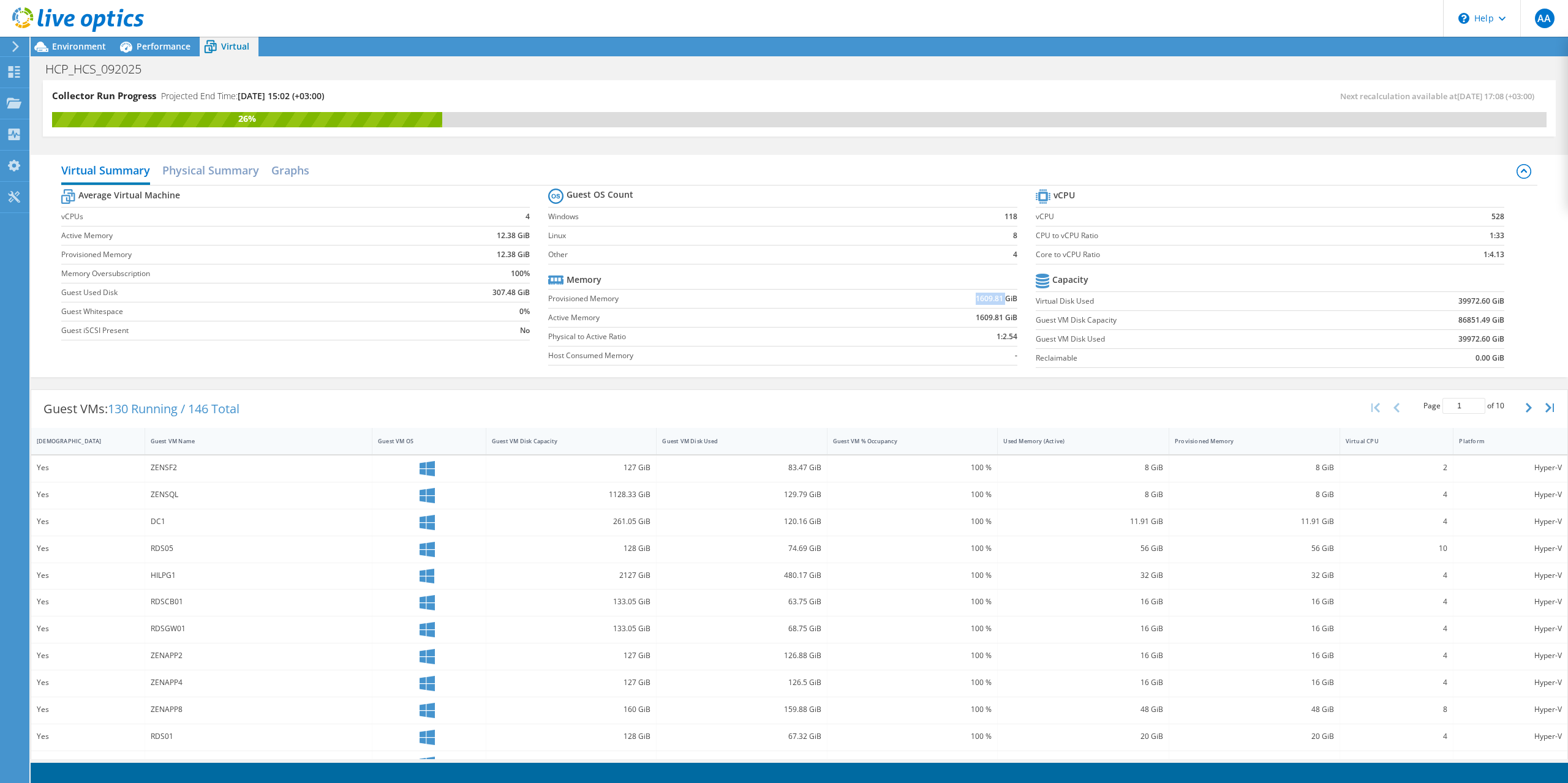
click at [988, 301] on b "1609.81 GiB" at bounding box center [996, 299] width 42 height 12
click at [92, 52] on div "Environment" at bounding box center [72, 47] width 84 height 20
